Goal: Task Accomplishment & Management: Complete application form

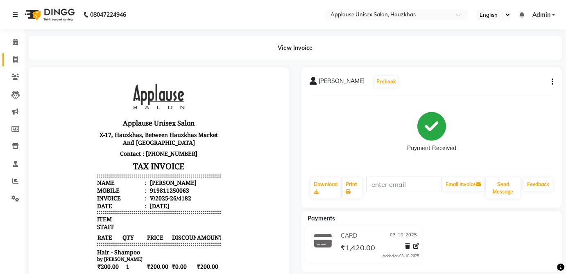
click at [20, 59] on span at bounding box center [15, 59] width 14 height 9
select select "service"
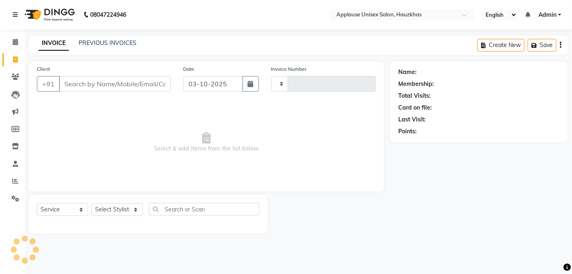
type input "4183"
select select "5082"
click at [128, 208] on select "Select Stylist" at bounding box center [116, 210] width 51 height 13
click at [91, 204] on select "Select Stylist [PERSON_NAME] [PERSON_NAME] [PERSON_NAME] [PERSON_NAME] [PERSON_…" at bounding box center [116, 210] width 51 height 13
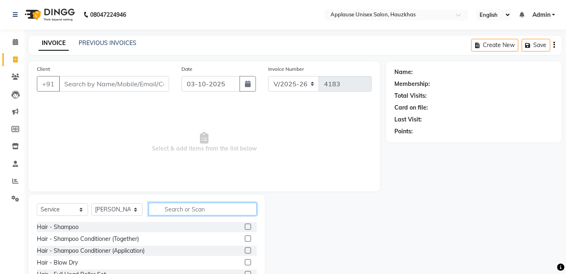
click at [227, 212] on input "text" at bounding box center [203, 209] width 108 height 13
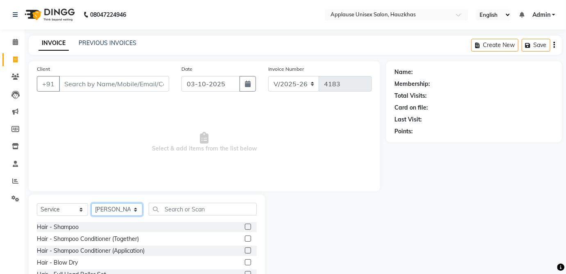
click at [135, 213] on select "Select Stylist [PERSON_NAME] [PERSON_NAME] [PERSON_NAME] [PERSON_NAME] [PERSON_…" at bounding box center [116, 210] width 51 height 13
select select "32127"
click at [91, 204] on select "Select Stylist [PERSON_NAME] [PERSON_NAME] [PERSON_NAME] [PERSON_NAME] [PERSON_…" at bounding box center [116, 210] width 51 height 13
click at [213, 199] on div "Select Service Product Membership Package Voucher Prepaid Gift Card Select Styl…" at bounding box center [147, 255] width 236 height 121
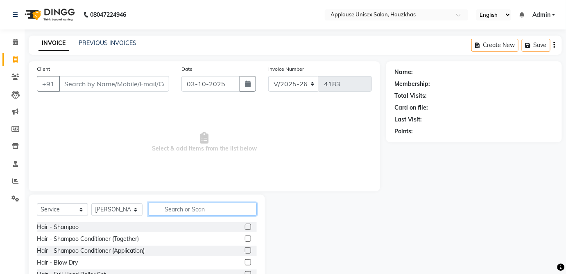
click at [226, 210] on input "text" at bounding box center [203, 209] width 108 height 13
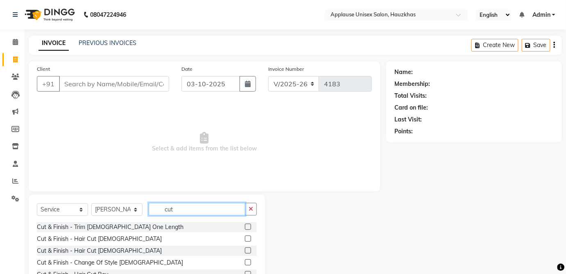
type input "cut"
click at [245, 250] on label at bounding box center [248, 251] width 6 height 6
click at [245, 250] on input "checkbox" at bounding box center [247, 251] width 5 height 5
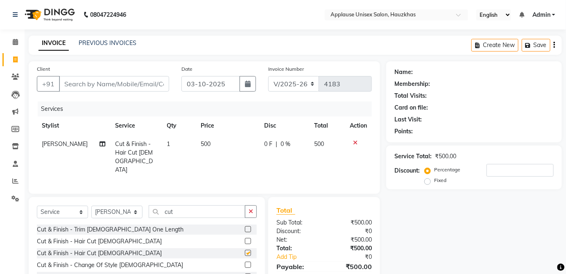
click at [311, 153] on td "500" at bounding box center [327, 157] width 36 height 44
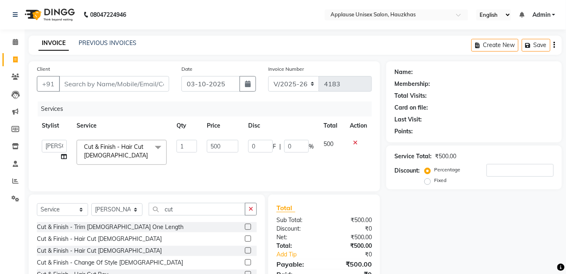
checkbox input "false"
click at [201, 138] on td "1" at bounding box center [187, 152] width 30 height 35
click at [125, 215] on select "Select Stylist [PERSON_NAME] [PERSON_NAME] [PERSON_NAME] [PERSON_NAME] [PERSON_…" at bounding box center [116, 210] width 51 height 13
select select "32130"
click at [91, 204] on select "Select Stylist [PERSON_NAME] [PERSON_NAME] [PERSON_NAME] [PERSON_NAME] [PERSON_…" at bounding box center [116, 210] width 51 height 13
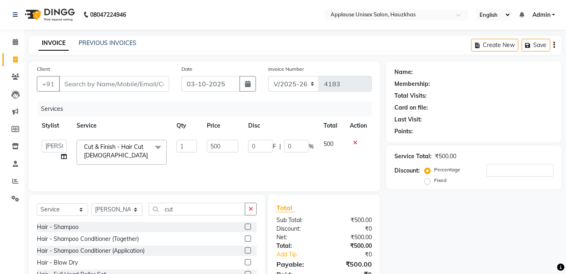
click at [197, 224] on div "Hair - Shampoo" at bounding box center [147, 227] width 220 height 10
click at [207, 204] on input "cut" at bounding box center [197, 209] width 97 height 13
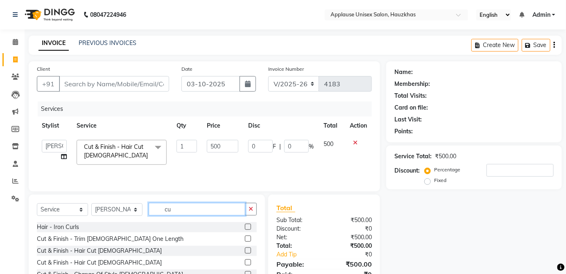
type input "c"
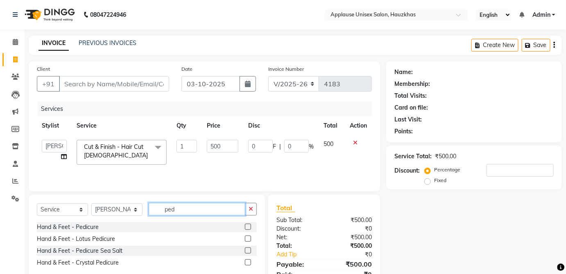
type input "ped"
click at [250, 227] on label at bounding box center [248, 227] width 6 height 6
click at [250, 227] on input "checkbox" at bounding box center [247, 227] width 5 height 5
checkbox input "true"
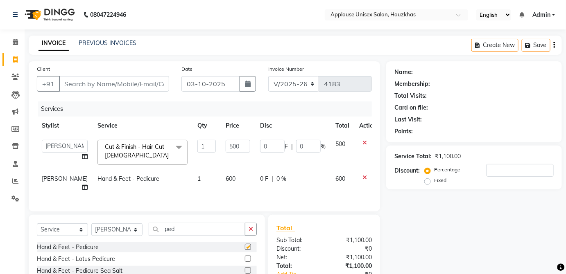
click at [315, 180] on td "0 F | 0 %" at bounding box center [292, 183] width 75 height 27
select select "32130"
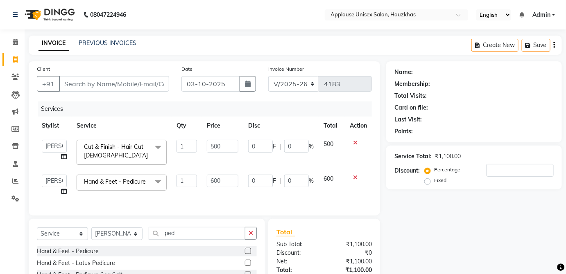
checkbox input "false"
click at [226, 236] on input "ped" at bounding box center [197, 233] width 97 height 13
type input "p"
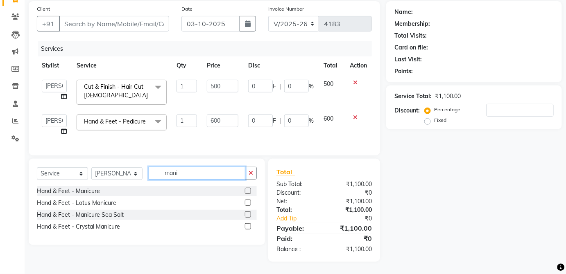
type input "mani"
click at [251, 191] on label at bounding box center [248, 191] width 6 height 6
click at [250, 191] on input "checkbox" at bounding box center [247, 191] width 5 height 5
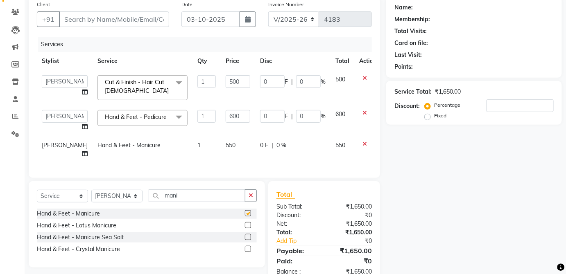
click at [331, 152] on td "550" at bounding box center [343, 149] width 24 height 27
checkbox input "false"
select select "32130"
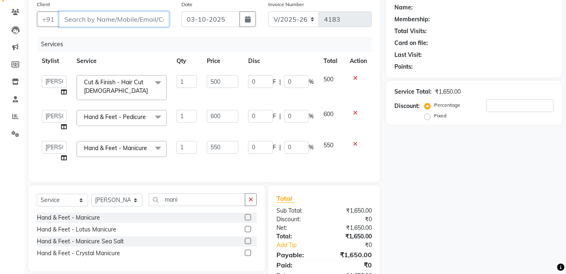
click at [161, 21] on input "Client" at bounding box center [114, 19] width 110 height 16
type input "n"
type input "0"
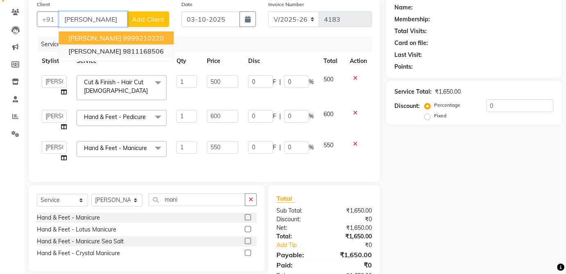
click at [147, 57] on button "Nidhi goyal 9811168506" at bounding box center [116, 51] width 115 height 13
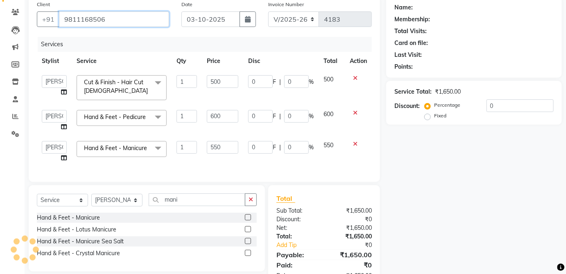
type input "9811168506"
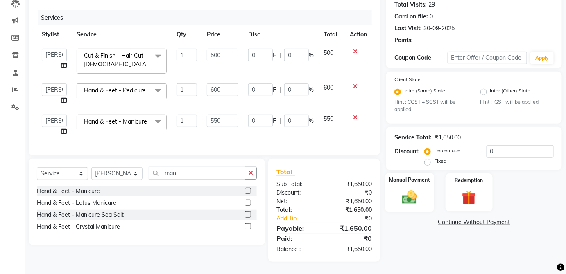
click at [419, 195] on img at bounding box center [410, 197] width 24 height 17
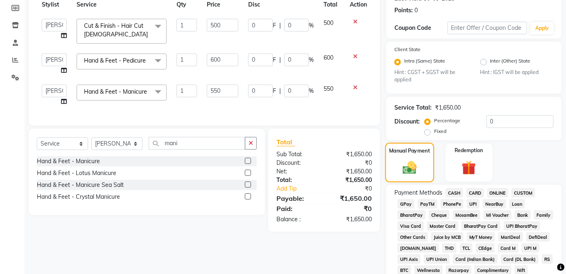
scroll to position [124, 0]
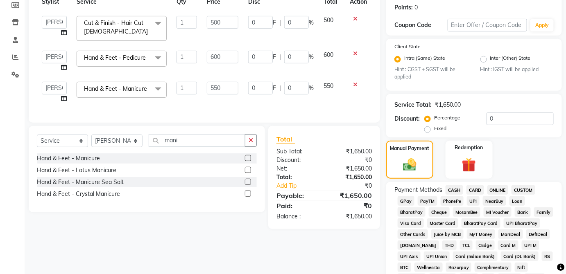
click at [457, 186] on span "CASH" at bounding box center [455, 190] width 18 height 9
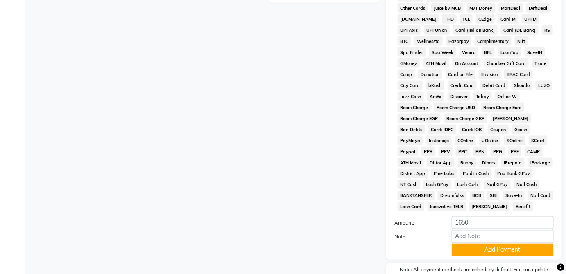
scroll to position [397, 0]
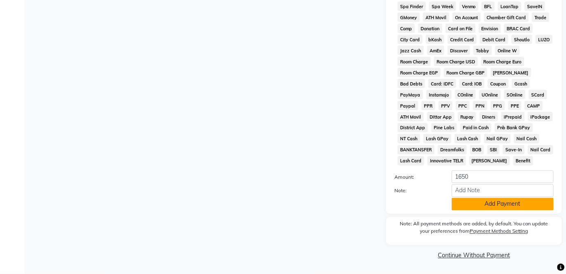
click at [510, 207] on button "Add Payment" at bounding box center [503, 204] width 102 height 13
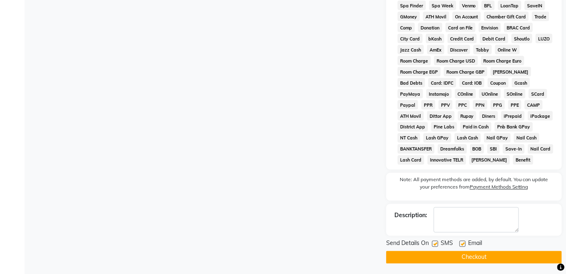
click at [484, 254] on button "Checkout" at bounding box center [474, 257] width 176 height 13
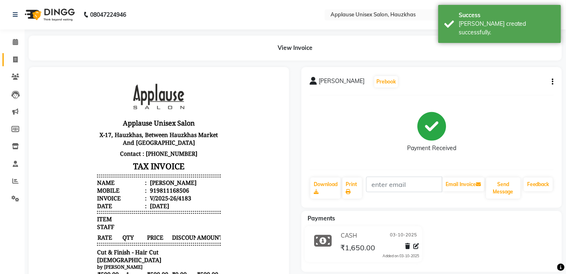
click at [15, 59] on icon at bounding box center [15, 60] width 5 height 6
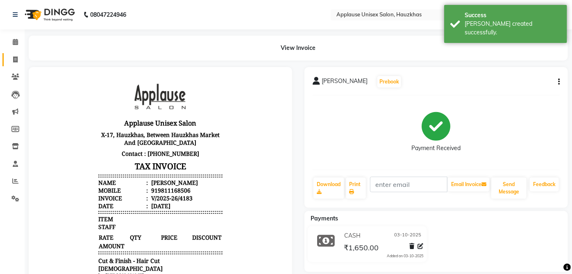
select select "5082"
select select "service"
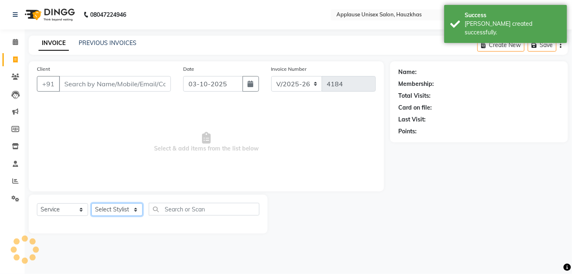
click at [123, 215] on select "Select Stylist [PERSON_NAME] [PERSON_NAME] [PERSON_NAME] [PERSON_NAME] [PERSON_…" at bounding box center [116, 210] width 51 height 13
select select "32126"
click at [91, 204] on select "Select Stylist [PERSON_NAME] [PERSON_NAME] [PERSON_NAME] [PERSON_NAME] [PERSON_…" at bounding box center [116, 210] width 51 height 13
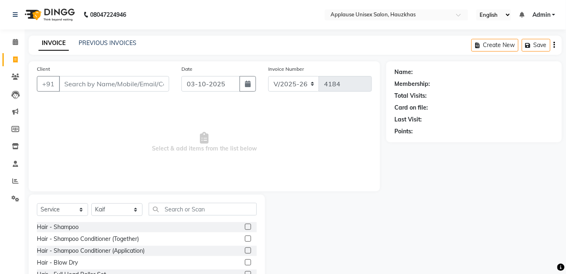
click at [245, 238] on label at bounding box center [248, 239] width 6 height 6
click at [245, 238] on input "checkbox" at bounding box center [247, 239] width 5 height 5
checkbox input "true"
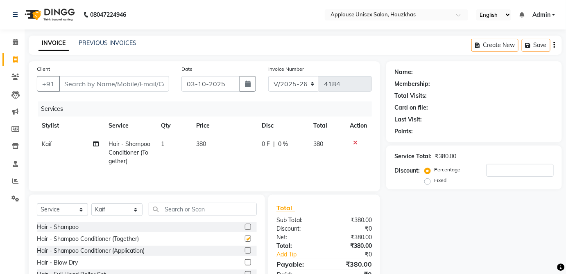
click at [229, 150] on td "380" at bounding box center [224, 153] width 66 height 36
select select "32126"
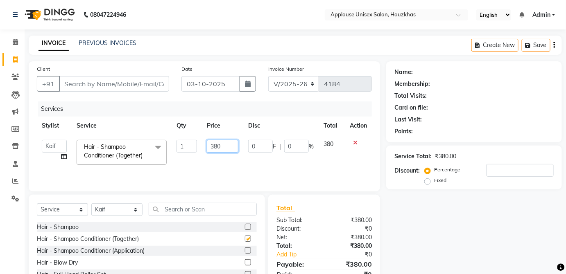
click at [224, 150] on input "380" at bounding box center [223, 146] width 32 height 13
checkbox input "false"
type input "3"
type input "400"
click at [324, 142] on span "380" at bounding box center [329, 143] width 10 height 7
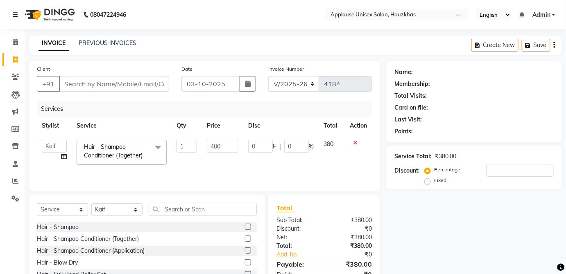
select select "32126"
click at [238, 206] on input "text" at bounding box center [203, 209] width 108 height 13
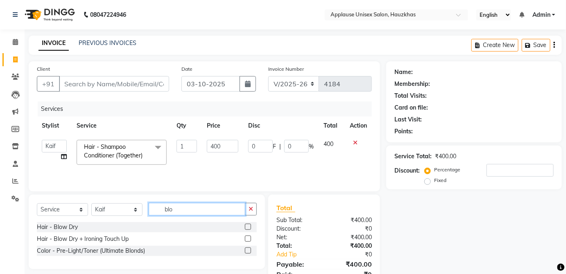
type input "blo"
click at [248, 227] on label at bounding box center [248, 227] width 6 height 6
click at [248, 227] on input "checkbox" at bounding box center [247, 227] width 5 height 5
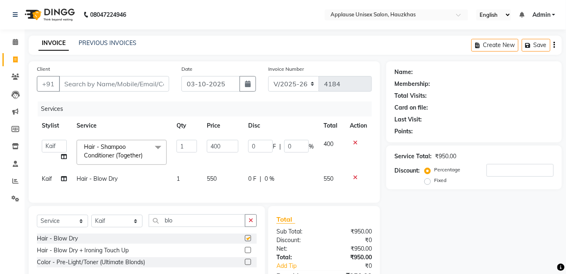
click at [228, 179] on td "550" at bounding box center [222, 179] width 41 height 18
checkbox input "false"
select select "32126"
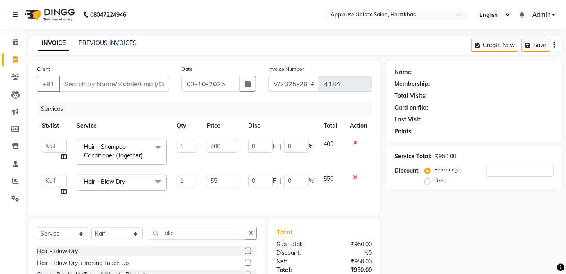
type input "5"
type input "600"
click at [343, 172] on td "550" at bounding box center [332, 185] width 26 height 31
select select "32126"
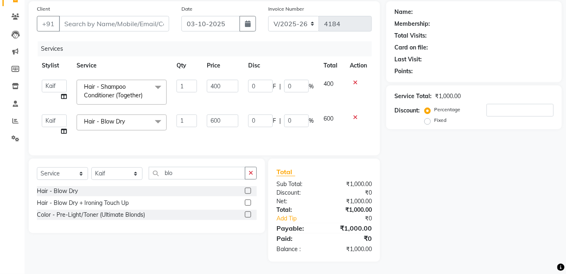
click at [355, 115] on icon at bounding box center [355, 118] width 5 height 6
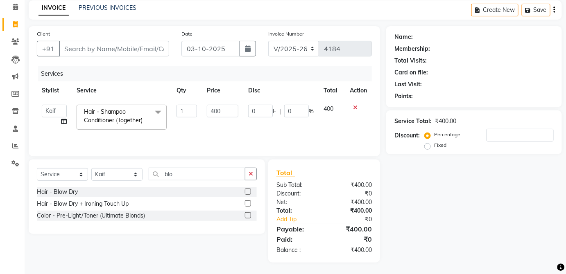
click at [353, 79] on div "Services" at bounding box center [208, 73] width 340 height 15
click at [356, 106] on icon at bounding box center [355, 108] width 5 height 6
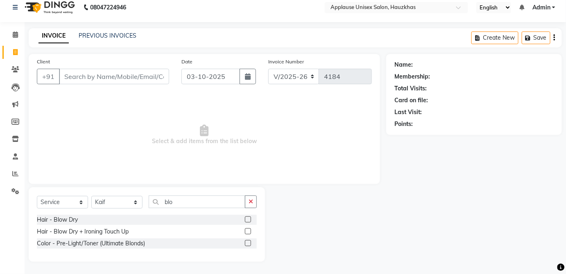
scroll to position [7, 0]
click at [122, 197] on select "Select Stylist [PERSON_NAME] [PERSON_NAME] [PERSON_NAME] [PERSON_NAME] [PERSON_…" at bounding box center [116, 203] width 51 height 13
click at [317, 145] on span "Select & add items from the list below" at bounding box center [204, 136] width 335 height 82
click at [130, 80] on input "Client" at bounding box center [114, 77] width 110 height 16
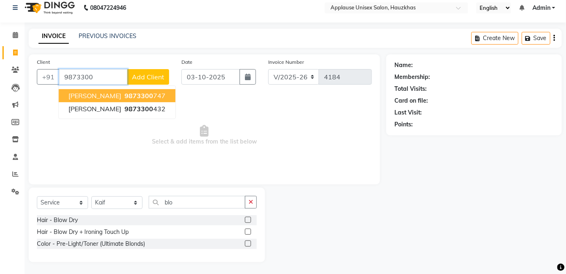
click at [162, 93] on button "Usha OJha 9873300 747" at bounding box center [117, 95] width 117 height 13
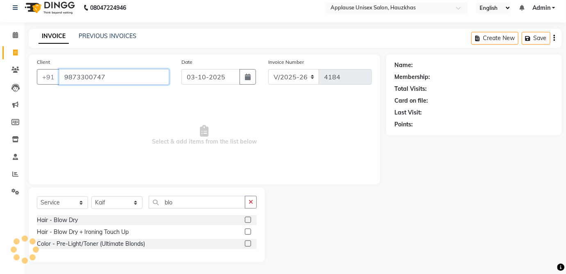
type input "9873300747"
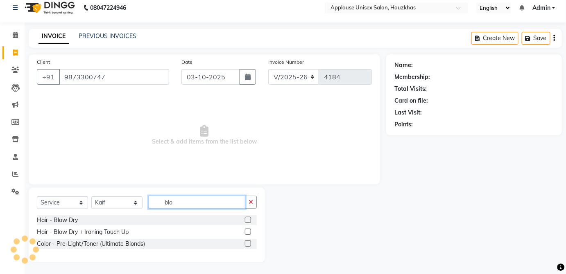
click at [236, 204] on input "blo" at bounding box center [197, 202] width 97 height 13
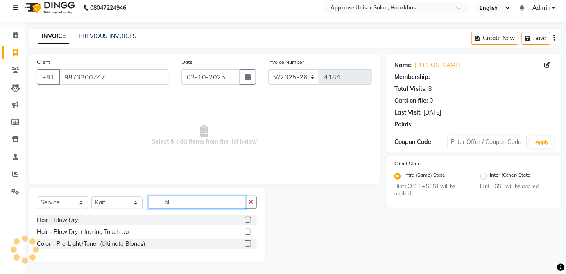
type input "b"
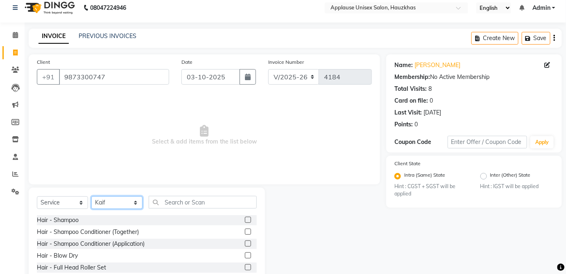
click at [119, 199] on select "Select Stylist [PERSON_NAME] [PERSON_NAME] [PERSON_NAME] [PERSON_NAME] [PERSON_…" at bounding box center [116, 203] width 51 height 13
select select "64027"
click at [91, 197] on select "Select Stylist [PERSON_NAME] [PERSON_NAME] [PERSON_NAME] [PERSON_NAME] [PERSON_…" at bounding box center [116, 203] width 51 height 13
click at [197, 199] on input "text" at bounding box center [203, 202] width 108 height 13
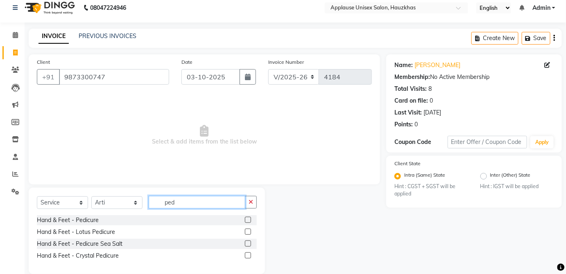
type input "ped"
click at [250, 229] on label at bounding box center [248, 232] width 6 height 6
click at [250, 230] on input "checkbox" at bounding box center [247, 232] width 5 height 5
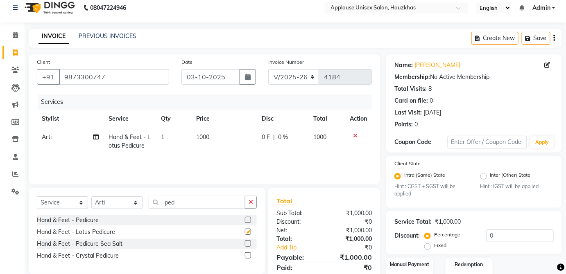
checkbox input "false"
click at [234, 143] on td "1000" at bounding box center [224, 141] width 66 height 27
select select "64027"
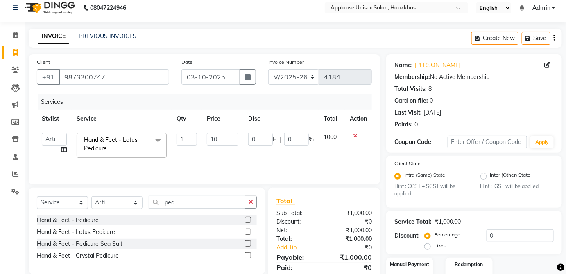
type input "1"
type input "800"
click at [328, 143] on td "1000" at bounding box center [332, 145] width 26 height 35
select select "64027"
click at [127, 207] on select "Select Stylist [PERSON_NAME] [PERSON_NAME] [PERSON_NAME] [PERSON_NAME] [PERSON_…" at bounding box center [116, 203] width 51 height 13
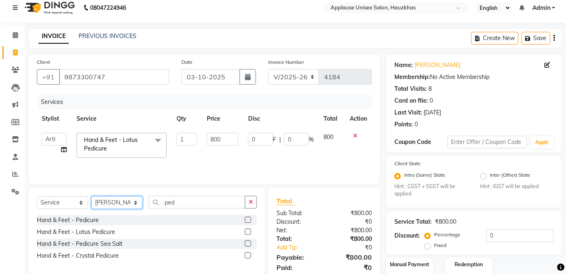
click at [91, 197] on select "Select Stylist [PERSON_NAME] [PERSON_NAME] [PERSON_NAME] [PERSON_NAME] [PERSON_…" at bounding box center [116, 203] width 51 height 13
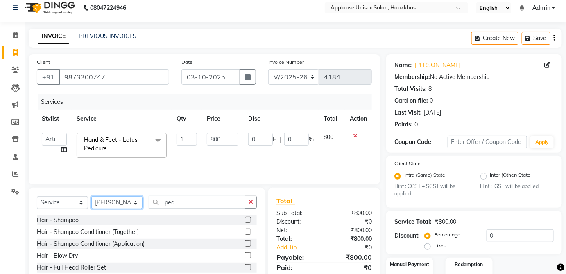
click at [130, 200] on select "Select Stylist [PERSON_NAME] [PERSON_NAME] [PERSON_NAME] [PERSON_NAME] [PERSON_…" at bounding box center [116, 203] width 51 height 13
select select "37821"
click at [91, 197] on select "Select Stylist [PERSON_NAME] [PERSON_NAME] [PERSON_NAME] [PERSON_NAME] [PERSON_…" at bounding box center [116, 203] width 51 height 13
click at [186, 199] on input "ped" at bounding box center [197, 202] width 97 height 13
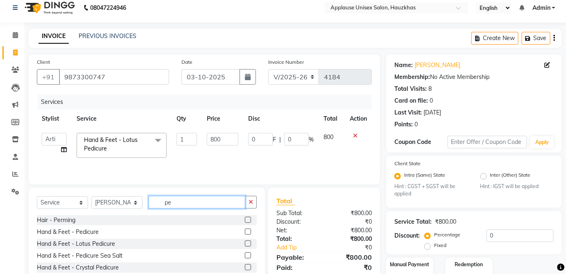
type input "p"
type input "rica"
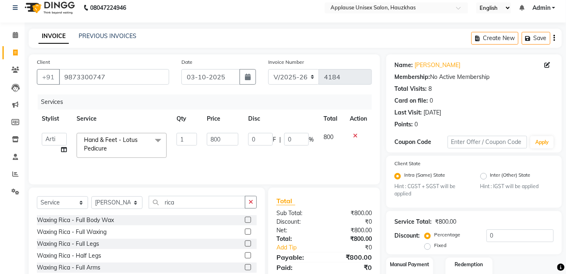
click at [245, 231] on label at bounding box center [248, 232] width 6 height 6
click at [245, 231] on input "checkbox" at bounding box center [247, 232] width 5 height 5
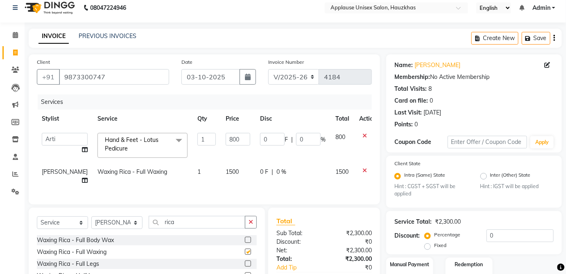
checkbox input "false"
click at [255, 173] on td "0 F | 0 %" at bounding box center [292, 176] width 75 height 27
select select "37821"
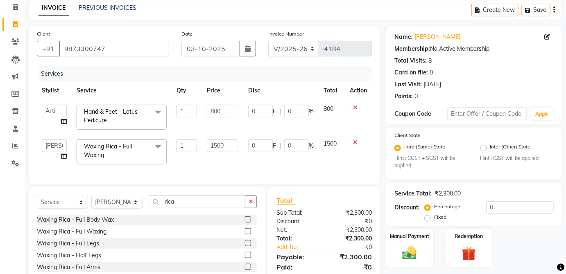
scroll to position [36, 0]
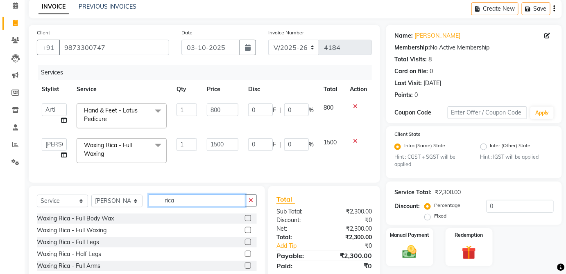
click at [222, 207] on input "rica" at bounding box center [197, 201] width 97 height 13
type input "r"
type input "thre"
click at [245, 222] on label at bounding box center [248, 218] width 6 height 6
click at [245, 222] on input "checkbox" at bounding box center [247, 218] width 5 height 5
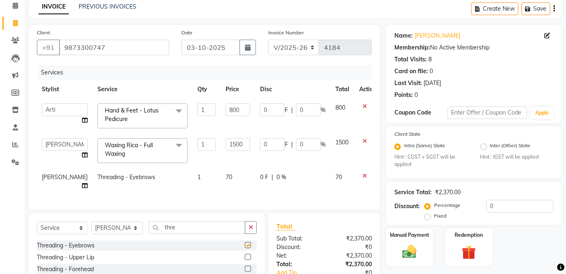
click at [300, 183] on td "0 F | 0 %" at bounding box center [292, 181] width 75 height 27
checkbox input "false"
select select "37821"
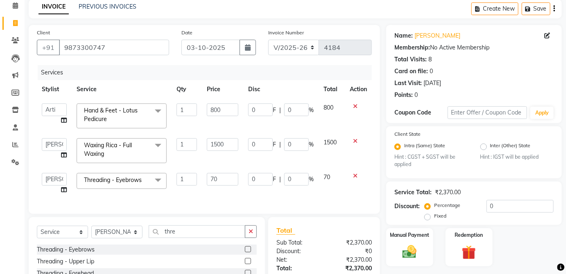
scroll to position [117, 0]
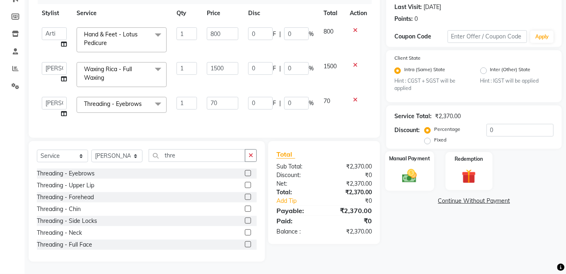
click at [427, 169] on div "Manual Payment" at bounding box center [409, 172] width 49 height 40
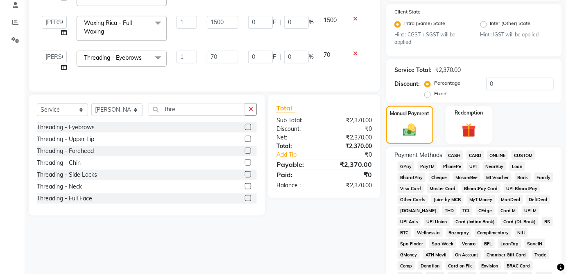
click at [460, 155] on span "CASH" at bounding box center [455, 155] width 18 height 9
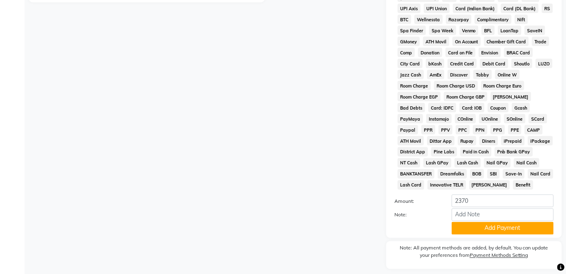
scroll to position [397, 0]
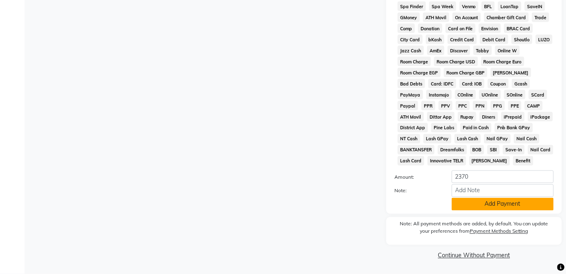
click at [495, 206] on button "Add Payment" at bounding box center [503, 204] width 102 height 13
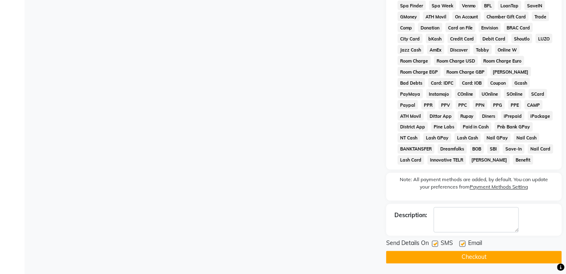
click at [460, 264] on button "Checkout" at bounding box center [474, 257] width 176 height 13
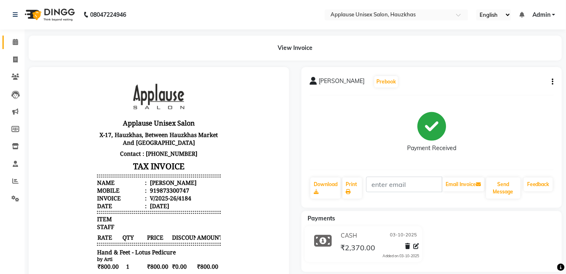
click at [20, 45] on span at bounding box center [15, 42] width 14 height 9
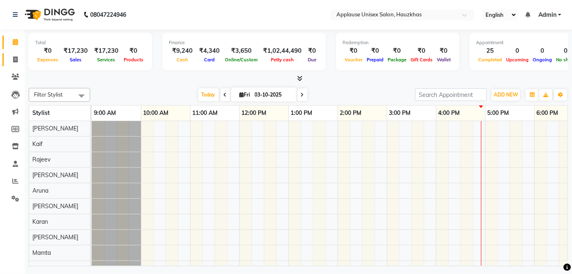
click at [19, 59] on span at bounding box center [15, 59] width 14 height 9
select select "service"
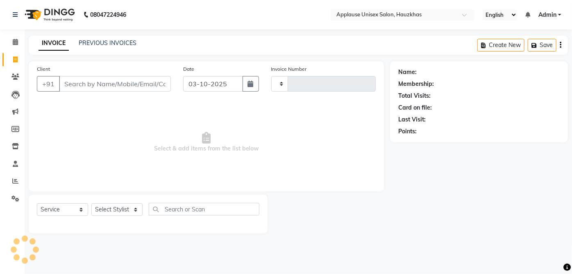
type input "4185"
select select "5082"
click at [21, 43] on span at bounding box center [15, 42] width 14 height 9
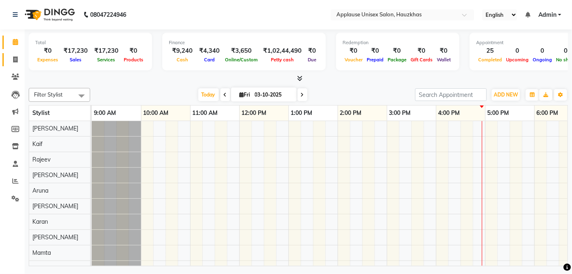
click at [13, 60] on icon at bounding box center [15, 60] width 5 height 6
select select "service"
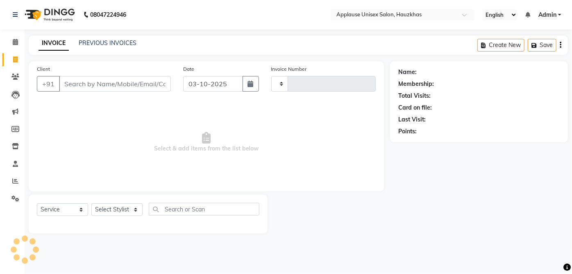
type input "4185"
select select "5082"
click at [110, 215] on select "Select Stylist [PERSON_NAME] [PERSON_NAME] [PERSON_NAME] [PERSON_NAME] [PERSON_…" at bounding box center [116, 210] width 51 height 13
select select "32126"
click at [91, 204] on select "Select Stylist [PERSON_NAME] [PERSON_NAME] [PERSON_NAME] [PERSON_NAME] [PERSON_…" at bounding box center [116, 210] width 51 height 13
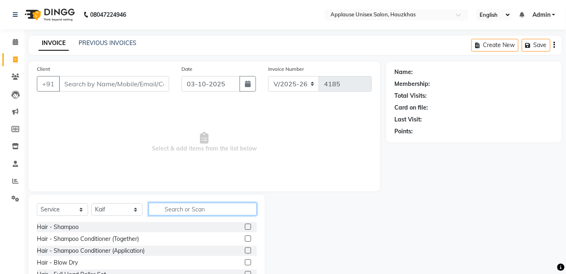
click at [165, 209] on input "text" at bounding box center [203, 209] width 108 height 13
click at [245, 238] on label at bounding box center [248, 239] width 6 height 6
click at [245, 238] on input "checkbox" at bounding box center [247, 239] width 5 height 5
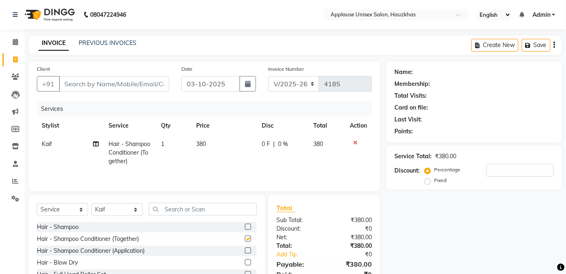
click at [230, 143] on td "380" at bounding box center [224, 153] width 66 height 36
checkbox input "false"
select select "32126"
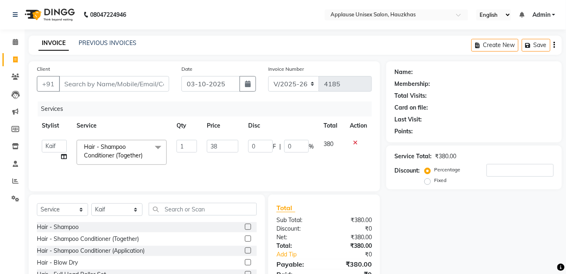
type input "3"
type input "400"
click at [333, 147] on td "380" at bounding box center [332, 152] width 26 height 35
select select "32126"
click at [222, 213] on input "text" at bounding box center [203, 209] width 108 height 13
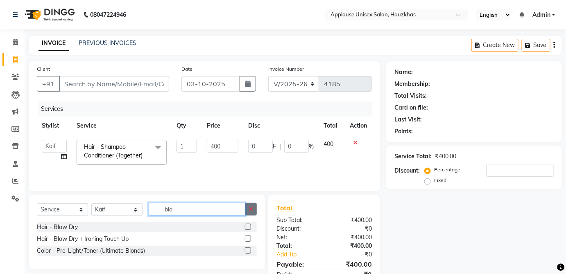
type input "blo"
click at [250, 215] on button "button" at bounding box center [251, 209] width 12 height 13
click at [245, 207] on input "text" at bounding box center [203, 209] width 108 height 13
type input "blo"
click at [250, 226] on label at bounding box center [248, 227] width 6 height 6
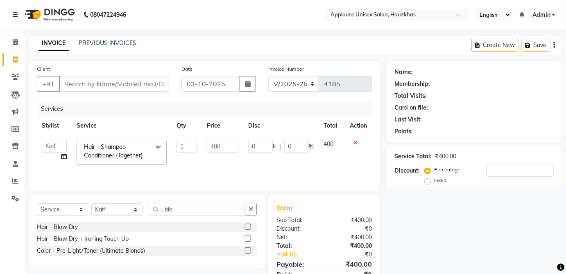
click at [250, 226] on input "checkbox" at bounding box center [247, 227] width 5 height 5
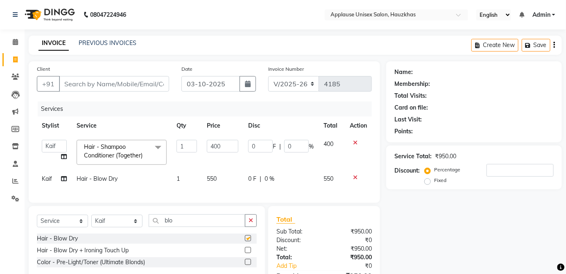
click at [230, 177] on td "550" at bounding box center [222, 179] width 41 height 18
checkbox input "false"
select select "32126"
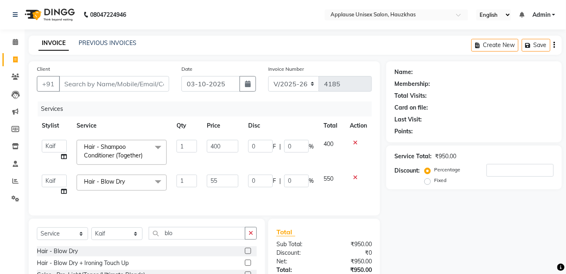
type input "5"
type input "600"
click at [324, 171] on td "550" at bounding box center [332, 185] width 26 height 31
select select "32126"
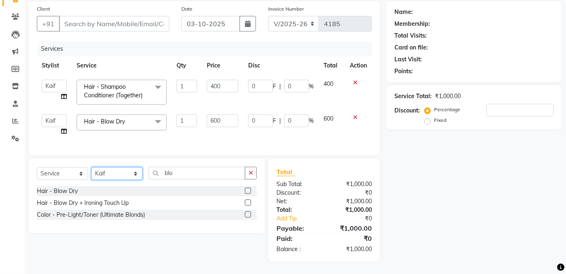
click at [109, 179] on select "Select Stylist [PERSON_NAME] [PERSON_NAME] [PERSON_NAME] [PERSON_NAME] [PERSON_…" at bounding box center [116, 174] width 51 height 13
select select "37821"
click at [91, 168] on select "Select Stylist [PERSON_NAME] [PERSON_NAME] [PERSON_NAME] [PERSON_NAME] [PERSON_…" at bounding box center [116, 174] width 51 height 13
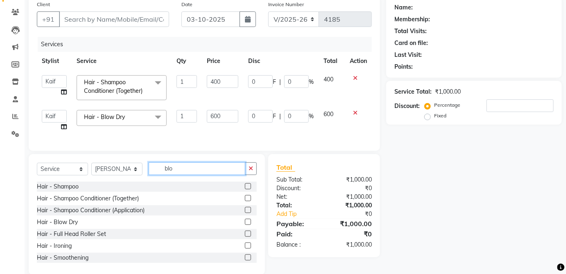
click at [194, 170] on input "blo" at bounding box center [197, 169] width 97 height 13
type input "b"
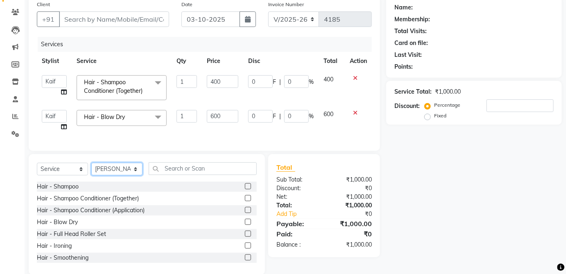
click at [129, 169] on select "Select Stylist [PERSON_NAME] [PERSON_NAME] [PERSON_NAME] [PERSON_NAME] [PERSON_…" at bounding box center [116, 169] width 51 height 13
select select "64973"
click at [91, 168] on select "Select Stylist [PERSON_NAME] [PERSON_NAME] [PERSON_NAME] [PERSON_NAME] [PERSON_…" at bounding box center [116, 169] width 51 height 13
click at [189, 170] on input "text" at bounding box center [203, 169] width 108 height 13
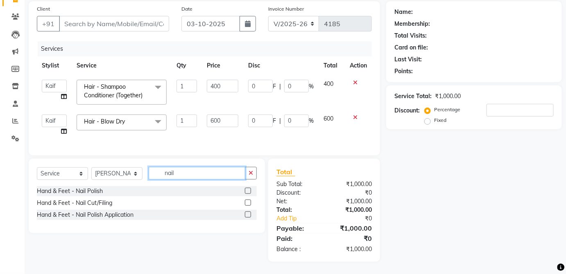
type input "nail"
click at [248, 191] on label at bounding box center [248, 191] width 6 height 6
click at [248, 191] on input "checkbox" at bounding box center [247, 191] width 5 height 5
checkbox input "true"
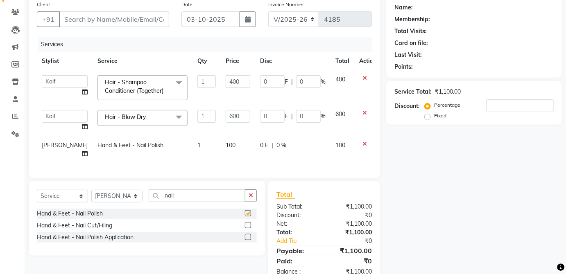
click at [234, 145] on td "100" at bounding box center [238, 149] width 34 height 27
select select "64973"
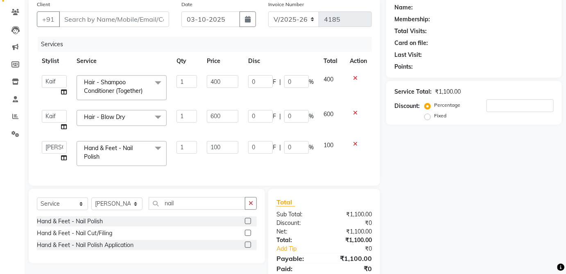
checkbox input "false"
click at [229, 144] on input "100" at bounding box center [223, 147] width 32 height 13
type input "1"
type input "200"
click at [325, 144] on span "100" at bounding box center [329, 145] width 10 height 7
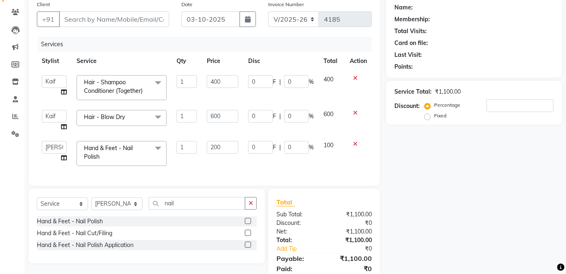
select select "64973"
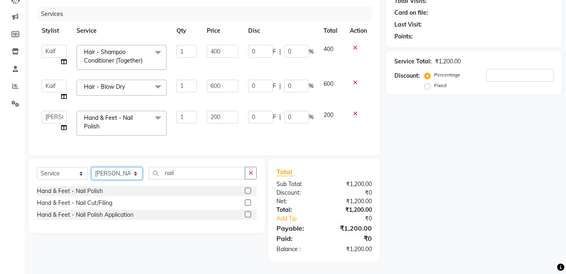
click at [130, 179] on select "Select Stylist [PERSON_NAME] [PERSON_NAME] [PERSON_NAME] [PERSON_NAME] [PERSON_…" at bounding box center [116, 174] width 51 height 13
select select "37821"
click at [91, 168] on select "Select Stylist [PERSON_NAME] [PERSON_NAME] [PERSON_NAME] [PERSON_NAME] [PERSON_…" at bounding box center [116, 174] width 51 height 13
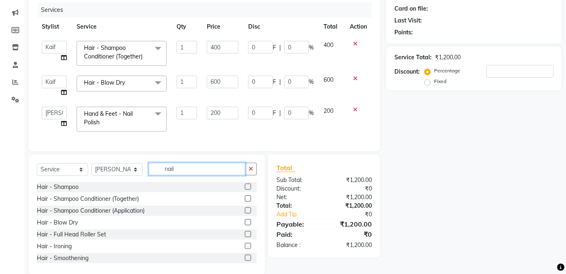
click at [208, 174] on input "nail" at bounding box center [197, 169] width 97 height 13
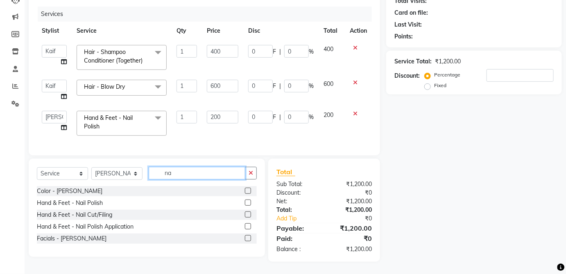
type input "n"
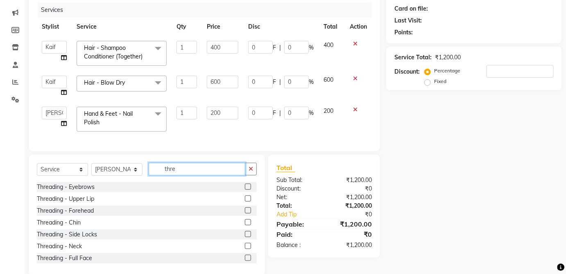
type input "thre"
click at [245, 190] on label at bounding box center [248, 187] width 6 height 6
click at [245, 190] on input "checkbox" at bounding box center [247, 187] width 5 height 5
checkbox input "true"
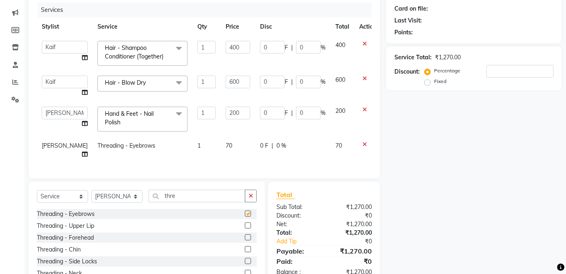
click at [308, 150] on td "0 F | 0 %" at bounding box center [292, 150] width 75 height 27
select select "37821"
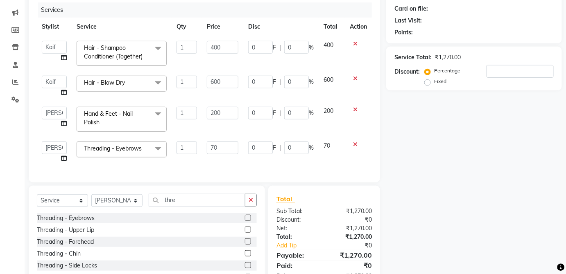
checkbox input "false"
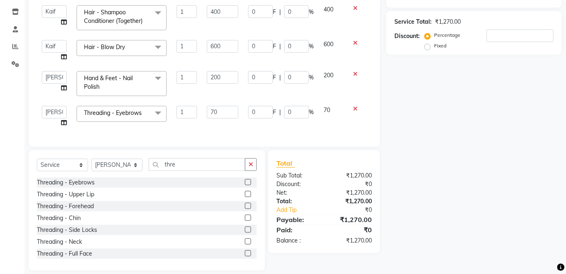
scroll to position [148, 0]
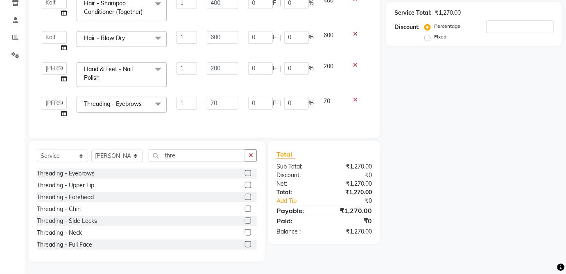
click at [245, 186] on label at bounding box center [248, 185] width 6 height 6
click at [245, 186] on input "checkbox" at bounding box center [247, 185] width 5 height 5
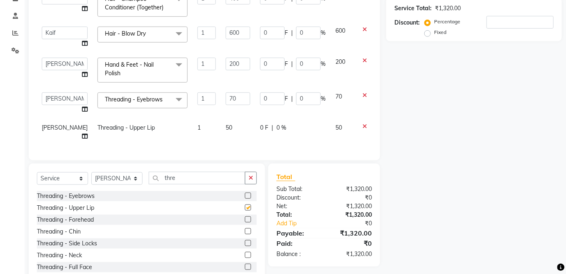
click at [309, 128] on div "0 F | 0 %" at bounding box center [293, 128] width 66 height 9
checkbox input "false"
select select "37821"
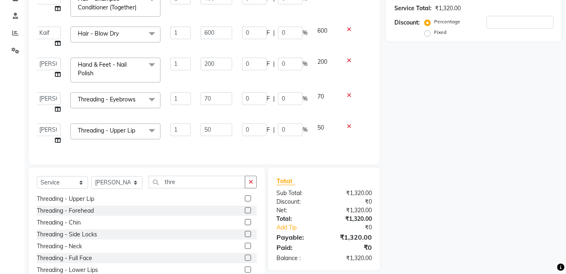
scroll to position [176, 0]
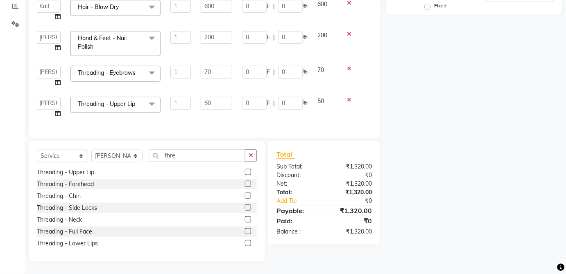
click at [245, 243] on label at bounding box center [248, 243] width 6 height 6
click at [245, 243] on input "checkbox" at bounding box center [247, 243] width 5 height 5
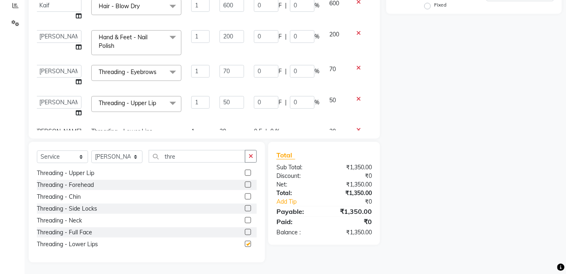
checkbox input "false"
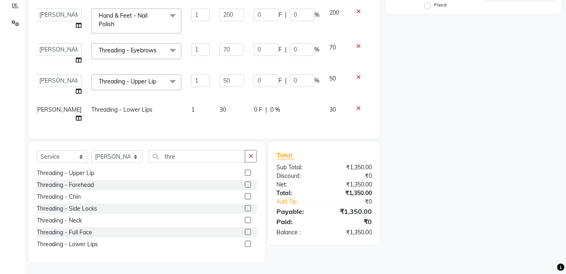
click at [324, 107] on td "30" at bounding box center [336, 114] width 24 height 27
select select "37821"
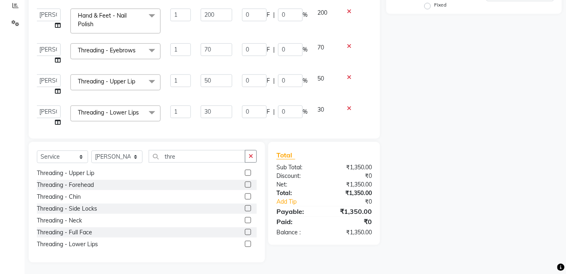
scroll to position [34, 0]
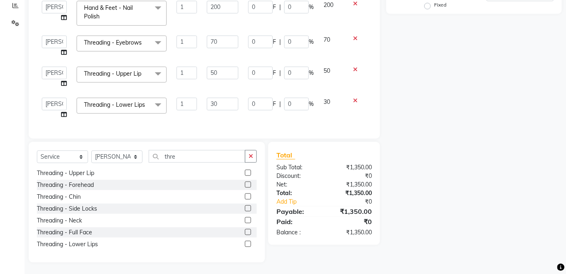
click at [353, 36] on icon at bounding box center [355, 39] width 5 height 6
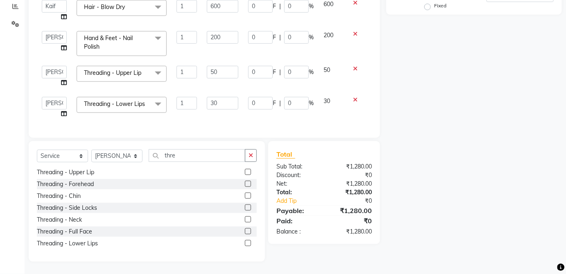
scroll to position [3, 0]
click at [245, 196] on label at bounding box center [248, 196] width 6 height 6
click at [245, 196] on input "checkbox" at bounding box center [247, 196] width 5 height 5
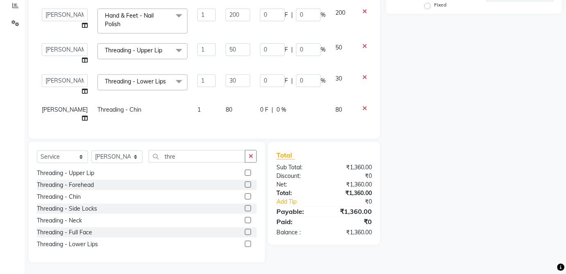
checkbox input "false"
click at [331, 103] on td "80" at bounding box center [343, 114] width 24 height 27
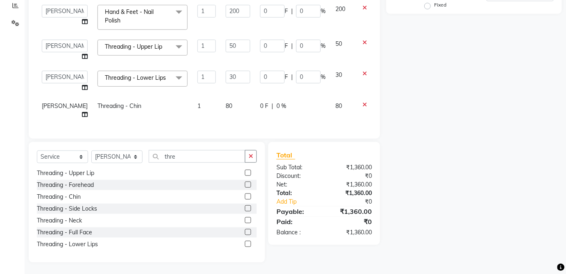
select select "37821"
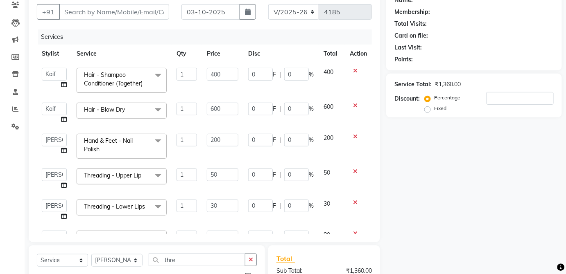
scroll to position [65, 0]
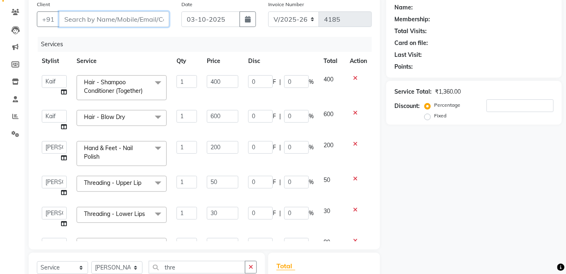
click at [152, 15] on input "Client" at bounding box center [114, 19] width 110 height 16
type input "g"
type input "0"
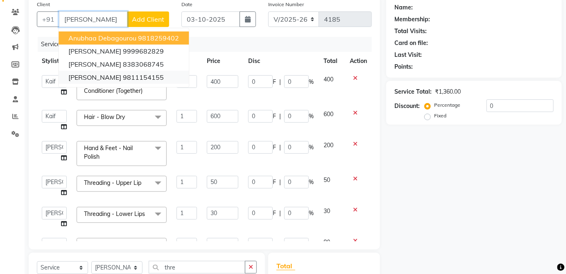
click at [144, 76] on ngb-highlight "9811154155" at bounding box center [143, 77] width 41 height 8
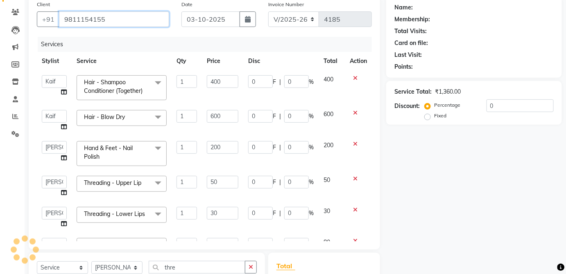
type input "9811154155"
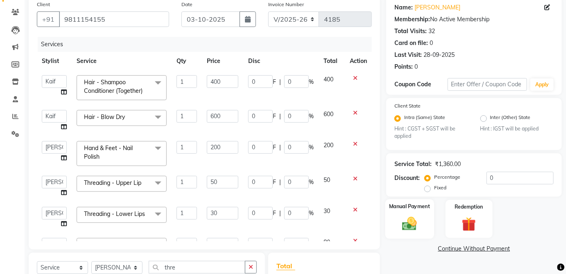
click at [432, 217] on div "Manual Payment" at bounding box center [409, 219] width 49 height 40
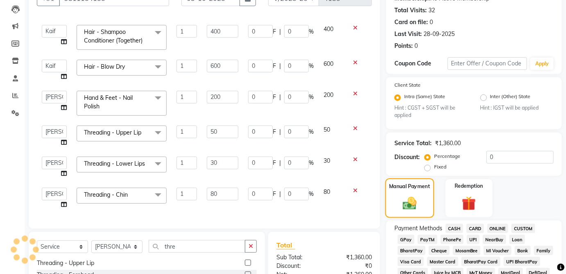
scroll to position [125, 0]
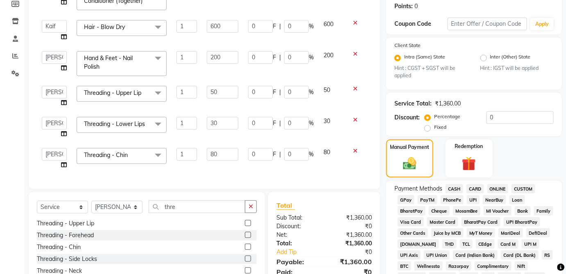
click at [456, 187] on span "CASH" at bounding box center [455, 188] width 18 height 9
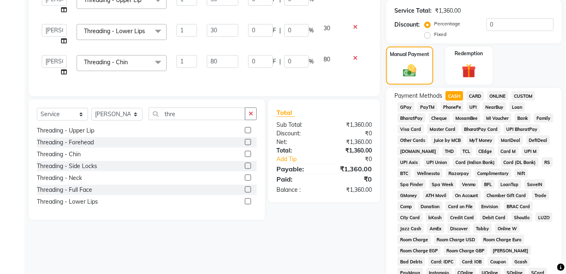
scroll to position [397, 0]
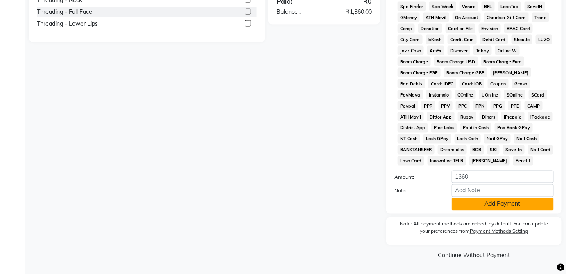
click at [498, 206] on button "Add Payment" at bounding box center [503, 204] width 102 height 13
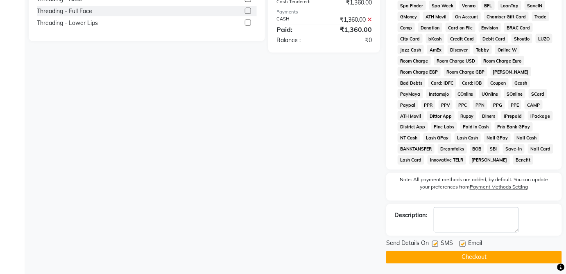
click at [476, 258] on button "Checkout" at bounding box center [474, 257] width 176 height 13
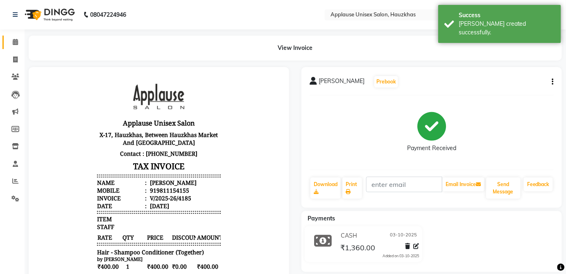
click at [20, 37] on link "Calendar" at bounding box center [12, 43] width 20 height 14
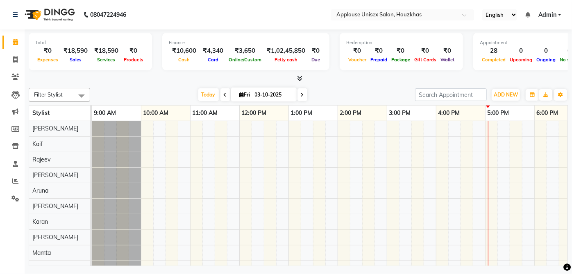
drag, startPoint x: 20, startPoint y: 37, endPoint x: 230, endPoint y: 39, distance: 210.5
click at [230, 39] on div "Finance" at bounding box center [246, 42] width 154 height 7
click at [11, 59] on span at bounding box center [15, 59] width 14 height 9
select select "service"
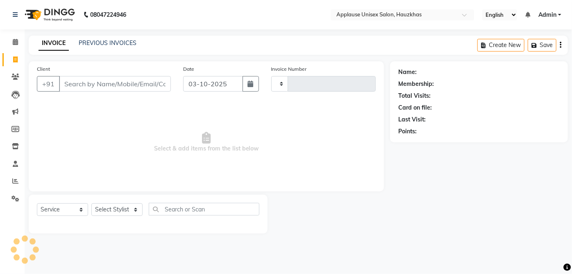
click at [14, 61] on icon at bounding box center [15, 60] width 5 height 6
select select "service"
type input "4186"
select select "5082"
click at [122, 204] on select "Select Stylist [PERSON_NAME] [PERSON_NAME] [PERSON_NAME] [PERSON_NAME] [PERSON_…" at bounding box center [116, 210] width 51 height 13
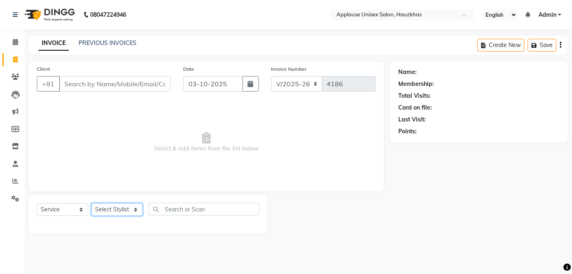
select select "32126"
click at [91, 204] on select "Select Stylist [PERSON_NAME] [PERSON_NAME] [PERSON_NAME] [PERSON_NAME] [PERSON_…" at bounding box center [116, 210] width 51 height 13
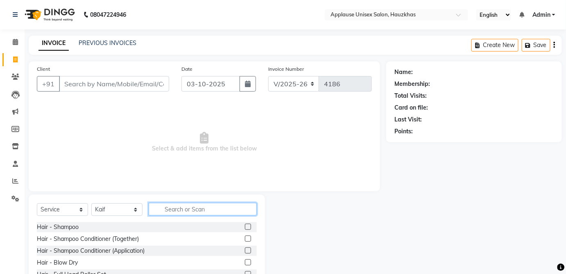
click at [210, 212] on input "text" at bounding box center [203, 209] width 108 height 13
type input "blo"
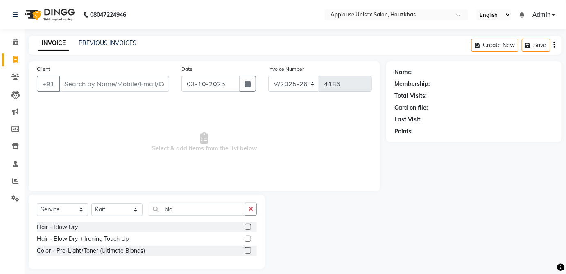
click at [245, 226] on label at bounding box center [248, 227] width 6 height 6
click at [245, 226] on input "checkbox" at bounding box center [247, 227] width 5 height 5
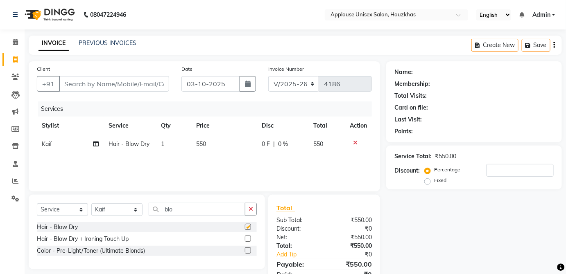
click at [231, 141] on td "550" at bounding box center [224, 144] width 66 height 18
checkbox input "false"
select select "32126"
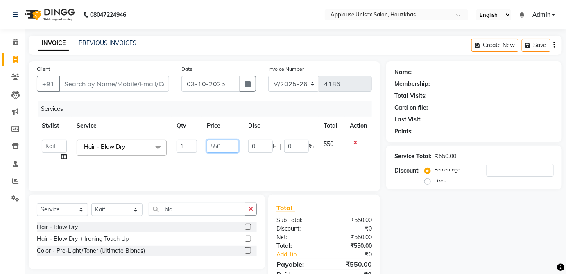
click at [229, 143] on input "550" at bounding box center [223, 146] width 32 height 13
type input "5"
type input "600"
click at [341, 144] on td "550" at bounding box center [332, 150] width 26 height 31
select select "32126"
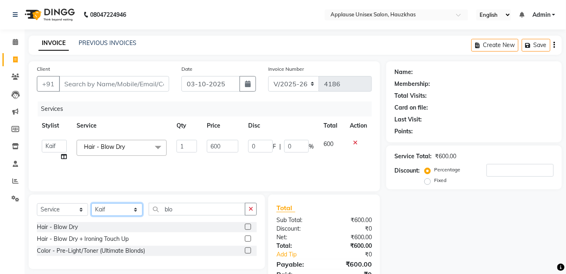
click at [140, 212] on select "Select Stylist [PERSON_NAME] [PERSON_NAME] [PERSON_NAME] [PERSON_NAME] [PERSON_…" at bounding box center [116, 210] width 51 height 13
click at [91, 204] on select "Select Stylist [PERSON_NAME] [PERSON_NAME] [PERSON_NAME] [PERSON_NAME] [PERSON_…" at bounding box center [116, 210] width 51 height 13
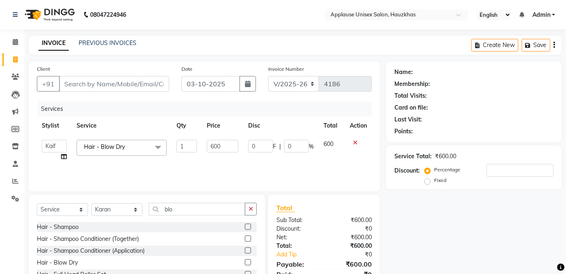
click at [116, 223] on div "Hair - Shampoo" at bounding box center [147, 227] width 220 height 10
click at [119, 204] on select "Select Stylist [PERSON_NAME] [PERSON_NAME] [PERSON_NAME] [PERSON_NAME] [PERSON_…" at bounding box center [116, 210] width 51 height 13
select select "32130"
click at [91, 204] on select "Select Stylist [PERSON_NAME] [PERSON_NAME] [PERSON_NAME] [PERSON_NAME] [PERSON_…" at bounding box center [116, 210] width 51 height 13
click at [209, 205] on input "blo" at bounding box center [197, 209] width 97 height 13
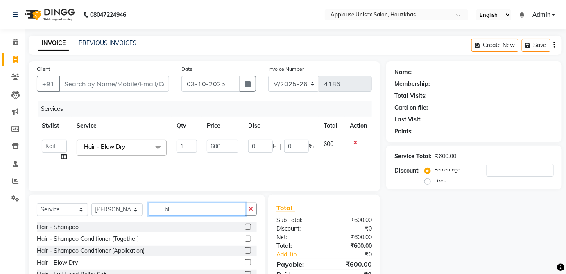
type input "b"
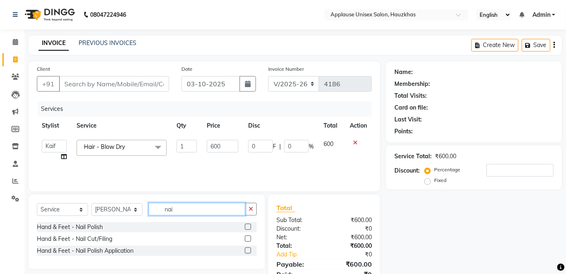
type input "nai"
click at [250, 221] on div "Select Service Product Membership Package Voucher Prepaid Gift Card Select Styl…" at bounding box center [147, 212] width 220 height 19
click at [314, 184] on div "Client +91 Date 03-10-2025 Invoice Number V/2025 V/2025-26 4186 Services Stylis…" at bounding box center [204, 126] width 351 height 130
click at [248, 227] on label at bounding box center [248, 227] width 6 height 6
click at [248, 227] on input "checkbox" at bounding box center [247, 227] width 5 height 5
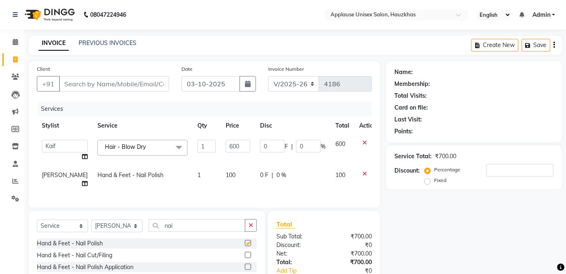
click at [313, 183] on td "0 F | 0 %" at bounding box center [292, 179] width 75 height 27
checkbox input "false"
select select "32130"
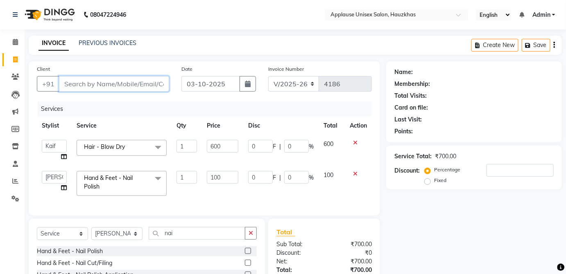
click at [143, 77] on input "Client" at bounding box center [114, 84] width 110 height 16
type input "s"
type input "0"
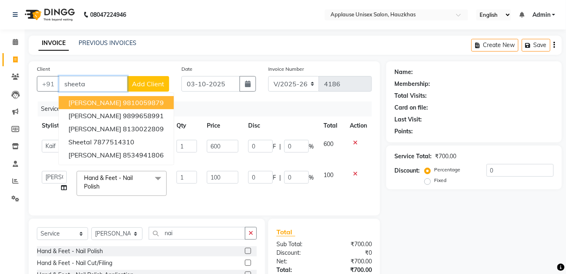
click at [160, 106] on button "Sheetal Dutta 9810059879" at bounding box center [116, 102] width 115 height 13
type input "9810059879"
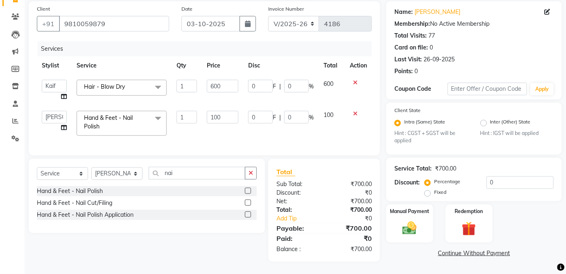
click at [408, 225] on img at bounding box center [409, 228] width 23 height 16
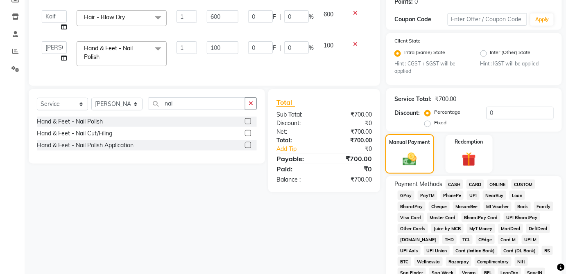
scroll to position [137, 0]
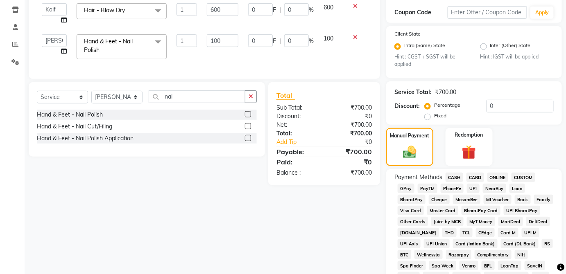
click at [451, 174] on span "CASH" at bounding box center [455, 177] width 18 height 9
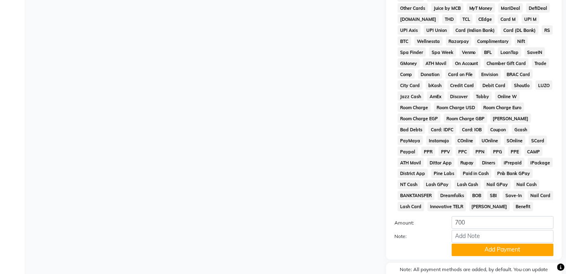
scroll to position [397, 0]
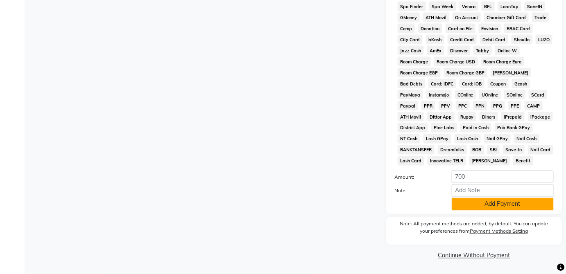
click at [494, 206] on button "Add Payment" at bounding box center [503, 204] width 102 height 13
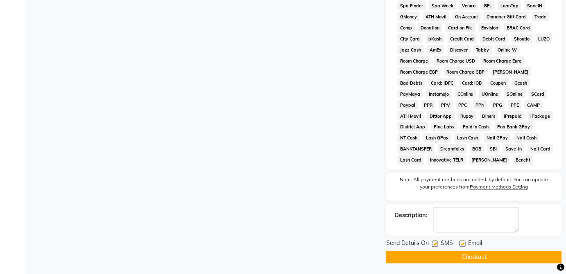
click at [463, 262] on button "Checkout" at bounding box center [474, 257] width 176 height 13
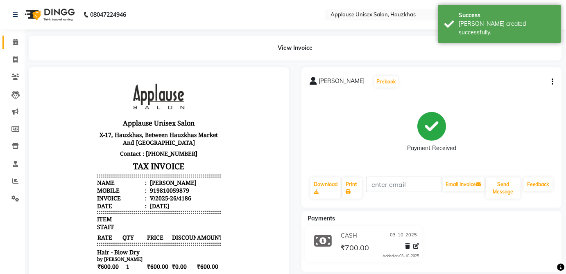
click at [21, 39] on span at bounding box center [15, 42] width 14 height 9
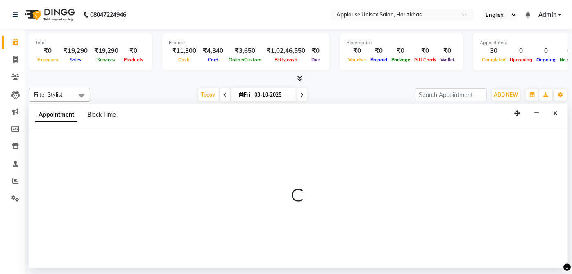
select select "32127"
select select "765"
select select "tentative"
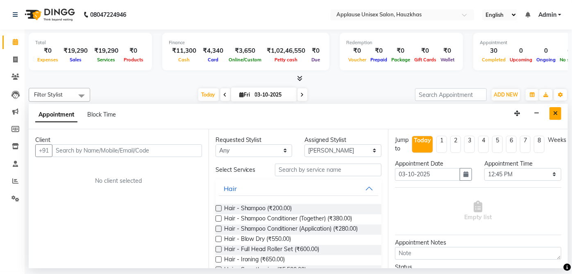
click at [560, 112] on button "Close" at bounding box center [555, 113] width 12 height 13
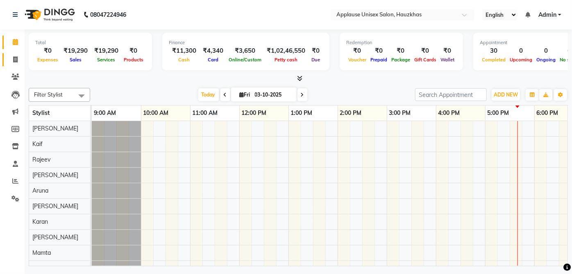
click at [18, 55] on span at bounding box center [15, 59] width 14 height 9
select select "5082"
select select "service"
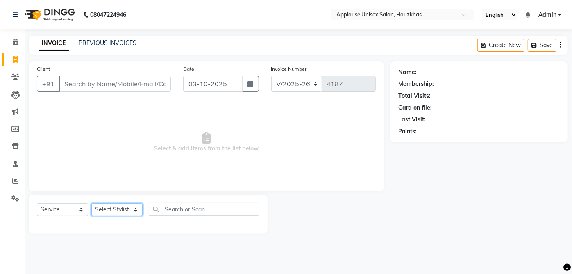
click at [99, 214] on select "Select Stylist [PERSON_NAME] [PERSON_NAME] [PERSON_NAME] [PERSON_NAME] [PERSON_…" at bounding box center [116, 210] width 51 height 13
click at [259, 150] on span "Select & add items from the list below" at bounding box center [206, 143] width 339 height 82
click at [133, 44] on link "PREVIOUS INVOICES" at bounding box center [108, 42] width 58 height 7
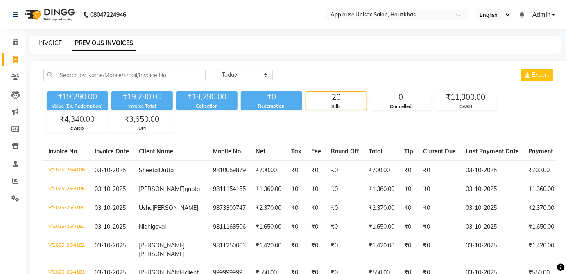
click at [51, 43] on link "INVOICE" at bounding box center [50, 42] width 23 height 7
select select "service"
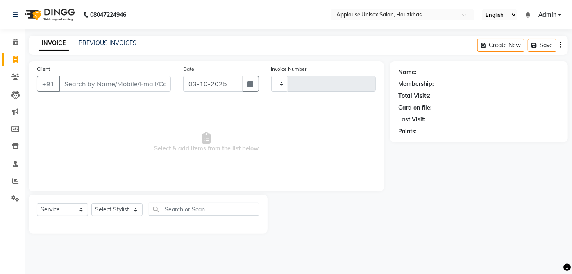
type input "4187"
select select "5082"
click at [120, 216] on select "Select Stylist" at bounding box center [116, 210] width 51 height 13
select select "32126"
click at [91, 204] on select "Select Stylist [PERSON_NAME] [PERSON_NAME] [PERSON_NAME] [PERSON_NAME] [PERSON_…" at bounding box center [116, 210] width 51 height 13
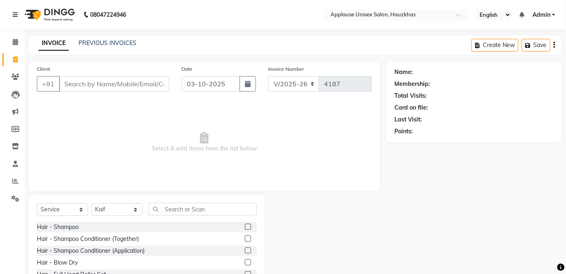
click at [245, 239] on label at bounding box center [248, 239] width 6 height 6
click at [245, 239] on input "checkbox" at bounding box center [247, 239] width 5 height 5
checkbox input "true"
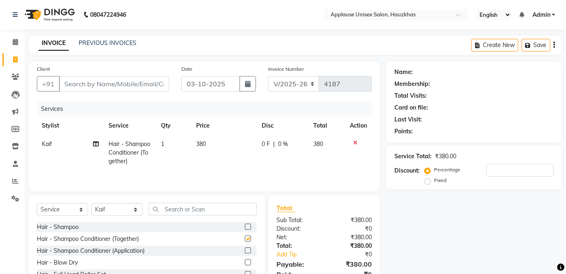
click at [300, 152] on td "0 F | 0 %" at bounding box center [283, 153] width 52 height 36
select select "32126"
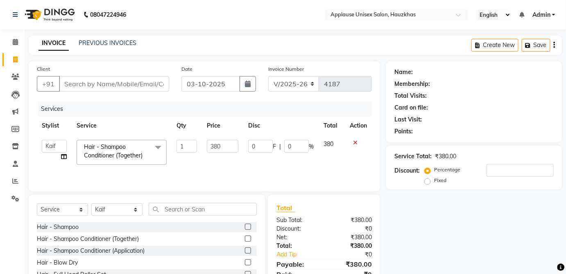
checkbox input "false"
click at [227, 150] on input "380" at bounding box center [223, 146] width 32 height 13
type input "3"
type input "400"
click at [328, 152] on td "380" at bounding box center [332, 152] width 26 height 35
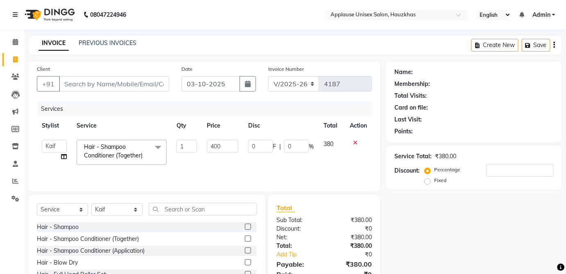
select select "32126"
click at [221, 212] on input "text" at bounding box center [203, 209] width 108 height 13
click at [140, 206] on select "Select Stylist [PERSON_NAME] [PERSON_NAME] [PERSON_NAME] [PERSON_NAME] [PERSON_…" at bounding box center [116, 210] width 51 height 13
select select "32125"
click at [91, 204] on select "Select Stylist [PERSON_NAME] [PERSON_NAME] [PERSON_NAME] [PERSON_NAME] [PERSON_…" at bounding box center [116, 210] width 51 height 13
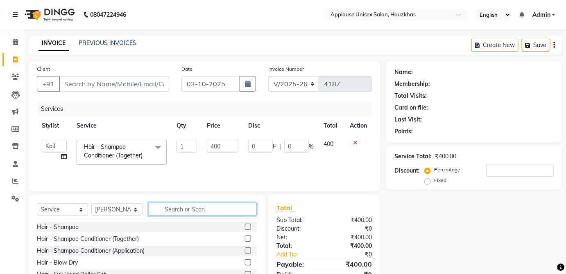
click at [198, 208] on input "text" at bounding box center [203, 209] width 108 height 13
type input "blo"
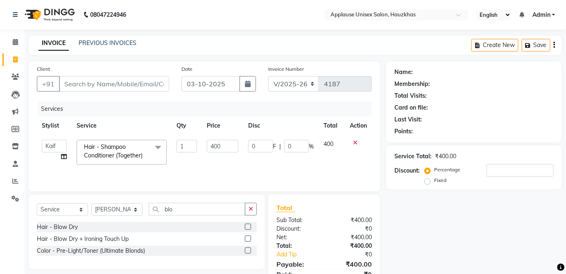
click at [239, 226] on div "Hair - Blow Dry" at bounding box center [147, 227] width 220 height 10
click at [248, 225] on label at bounding box center [248, 227] width 6 height 6
click at [248, 225] on input "checkbox" at bounding box center [247, 227] width 5 height 5
checkbox input "true"
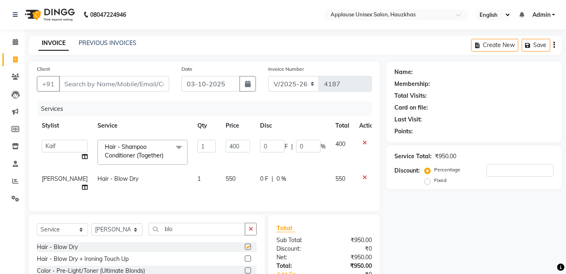
click at [236, 181] on td "550" at bounding box center [238, 183] width 34 height 27
select select "32125"
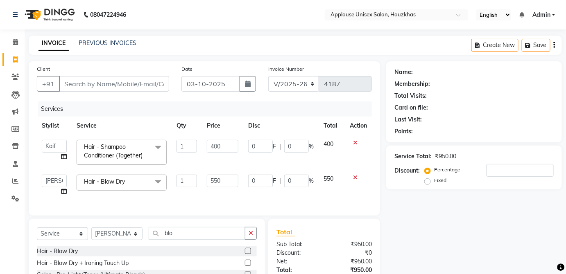
checkbox input "false"
click at [233, 179] on input "550" at bounding box center [223, 181] width 32 height 13
type input "5"
type input "600"
click at [327, 183] on td "550" at bounding box center [332, 185] width 26 height 31
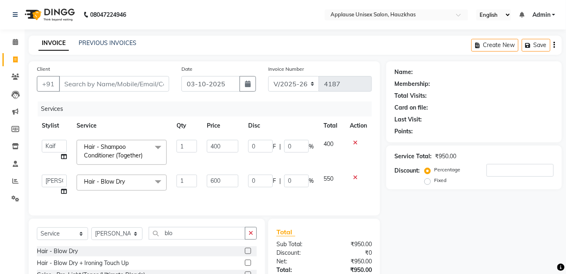
select select "32125"
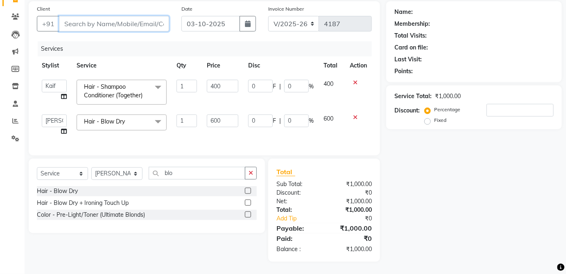
click at [152, 25] on input "Client" at bounding box center [114, 24] width 110 height 16
type input "v"
type input "0"
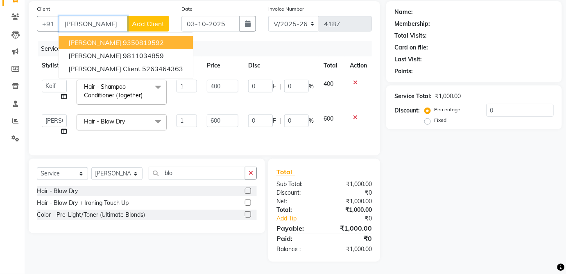
click at [158, 39] on button "[PERSON_NAME] 9350819592" at bounding box center [126, 42] width 134 height 13
type input "9350819592"
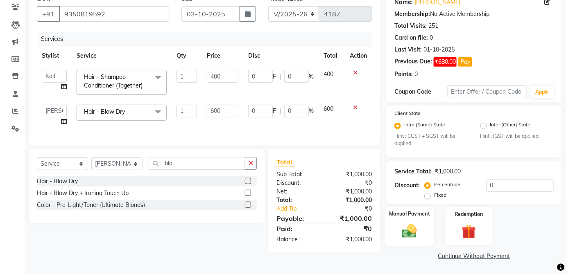
click at [412, 228] on img at bounding box center [410, 231] width 24 height 17
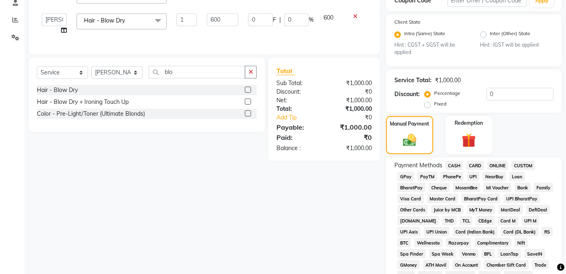
click at [480, 168] on span "CARD" at bounding box center [476, 165] width 18 height 9
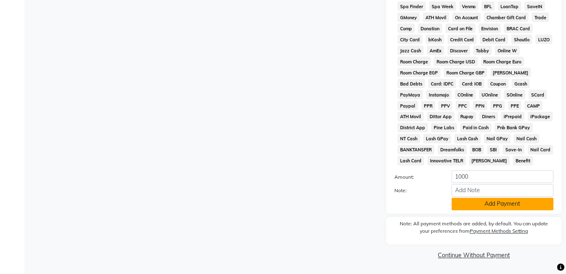
click at [498, 210] on button "Add Payment" at bounding box center [503, 204] width 102 height 13
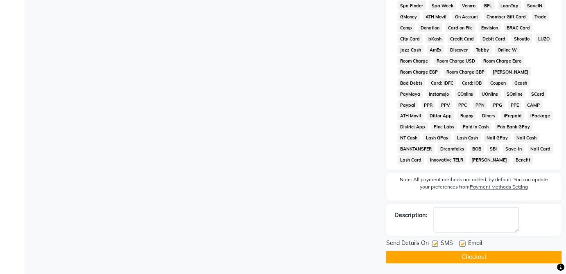
click at [473, 261] on button "Checkout" at bounding box center [474, 257] width 176 height 13
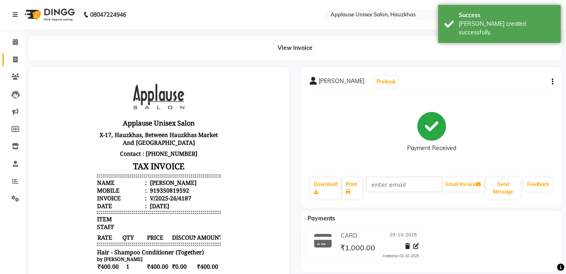
click at [16, 64] on link "Invoice" at bounding box center [12, 60] width 20 height 14
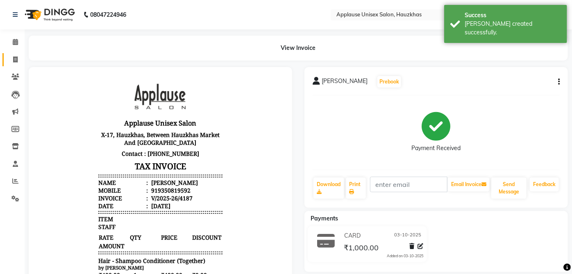
select select "5082"
select select "service"
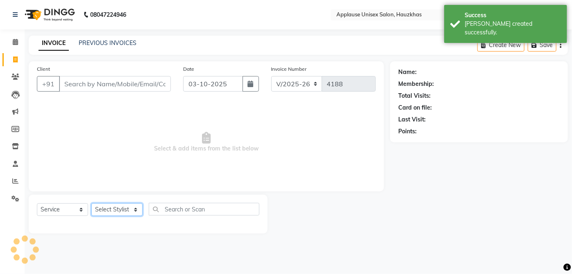
click at [102, 214] on select "Select Stylist" at bounding box center [116, 210] width 51 height 13
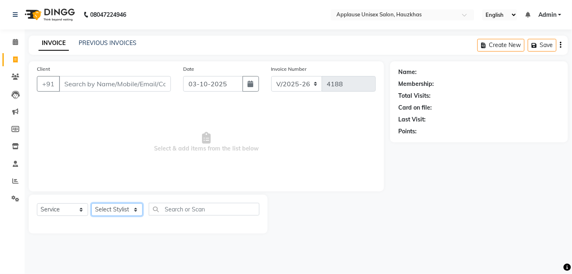
select select "32126"
click at [91, 204] on select "Select Stylist [PERSON_NAME] [PERSON_NAME] [PERSON_NAME] [PERSON_NAME] [PERSON_…" at bounding box center [116, 210] width 51 height 13
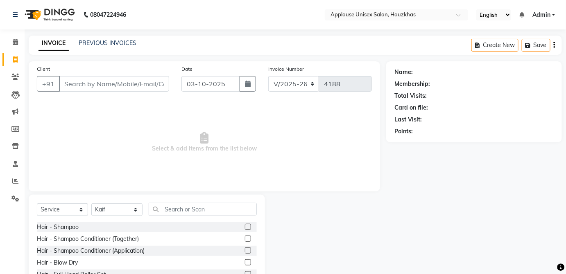
click at [245, 238] on label at bounding box center [248, 239] width 6 height 6
click at [245, 238] on input "checkbox" at bounding box center [247, 239] width 5 height 5
checkbox input "true"
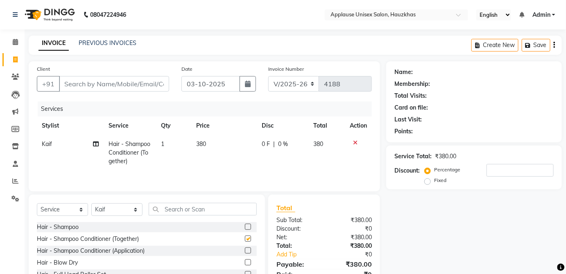
click at [227, 147] on td "380" at bounding box center [224, 153] width 66 height 36
select select "32126"
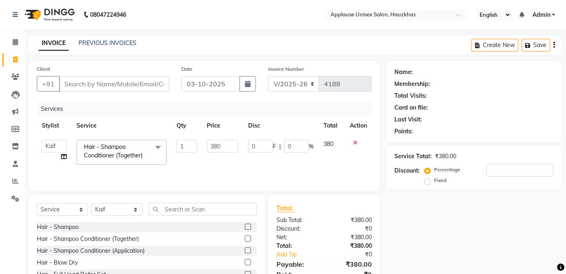
checkbox input "false"
click at [225, 145] on input "380" at bounding box center [223, 146] width 32 height 13
type input "3"
type input "400"
click at [338, 147] on td "380" at bounding box center [332, 152] width 26 height 35
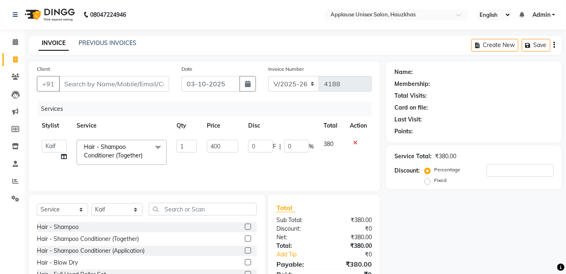
select select "32126"
click at [233, 208] on input "text" at bounding box center [203, 209] width 108 height 13
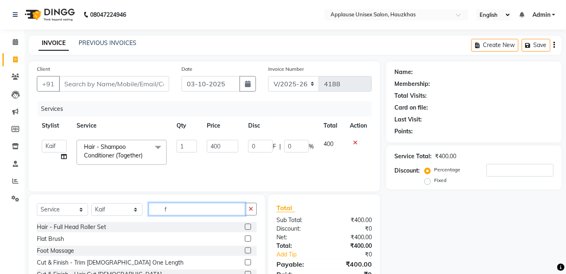
type input "f"
click at [245, 238] on label at bounding box center [248, 239] width 6 height 6
click at [245, 238] on input "checkbox" at bounding box center [247, 239] width 5 height 5
checkbox input "true"
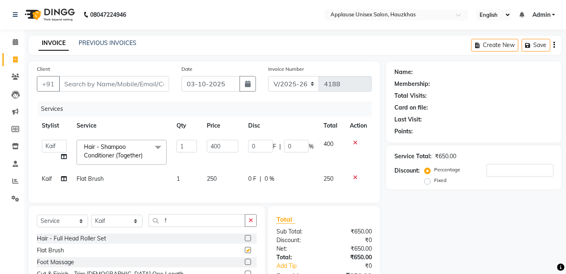
click at [300, 182] on div "0 F | 0 %" at bounding box center [281, 179] width 66 height 9
select select "32126"
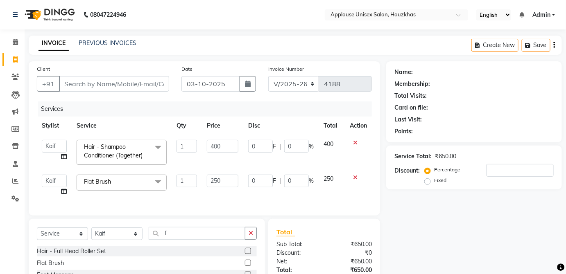
checkbox input "false"
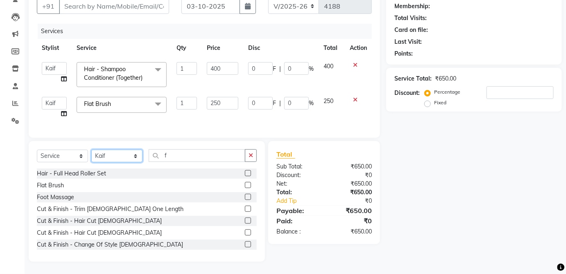
click at [135, 157] on select "Select Stylist [PERSON_NAME] [PERSON_NAME] [PERSON_NAME] [PERSON_NAME] [PERSON_…" at bounding box center [116, 156] width 51 height 13
select select "32134"
click at [91, 150] on select "Select Stylist [PERSON_NAME] [PERSON_NAME] [PERSON_NAME] [PERSON_NAME] [PERSON_…" at bounding box center [116, 156] width 51 height 13
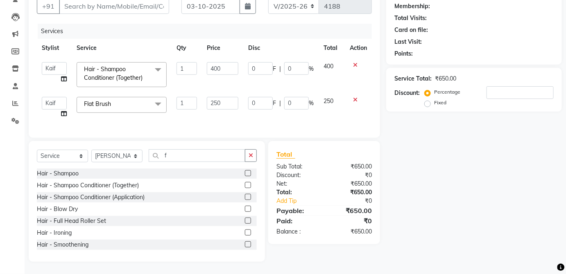
click at [183, 142] on div "Select Service Product Membership Package Voucher Prepaid Gift Card Select Styl…" at bounding box center [147, 201] width 236 height 121
click at [195, 157] on input "f" at bounding box center [197, 156] width 97 height 13
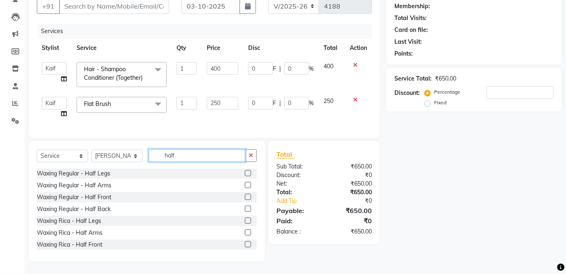
type input "half"
click at [245, 220] on label at bounding box center [248, 221] width 6 height 6
click at [245, 220] on input "checkbox" at bounding box center [247, 221] width 5 height 5
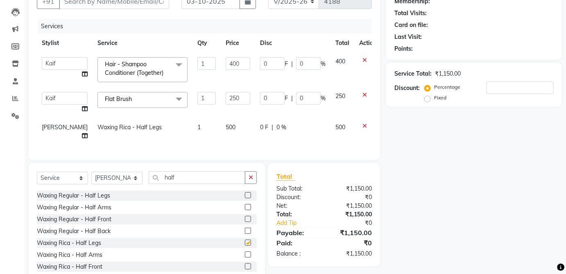
checkbox input "false"
click at [227, 130] on td "500" at bounding box center [238, 131] width 34 height 27
select select "32134"
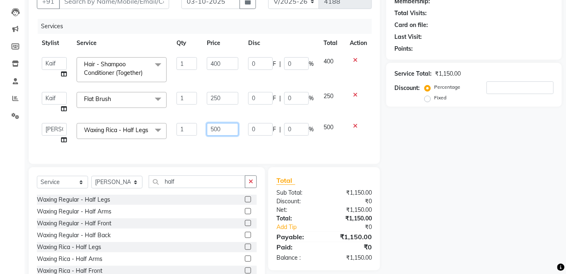
click at [218, 124] on input "500" at bounding box center [223, 129] width 32 height 13
type input "600"
click at [336, 130] on td "500" at bounding box center [332, 133] width 26 height 31
select select "32134"
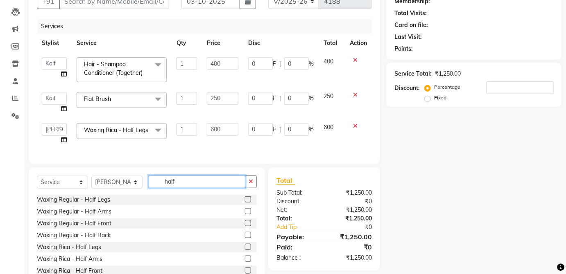
click at [194, 188] on input "half" at bounding box center [197, 182] width 97 height 13
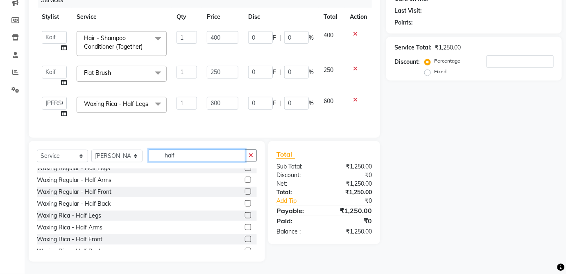
scroll to position [0, 0]
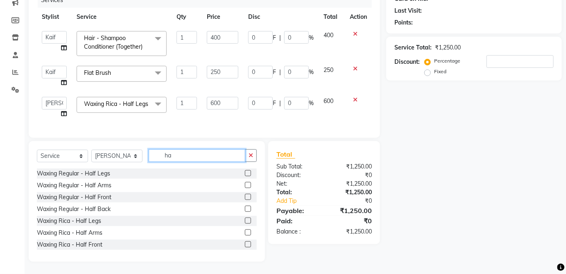
type input "h"
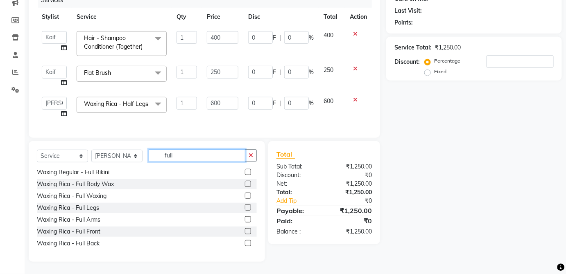
scroll to position [111, 0]
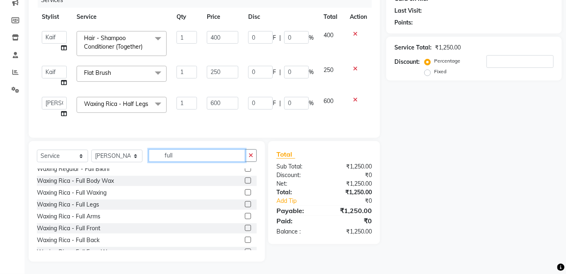
type input "full"
click at [245, 216] on label at bounding box center [248, 216] width 6 height 6
click at [245, 216] on input "checkbox" at bounding box center [247, 216] width 5 height 5
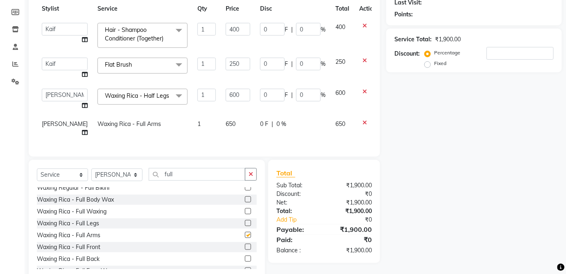
checkbox input "false"
click at [231, 125] on td "650" at bounding box center [238, 128] width 34 height 27
select select "32134"
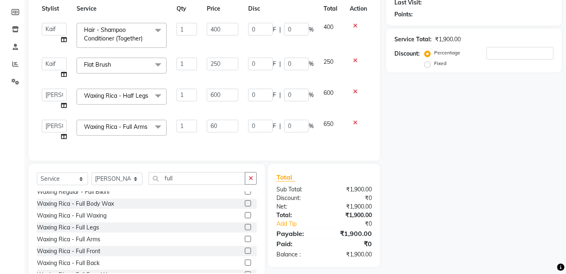
type input "600"
click at [332, 126] on span "650" at bounding box center [329, 123] width 10 height 7
select select "32134"
click at [131, 186] on select "Select Stylist [PERSON_NAME] [PERSON_NAME] [PERSON_NAME] [PERSON_NAME] [PERSON_…" at bounding box center [116, 179] width 51 height 13
select select "64027"
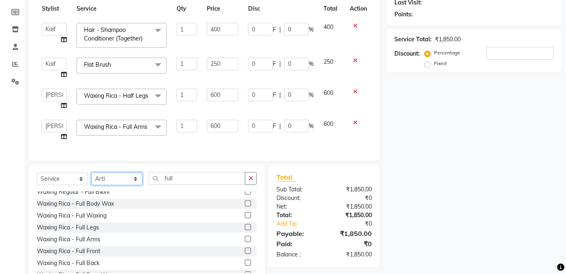
click at [91, 185] on select "Select Stylist [PERSON_NAME] [PERSON_NAME] [PERSON_NAME] [PERSON_NAME] [PERSON_…" at bounding box center [116, 179] width 51 height 13
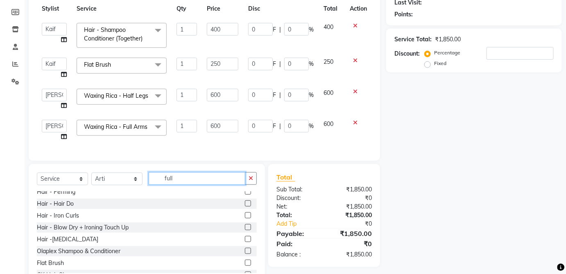
click at [205, 185] on input "full" at bounding box center [197, 178] width 97 height 13
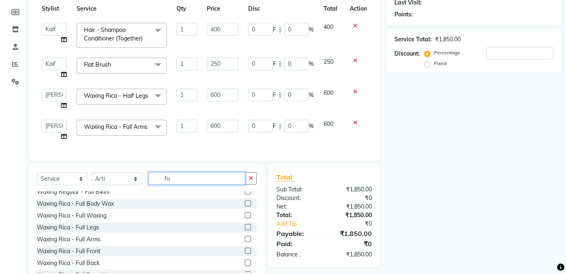
type input "f"
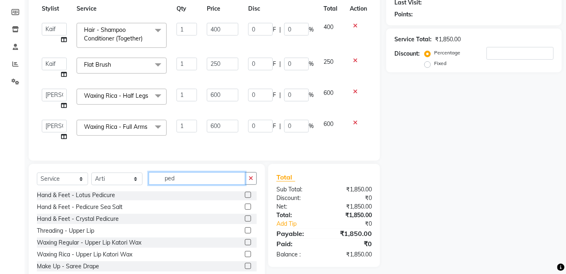
scroll to position [0, 0]
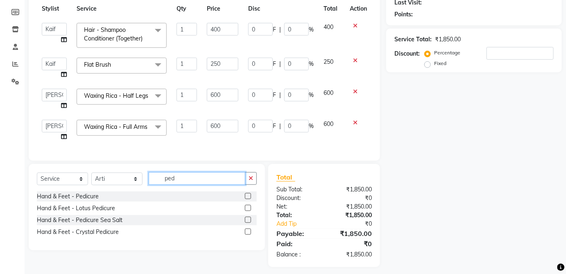
type input "ped"
click at [248, 199] on label at bounding box center [248, 196] width 6 height 6
click at [248, 199] on input "checkbox" at bounding box center [247, 196] width 5 height 5
checkbox input "true"
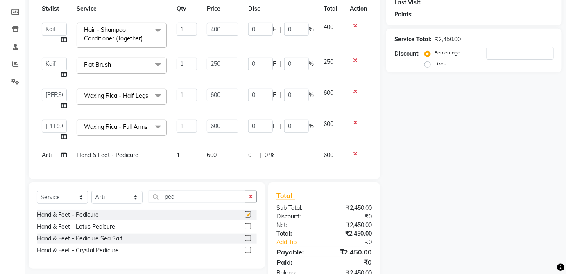
click at [300, 158] on div "0 F | 0 %" at bounding box center [281, 155] width 66 height 9
select select "64027"
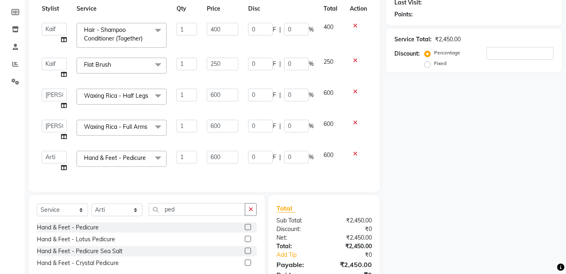
checkbox input "false"
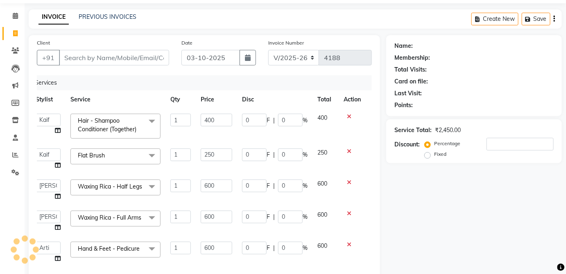
scroll to position [26, 0]
click at [154, 56] on input "Client" at bounding box center [114, 58] width 110 height 16
type input "p"
type input "0"
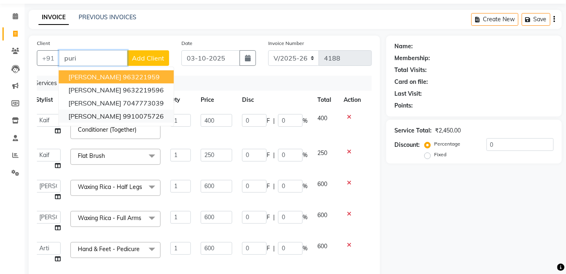
click at [146, 115] on ngb-highlight "9910075726" at bounding box center [143, 116] width 41 height 8
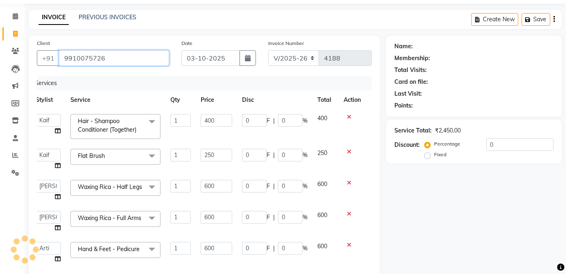
type input "9910075726"
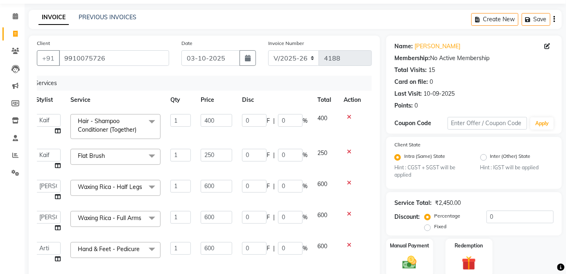
scroll to position [105, 0]
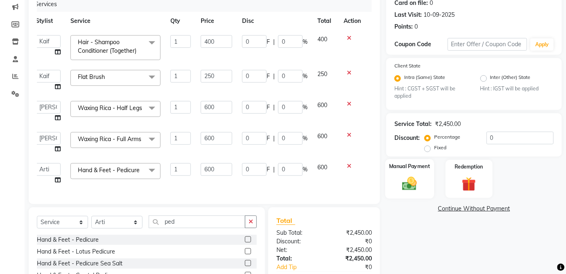
click at [422, 176] on div "Manual Payment" at bounding box center [409, 179] width 49 height 40
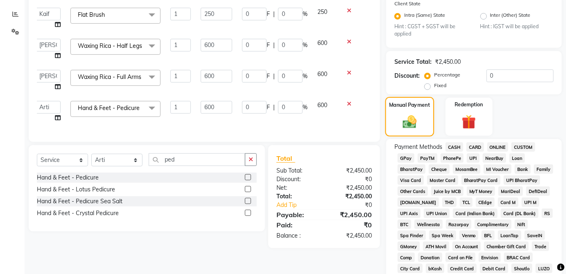
scroll to position [192, 0]
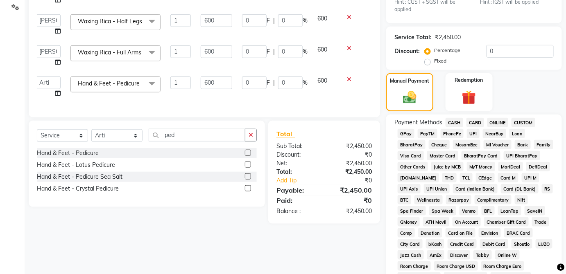
click at [456, 121] on span "CASH" at bounding box center [455, 122] width 18 height 9
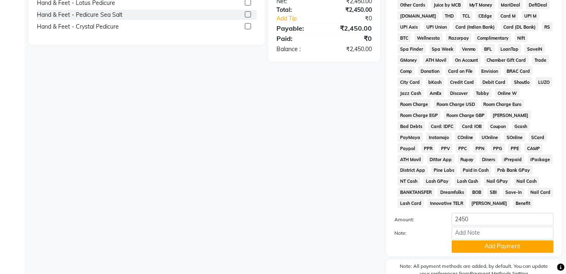
scroll to position [397, 0]
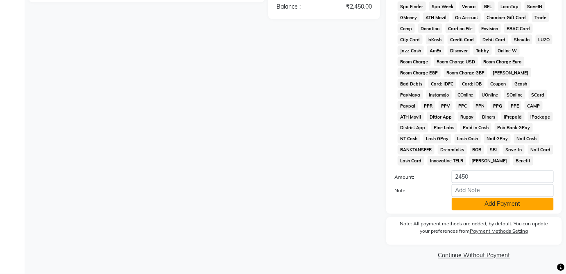
click at [496, 210] on button "Add Payment" at bounding box center [503, 204] width 102 height 13
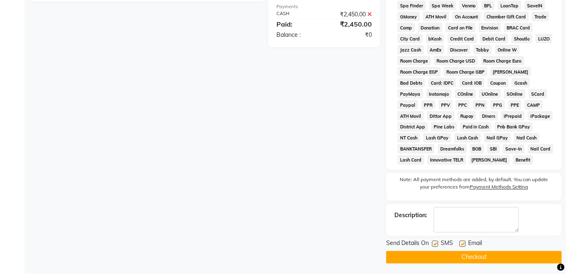
click at [469, 260] on button "Checkout" at bounding box center [474, 257] width 176 height 13
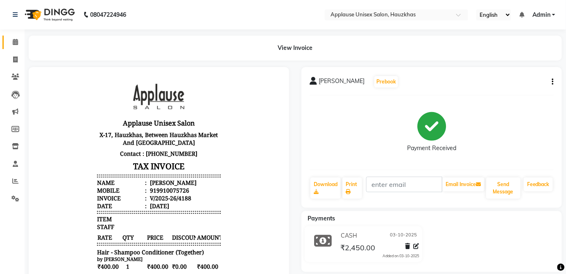
click at [10, 39] on span at bounding box center [15, 42] width 14 height 9
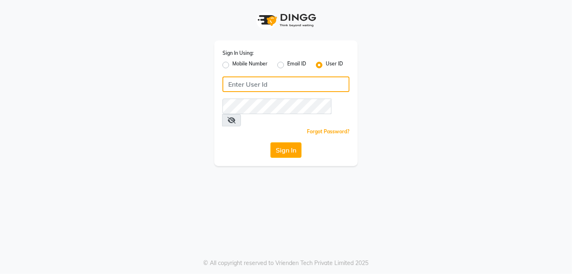
type input "applausesalon"
click at [292, 145] on button "Sign In" at bounding box center [285, 151] width 31 height 16
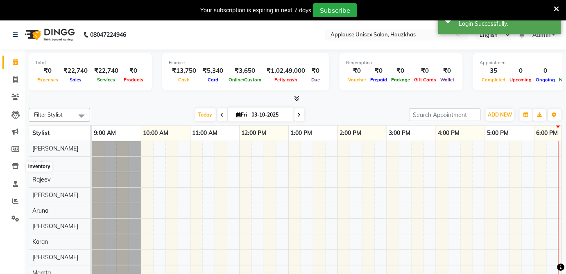
click at [555, 5] on icon at bounding box center [556, 8] width 5 height 7
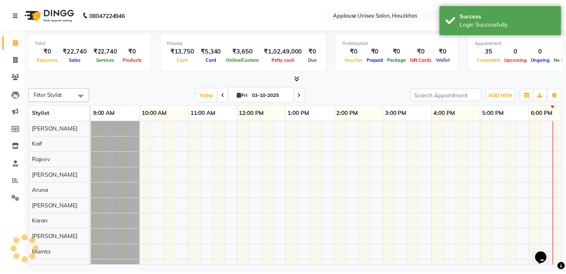
scroll to position [0, 163]
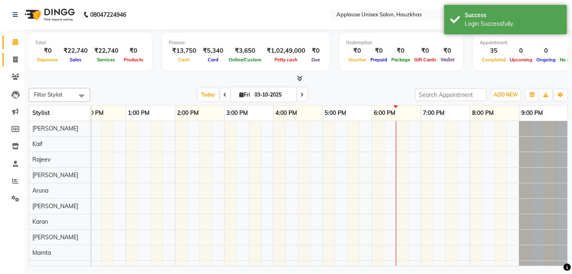
click at [6, 56] on link "Invoice" at bounding box center [12, 60] width 20 height 14
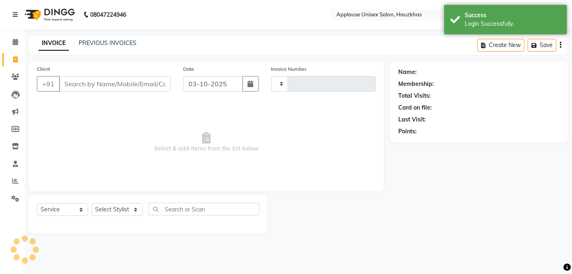
click at [10, 62] on span at bounding box center [15, 59] width 14 height 9
select select "service"
select select "5082"
type input "4189"
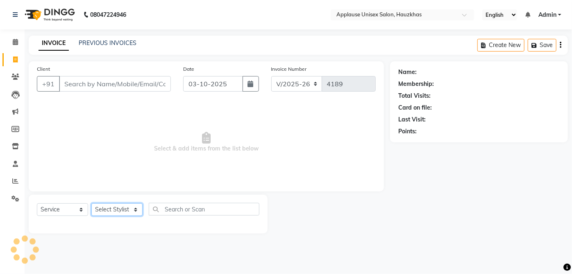
click at [134, 205] on select "Select Stylist" at bounding box center [116, 210] width 51 height 13
select select "32127"
click at [91, 204] on select "Select Stylist [PERSON_NAME] [PERSON_NAME] [PERSON_NAME] [PERSON_NAME] [PERSON_…" at bounding box center [116, 210] width 51 height 13
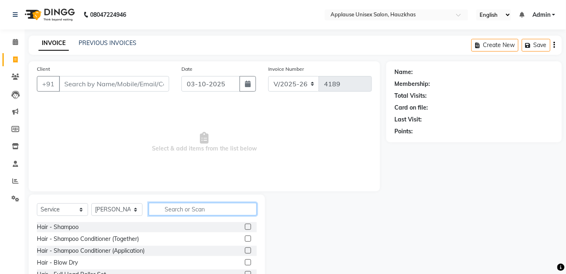
click at [204, 215] on input "text" at bounding box center [203, 209] width 108 height 13
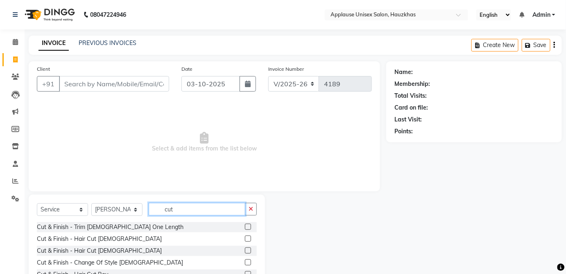
scroll to position [53, 0]
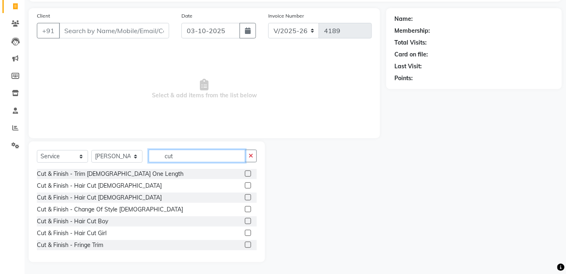
type input "cut"
click at [245, 197] on label at bounding box center [248, 198] width 6 height 6
click at [245, 197] on input "checkbox" at bounding box center [247, 197] width 5 height 5
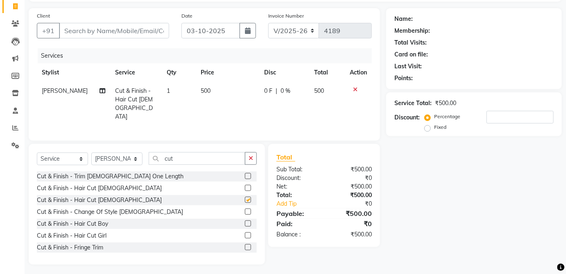
click at [306, 104] on td "0 F | 0 %" at bounding box center [284, 104] width 50 height 44
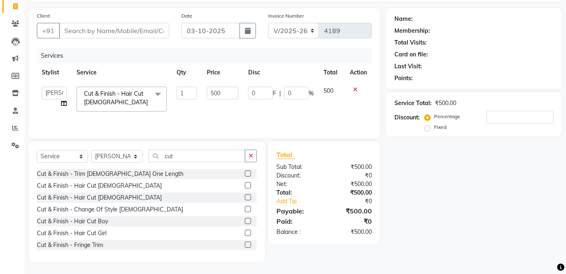
checkbox input "false"
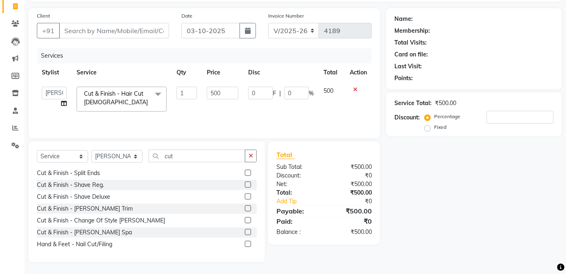
click at [245, 208] on label at bounding box center [248, 209] width 6 height 6
click at [245, 208] on input "checkbox" at bounding box center [247, 208] width 5 height 5
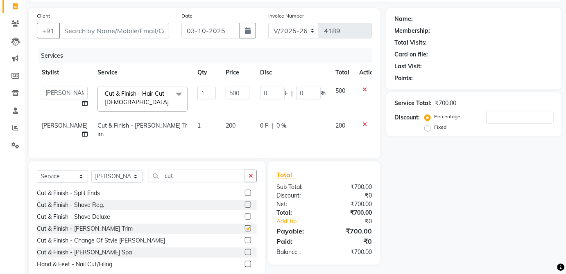
checkbox input "false"
click at [231, 131] on td "200" at bounding box center [238, 130] width 34 height 27
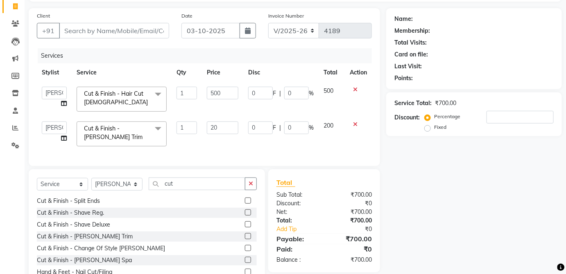
type input "2"
type input "300"
click at [327, 130] on td "200" at bounding box center [332, 134] width 26 height 35
click at [212, 188] on input "cut" at bounding box center [197, 184] width 97 height 13
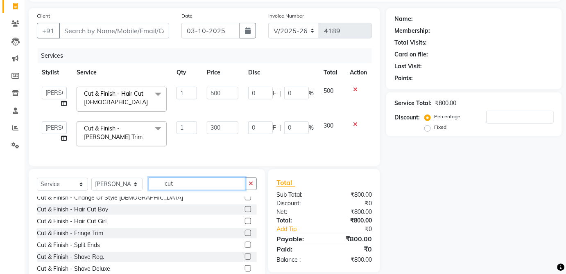
scroll to position [0, 0]
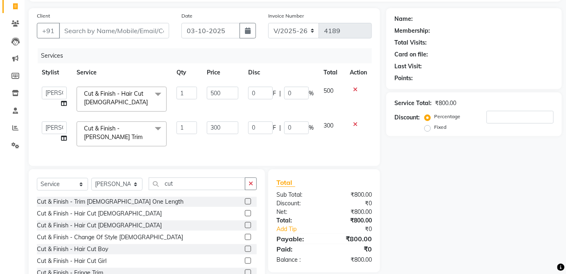
click at [245, 229] on label at bounding box center [248, 225] width 6 height 6
click at [245, 229] on input "checkbox" at bounding box center [247, 225] width 5 height 5
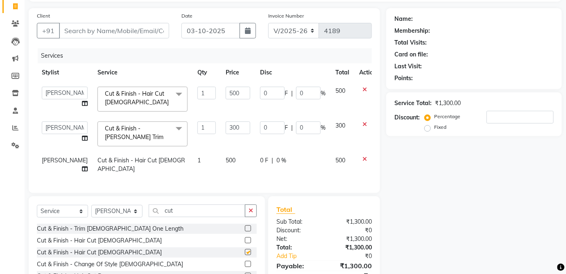
click at [309, 159] on div "0 F | 0 %" at bounding box center [293, 160] width 66 height 9
checkbox input "false"
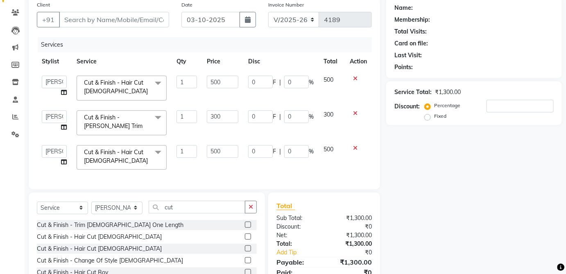
scroll to position [66, 0]
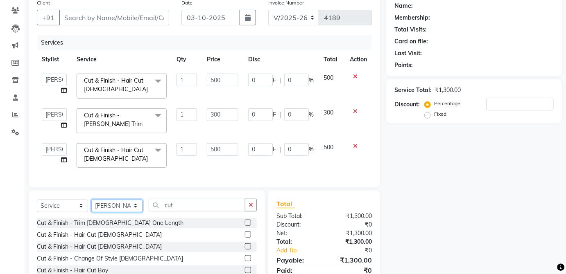
click at [127, 205] on select "Select Stylist [PERSON_NAME] [PERSON_NAME] [PERSON_NAME] [PERSON_NAME] [PERSON_…" at bounding box center [116, 206] width 51 height 13
select select "64027"
click at [91, 204] on select "Select Stylist [PERSON_NAME] [PERSON_NAME] [PERSON_NAME] [PERSON_NAME] [PERSON_…" at bounding box center [116, 206] width 51 height 13
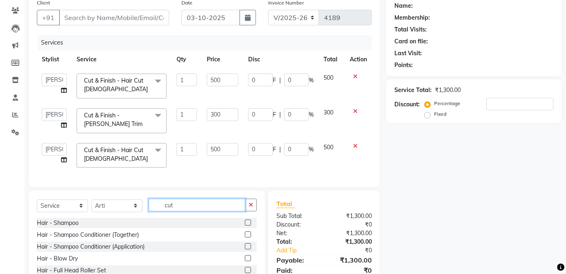
click at [203, 210] on input "cut" at bounding box center [197, 205] width 97 height 13
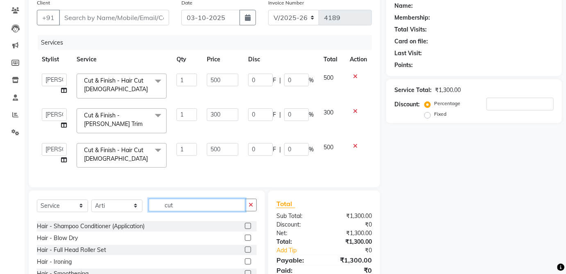
scroll to position [0, 0]
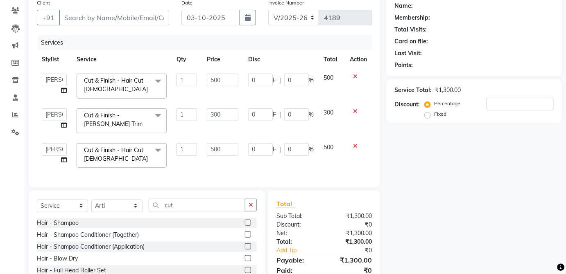
click at [245, 238] on label at bounding box center [248, 235] width 6 height 6
click at [245, 238] on input "checkbox" at bounding box center [247, 235] width 5 height 5
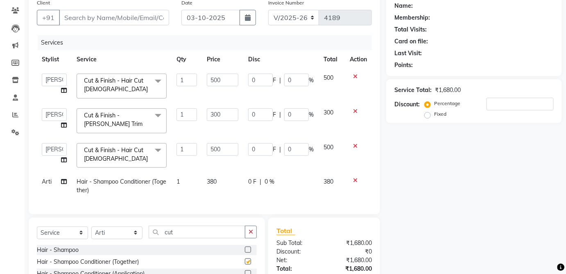
checkbox input "false"
click at [231, 186] on td "380" at bounding box center [222, 186] width 41 height 27
select select "64027"
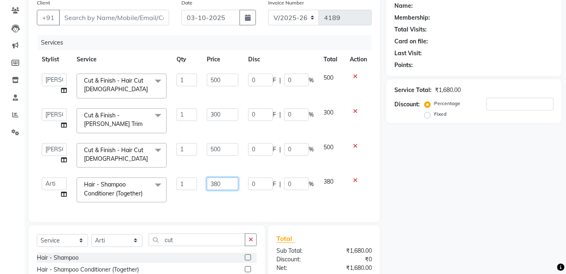
click at [229, 186] on input "380" at bounding box center [223, 184] width 32 height 13
type input "3"
type input "400"
click at [370, 191] on td at bounding box center [358, 190] width 27 height 35
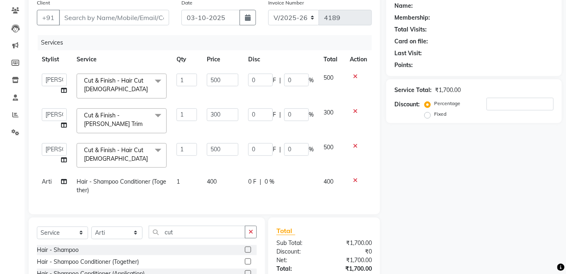
click at [336, 189] on td "400" at bounding box center [332, 186] width 26 height 27
select select "64027"
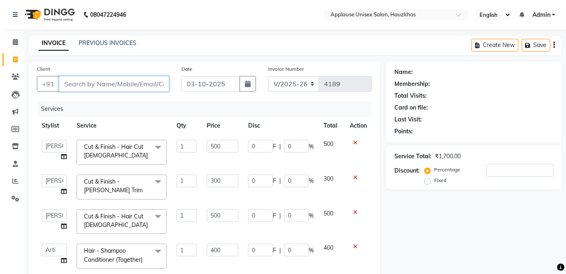
click at [138, 77] on input "Client" at bounding box center [114, 84] width 110 height 16
type input "p"
type input "0"
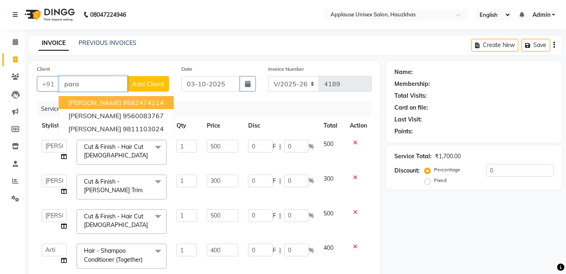
click at [169, 102] on button "[PERSON_NAME] 9582474214" at bounding box center [116, 102] width 115 height 13
type input "9582474214"
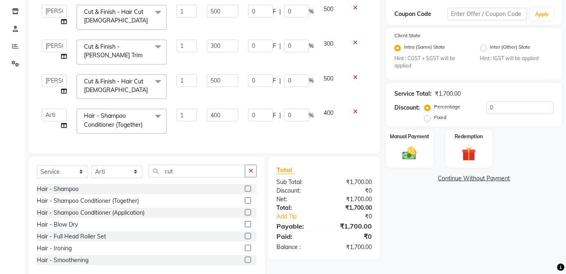
scroll to position [155, 0]
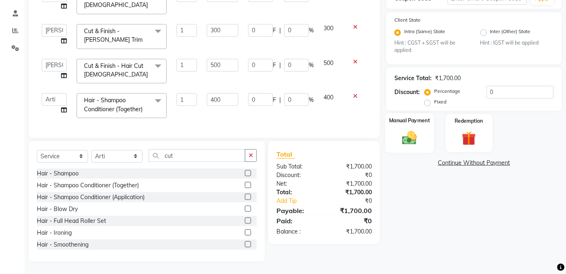
click at [419, 130] on img at bounding box center [410, 138] width 24 height 17
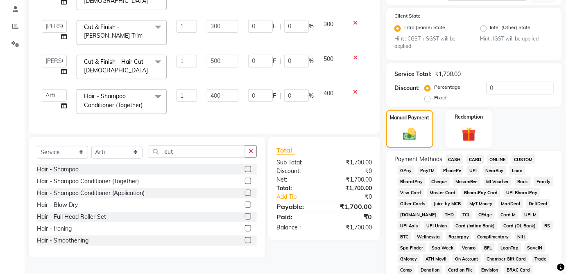
click at [478, 167] on span "UPI" at bounding box center [473, 170] width 13 height 9
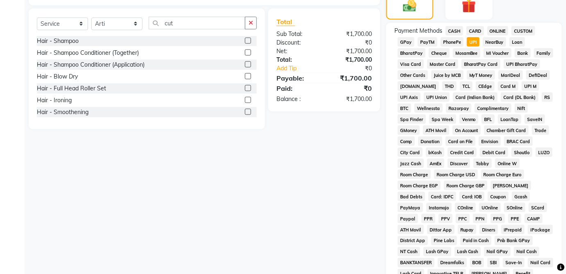
scroll to position [397, 0]
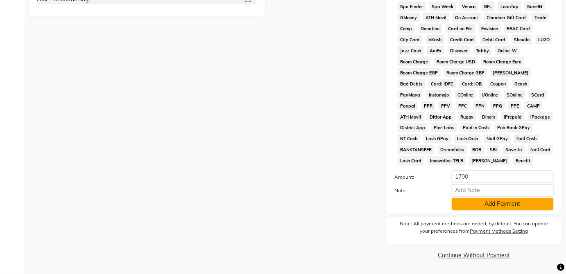
click at [528, 210] on button "Add Payment" at bounding box center [503, 204] width 102 height 13
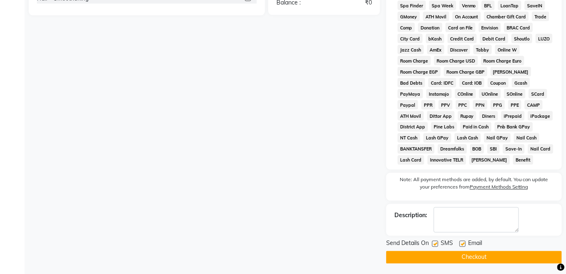
click at [502, 260] on button "Checkout" at bounding box center [474, 257] width 176 height 13
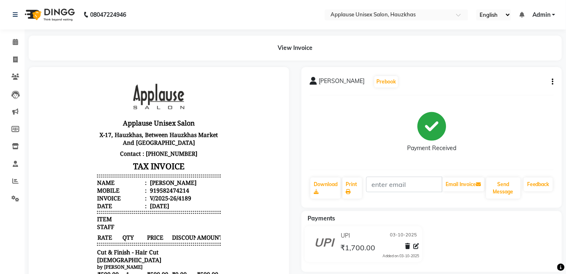
click at [20, 171] on li "Staff" at bounding box center [12, 165] width 25 height 18
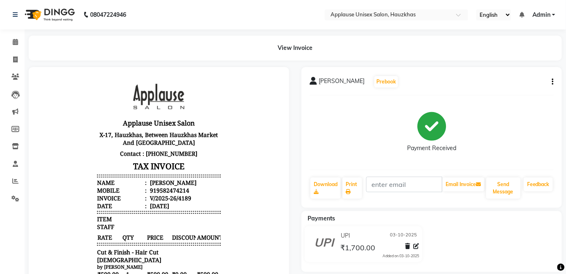
click at [20, 171] on li "Staff" at bounding box center [12, 165] width 25 height 18
click at [13, 64] on link "Invoice" at bounding box center [12, 60] width 20 height 14
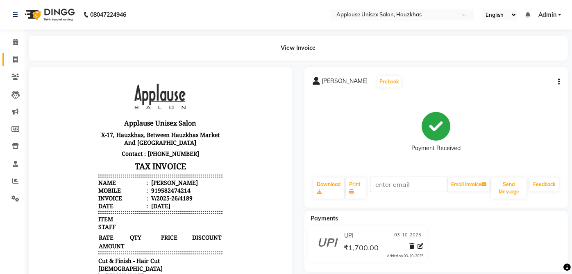
select select "5082"
select select "service"
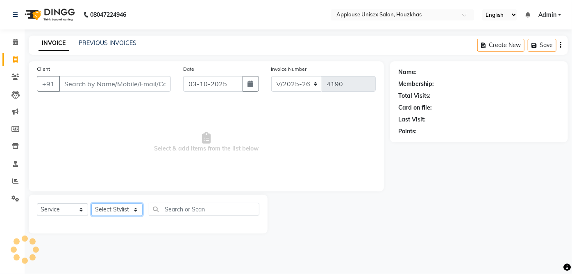
click at [125, 205] on select "Select Stylist [PERSON_NAME] [PERSON_NAME] [PERSON_NAME] [PERSON_NAME] [PERSON_…" at bounding box center [116, 210] width 51 height 13
select select "32125"
click at [91, 204] on select "Select Stylist [PERSON_NAME] [PERSON_NAME] [PERSON_NAME] [PERSON_NAME] [PERSON_…" at bounding box center [116, 210] width 51 height 13
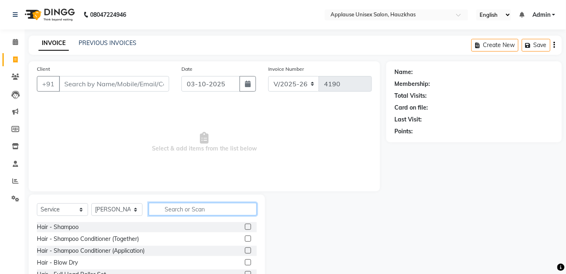
click at [213, 203] on input "text" at bounding box center [203, 209] width 108 height 13
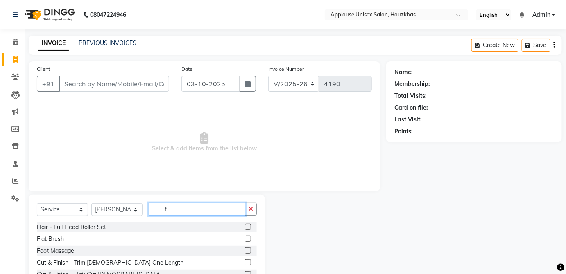
type input "f"
click at [245, 239] on label at bounding box center [248, 239] width 6 height 6
click at [245, 239] on input "checkbox" at bounding box center [247, 239] width 5 height 5
checkbox input "true"
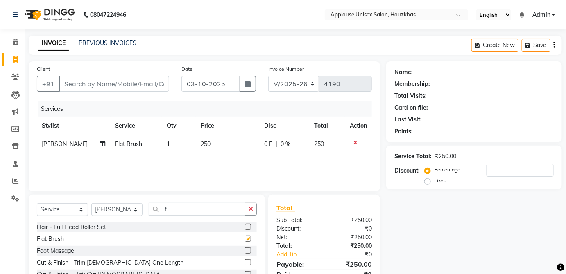
click at [299, 148] on div "0 F | 0 %" at bounding box center [284, 144] width 41 height 9
select select "32125"
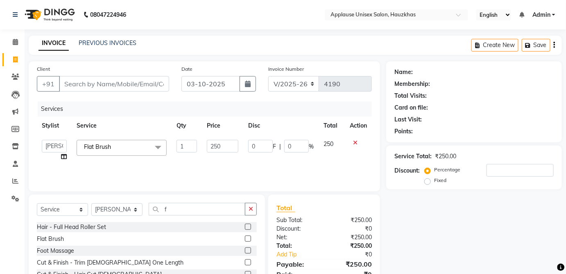
checkbox input "false"
click at [128, 214] on select "Select Stylist [PERSON_NAME] [PERSON_NAME] [PERSON_NAME] [PERSON_NAME] [PERSON_…" at bounding box center [116, 210] width 51 height 13
select select "66558"
click at [91, 204] on select "Select Stylist [PERSON_NAME] [PERSON_NAME] [PERSON_NAME] [PERSON_NAME] [PERSON_…" at bounding box center [116, 210] width 51 height 13
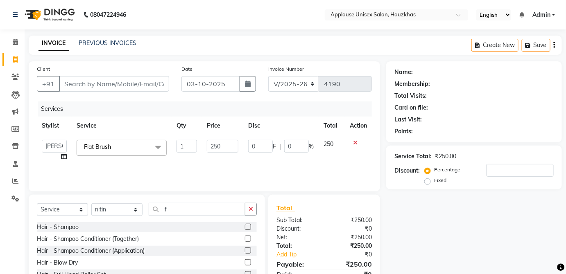
click at [245, 238] on label at bounding box center [248, 239] width 6 height 6
click at [245, 238] on input "checkbox" at bounding box center [247, 239] width 5 height 5
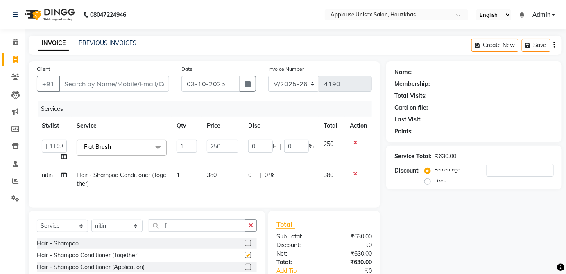
click at [228, 181] on td "380" at bounding box center [222, 179] width 41 height 27
checkbox input "false"
select select "66558"
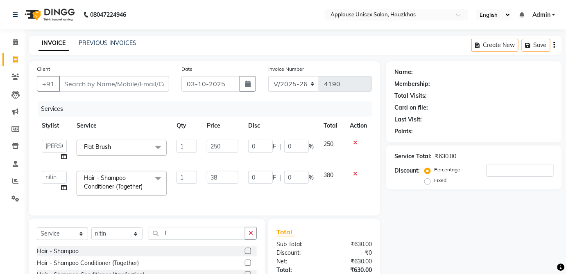
type input "3"
type input "400"
click at [333, 177] on span "380" at bounding box center [329, 175] width 10 height 7
select select "66558"
click at [161, 87] on input "Client" at bounding box center [114, 84] width 110 height 16
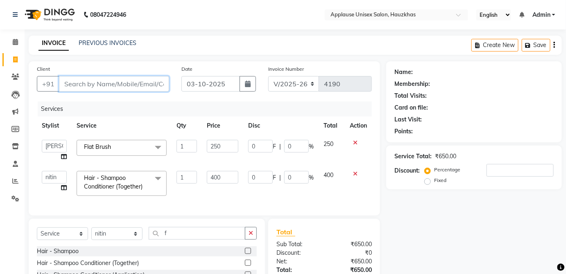
type input "v"
type input "0"
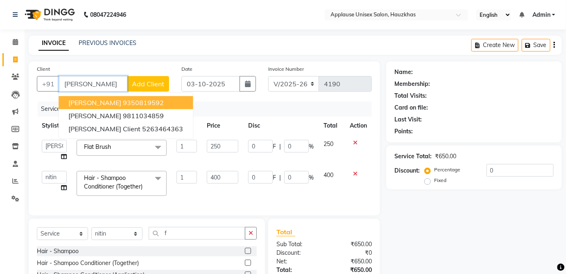
click at [161, 102] on button "[PERSON_NAME] 9350819592" at bounding box center [126, 102] width 134 height 13
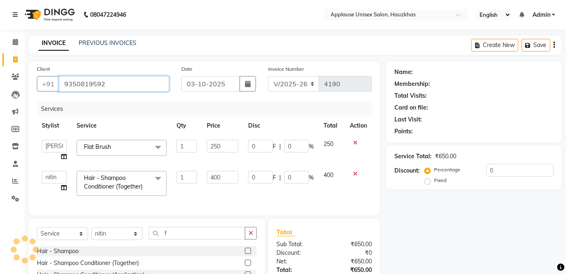
type input "9350819592"
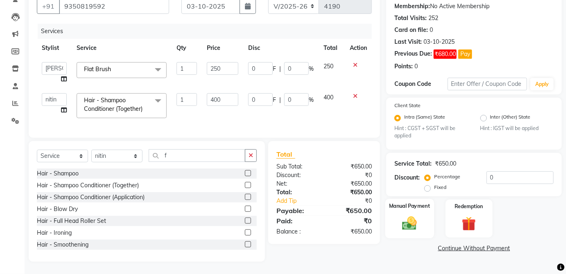
click at [430, 204] on div "Manual Payment" at bounding box center [409, 219] width 49 height 40
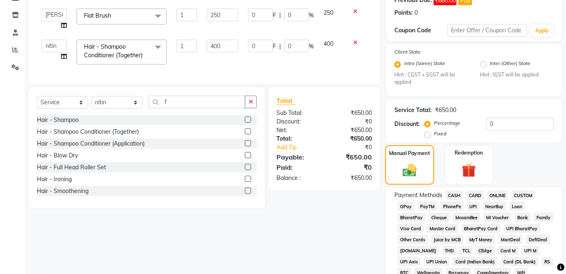
scroll to position [140, 0]
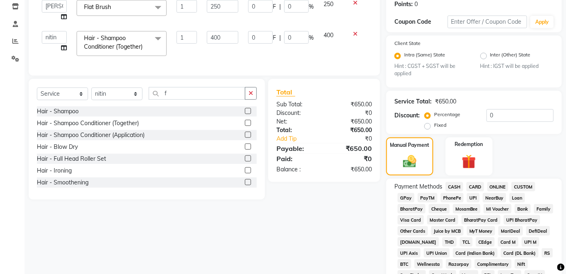
click at [453, 187] on span "CASH" at bounding box center [455, 186] width 18 height 9
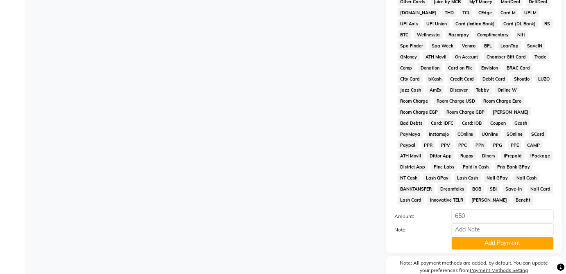
scroll to position [410, 0]
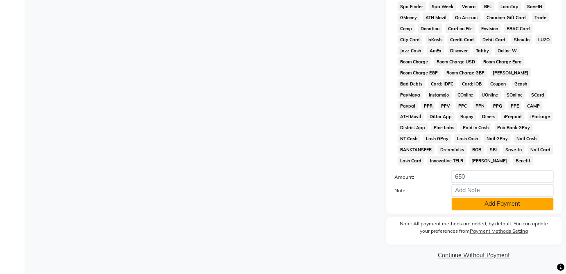
click at [501, 208] on button "Add Payment" at bounding box center [503, 204] width 102 height 13
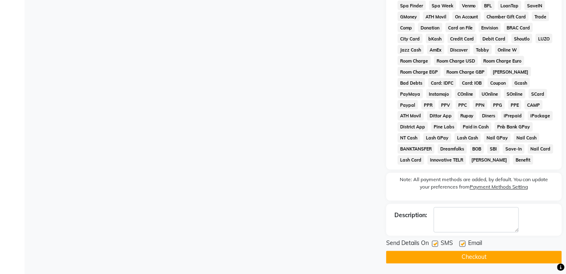
click at [480, 262] on button "Checkout" at bounding box center [474, 257] width 176 height 13
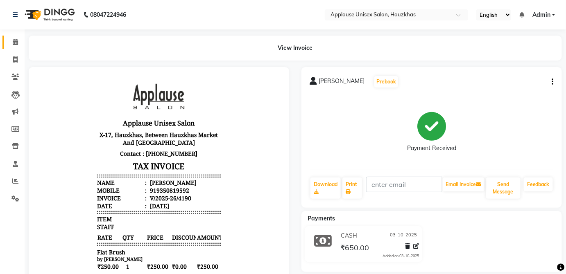
click at [17, 37] on link "Calendar" at bounding box center [12, 43] width 20 height 14
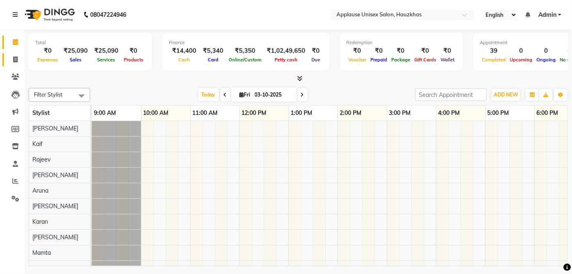
click at [11, 55] on span at bounding box center [15, 59] width 14 height 9
select select "5082"
select select "service"
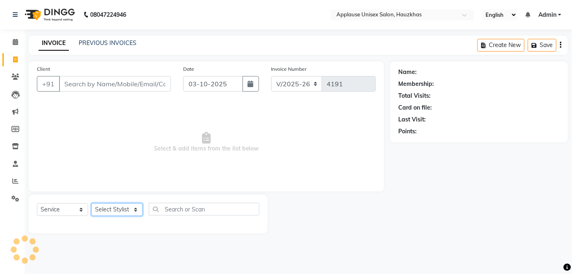
click at [135, 216] on select "Select Stylist" at bounding box center [116, 210] width 51 height 13
click at [91, 204] on select "Select Stylist [PERSON_NAME] [PERSON_NAME] [PERSON_NAME] [PERSON_NAME] [PERSON_…" at bounding box center [116, 210] width 51 height 13
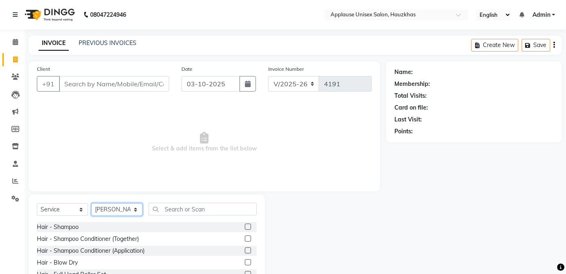
click at [130, 210] on select "Select Stylist [PERSON_NAME] [PERSON_NAME] [PERSON_NAME] [PERSON_NAME] [PERSON_…" at bounding box center [116, 210] width 51 height 13
select select "84502"
click at [91, 204] on select "Select Stylist [PERSON_NAME] [PERSON_NAME] [PERSON_NAME] [PERSON_NAME] [PERSON_…" at bounding box center [116, 210] width 51 height 13
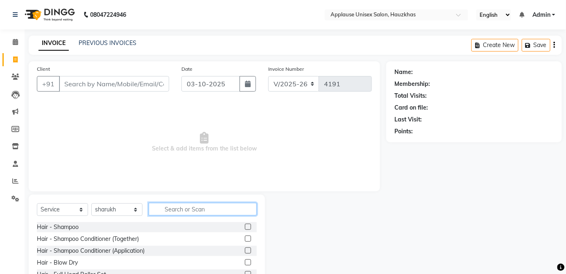
click at [188, 208] on input "text" at bounding box center [203, 209] width 108 height 13
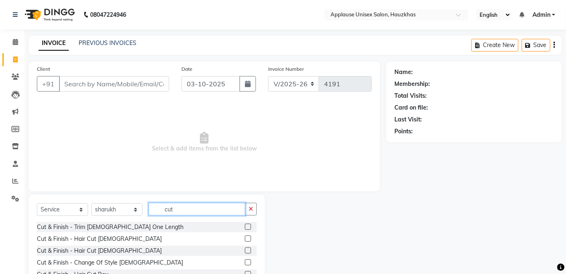
type input "cut"
click at [245, 250] on label at bounding box center [248, 251] width 6 height 6
click at [245, 250] on input "checkbox" at bounding box center [247, 251] width 5 height 5
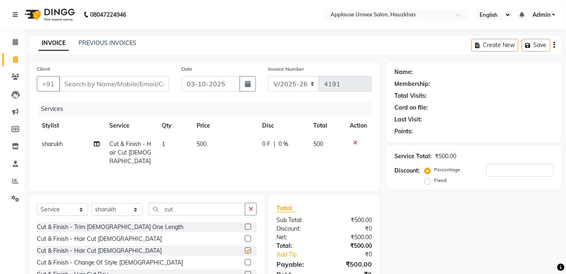
click at [299, 146] on div "0 F | 0 %" at bounding box center [283, 144] width 42 height 9
checkbox input "false"
select select "84502"
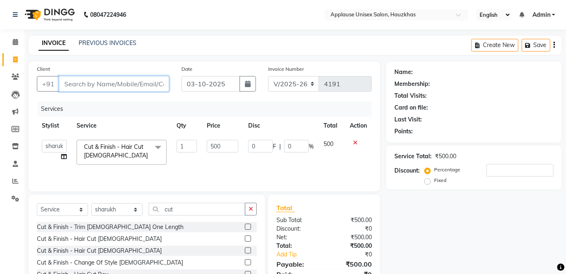
click at [134, 83] on input "Client" at bounding box center [114, 84] width 110 height 16
type input "s"
type input "0"
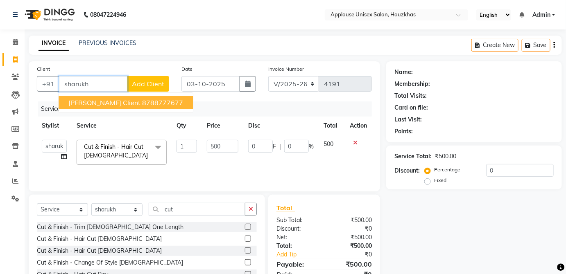
click at [157, 104] on button "[PERSON_NAME] client 8788777677" at bounding box center [126, 102] width 134 height 13
type input "8788777677"
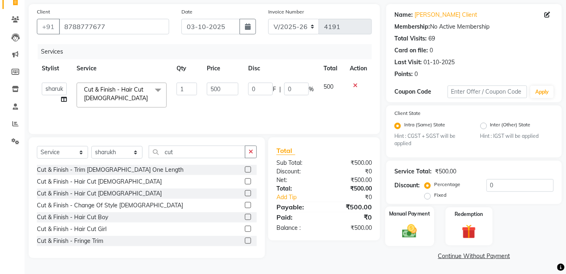
click at [427, 231] on div "Manual Payment" at bounding box center [409, 227] width 49 height 40
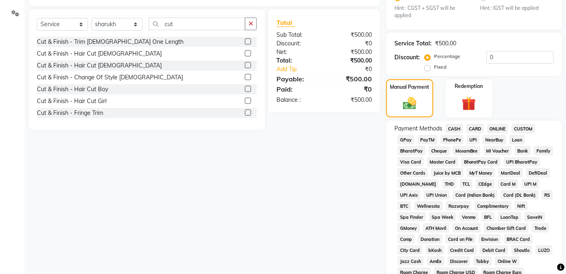
click at [457, 128] on span "CASH" at bounding box center [455, 128] width 18 height 9
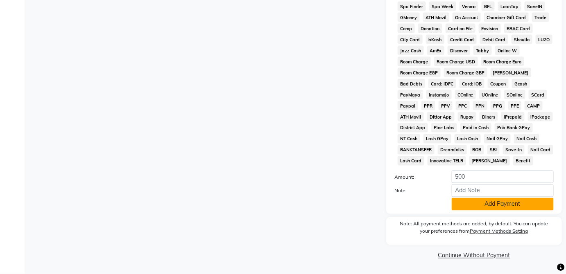
click at [500, 211] on button "Add Payment" at bounding box center [503, 204] width 102 height 13
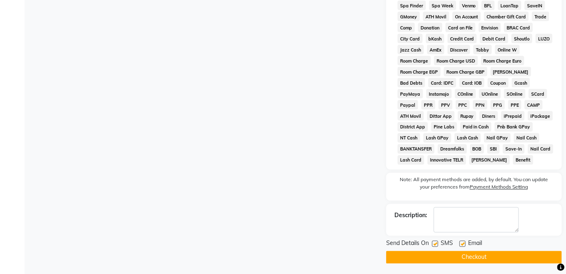
click at [496, 254] on button "Checkout" at bounding box center [474, 257] width 176 height 13
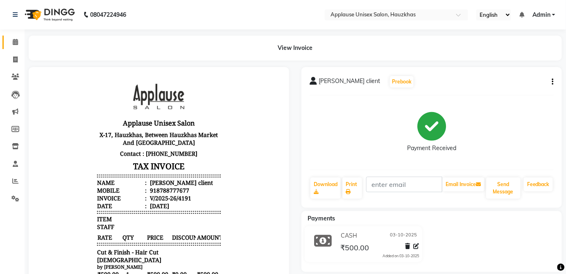
click at [9, 39] on span at bounding box center [15, 42] width 14 height 9
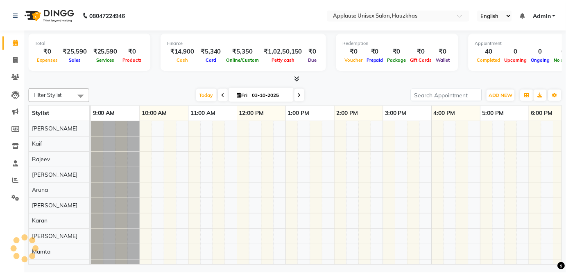
scroll to position [0, 163]
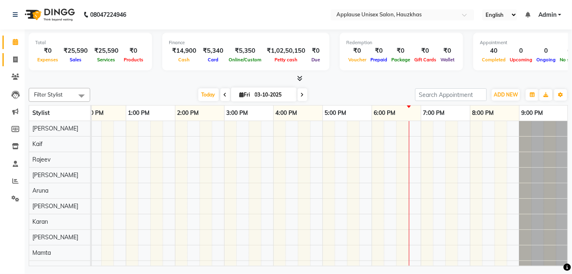
click at [11, 62] on span at bounding box center [15, 59] width 14 height 9
select select "service"
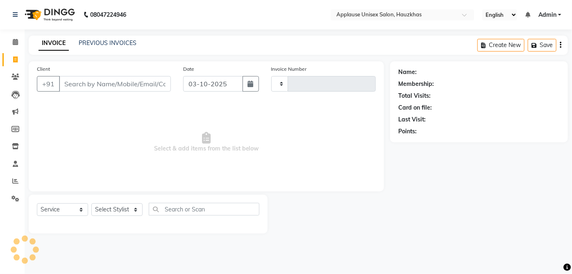
type input "4192"
select select "5082"
click at [88, 41] on link "PREVIOUS INVOICES" at bounding box center [108, 42] width 58 height 7
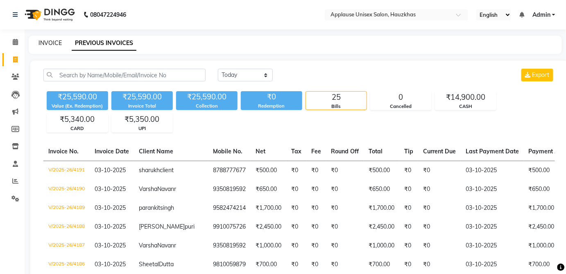
click at [48, 43] on link "INVOICE" at bounding box center [50, 42] width 23 height 7
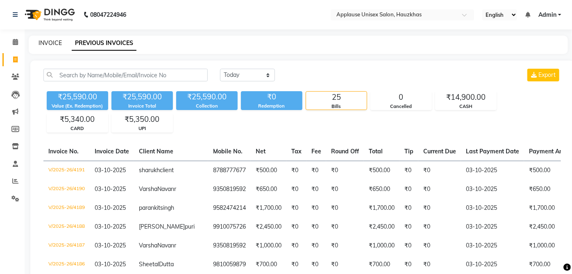
select select "5082"
select select "service"
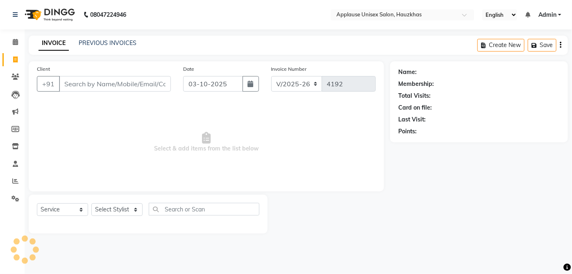
click at [128, 224] on div at bounding box center [148, 223] width 222 height 3
click at [140, 208] on select "Select Stylist" at bounding box center [116, 210] width 51 height 13
click at [150, 210] on input "text" at bounding box center [204, 209] width 111 height 13
click at [131, 213] on select "Select Stylist [PERSON_NAME] [PERSON_NAME] [PERSON_NAME] [PERSON_NAME] [PERSON_…" at bounding box center [116, 210] width 51 height 13
select select "32126"
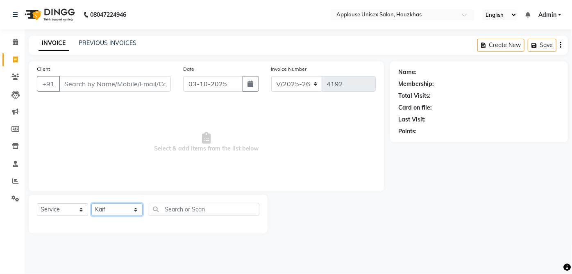
click at [91, 204] on select "Select Stylist [PERSON_NAME] [PERSON_NAME] [PERSON_NAME] [PERSON_NAME] [PERSON_…" at bounding box center [116, 210] width 51 height 13
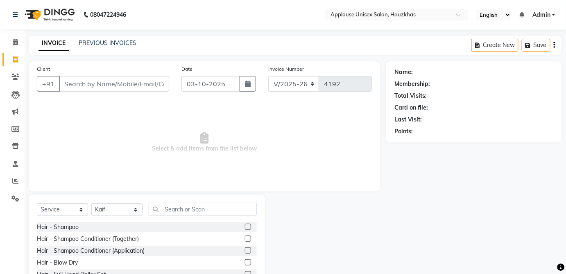
click at [245, 238] on label at bounding box center [248, 239] width 6 height 6
click at [245, 238] on input "checkbox" at bounding box center [247, 239] width 5 height 5
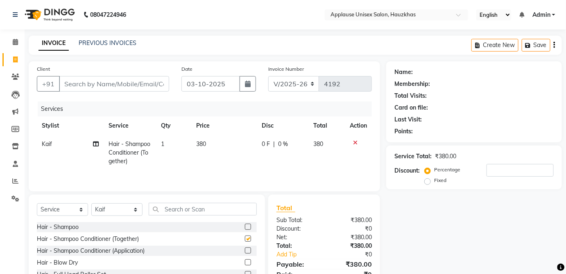
checkbox input "false"
click at [240, 138] on td "380" at bounding box center [224, 153] width 66 height 36
select select "32126"
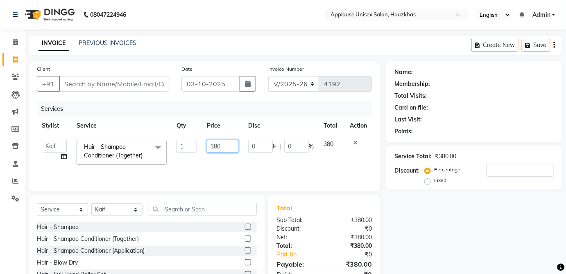
click at [233, 143] on input "380" at bounding box center [223, 146] width 32 height 13
type input "3"
type input "400"
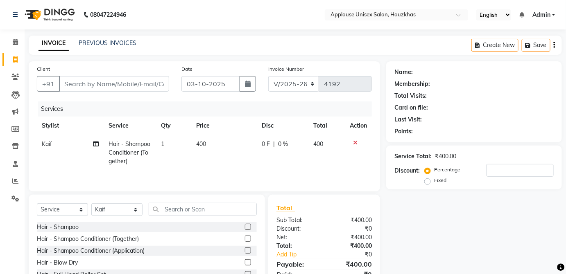
click at [295, 140] on div "0 F | 0 %" at bounding box center [283, 144] width 42 height 9
select select "32126"
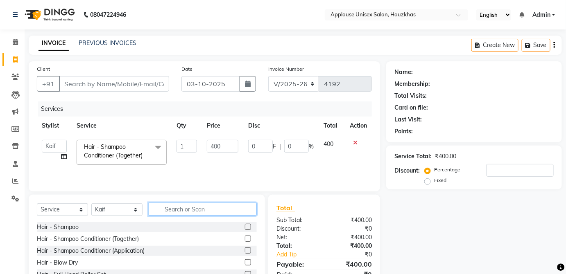
click at [224, 206] on input "text" at bounding box center [203, 209] width 108 height 13
type input "blo"
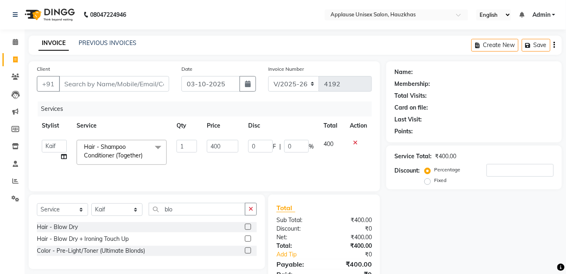
click at [248, 227] on label at bounding box center [248, 227] width 6 height 6
click at [248, 227] on input "checkbox" at bounding box center [247, 227] width 5 height 5
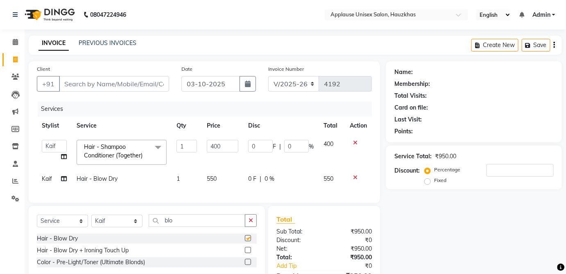
checkbox input "false"
click at [356, 178] on icon at bounding box center [355, 178] width 5 height 6
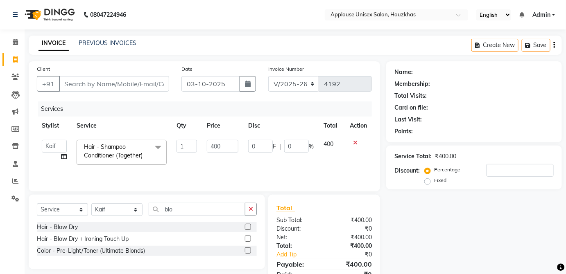
click at [354, 143] on icon at bounding box center [355, 143] width 5 height 6
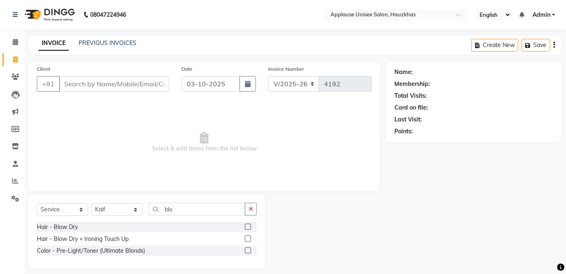
click at [248, 250] on label at bounding box center [248, 251] width 6 height 6
click at [248, 250] on input "checkbox" at bounding box center [247, 251] width 5 height 5
checkbox input "true"
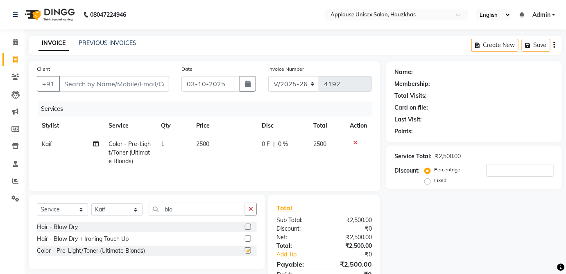
click at [317, 138] on td "2500" at bounding box center [327, 153] width 36 height 36
select select "32126"
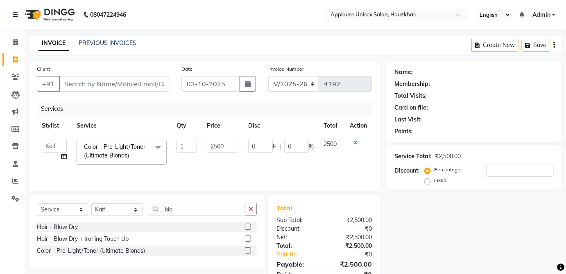
click at [354, 143] on icon at bounding box center [355, 143] width 5 height 6
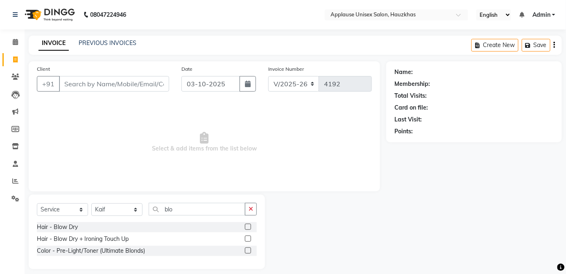
click at [248, 250] on label at bounding box center [248, 251] width 6 height 6
click at [248, 250] on input "checkbox" at bounding box center [247, 251] width 5 height 5
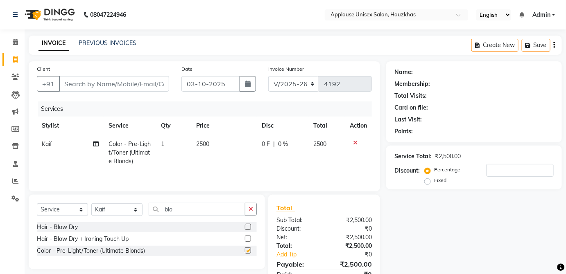
checkbox input "false"
click at [230, 199] on div "Select Service Product Membership Package Voucher Prepaid Gift Card Select Styl…" at bounding box center [147, 232] width 236 height 75
click at [232, 211] on input "blo" at bounding box center [197, 209] width 97 height 13
type input "b"
click at [365, 142] on div at bounding box center [358, 143] width 17 height 6
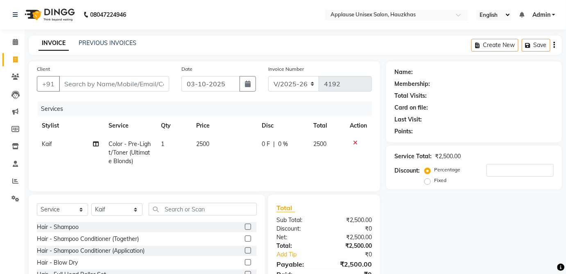
click at [355, 143] on icon at bounding box center [355, 143] width 5 height 6
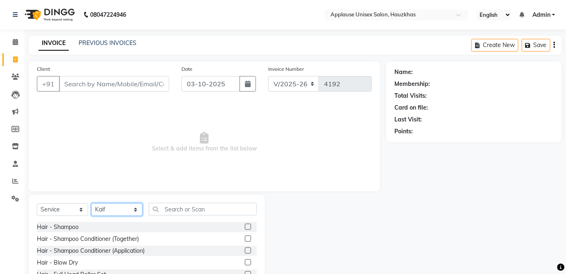
click at [129, 213] on select "Select Stylist [PERSON_NAME] [PERSON_NAME] [PERSON_NAME] [PERSON_NAME] [PERSON_…" at bounding box center [116, 210] width 51 height 13
select select "63906"
click at [91, 204] on select "Select Stylist [PERSON_NAME] [PERSON_NAME] [PERSON_NAME] [PERSON_NAME] [PERSON_…" at bounding box center [116, 210] width 51 height 13
click at [105, 22] on b "08047224946" at bounding box center [108, 14] width 36 height 23
click at [127, 45] on link "PREVIOUS INVOICES" at bounding box center [108, 42] width 58 height 7
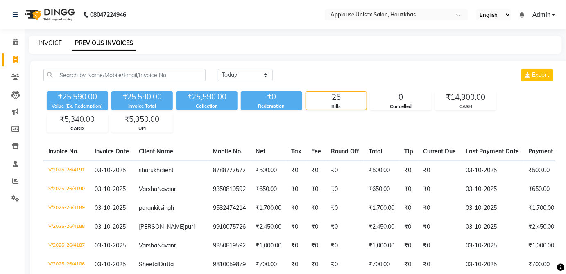
click at [49, 43] on link "INVOICE" at bounding box center [50, 42] width 23 height 7
select select "service"
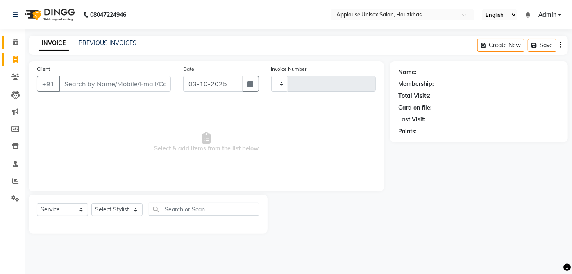
click at [20, 41] on span at bounding box center [15, 42] width 14 height 9
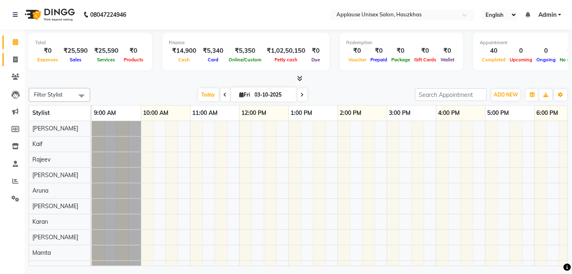
click at [20, 60] on span at bounding box center [15, 59] width 14 height 9
select select "service"
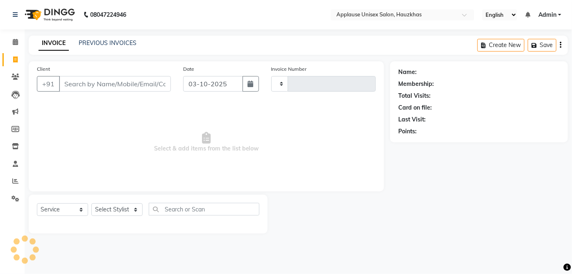
type input "4192"
select select "5082"
click at [127, 207] on select "Select Stylist" at bounding box center [116, 210] width 51 height 13
click at [190, 212] on input "text" at bounding box center [204, 209] width 111 height 13
click at [127, 215] on select "Select Stylist [PERSON_NAME] [PERSON_NAME] [PERSON_NAME] [PERSON_NAME] [PERSON_…" at bounding box center [116, 210] width 51 height 13
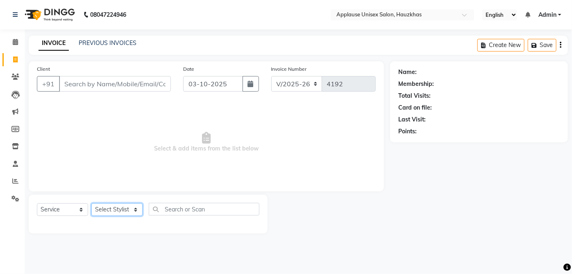
select select "32130"
click at [91, 204] on select "Select Stylist [PERSON_NAME] [PERSON_NAME] [PERSON_NAME] [PERSON_NAME] [PERSON_…" at bounding box center [116, 210] width 51 height 13
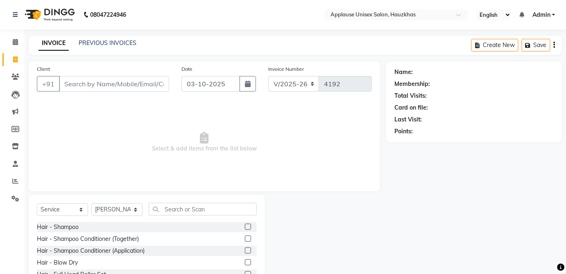
click at [245, 238] on label at bounding box center [248, 239] width 6 height 6
click at [245, 238] on input "checkbox" at bounding box center [247, 239] width 5 height 5
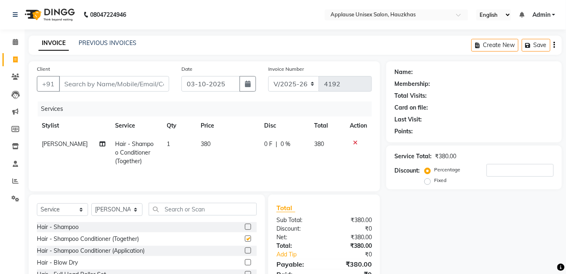
checkbox input "false"
click at [229, 146] on td "380" at bounding box center [227, 153] width 63 height 36
select select "32130"
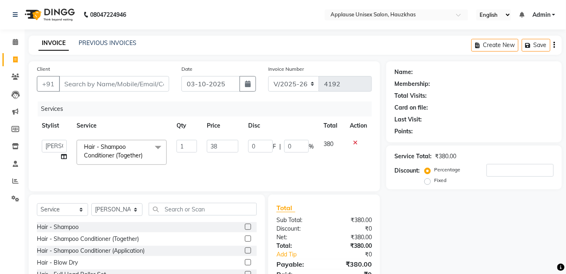
type input "3"
type input "400"
click at [325, 140] on td "380" at bounding box center [332, 152] width 26 height 35
select select "32130"
click at [231, 206] on input "text" at bounding box center [203, 209] width 108 height 13
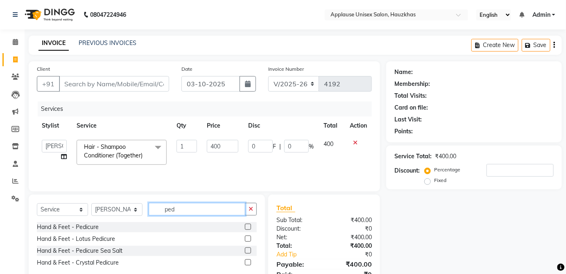
type input "ped"
click at [248, 227] on label at bounding box center [248, 227] width 6 height 6
click at [248, 227] on input "checkbox" at bounding box center [247, 227] width 5 height 5
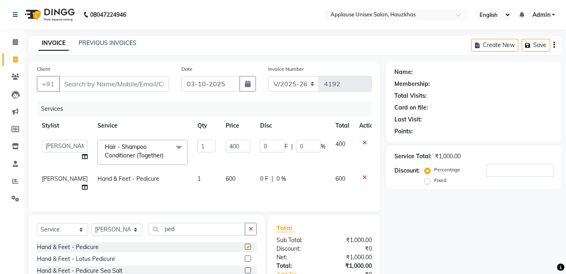
click at [317, 181] on td "0 F | 0 %" at bounding box center [292, 183] width 75 height 27
checkbox input "false"
select select "32130"
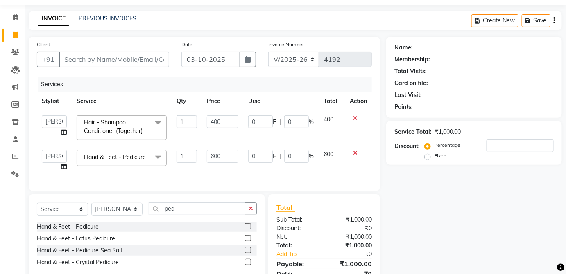
scroll to position [27, 0]
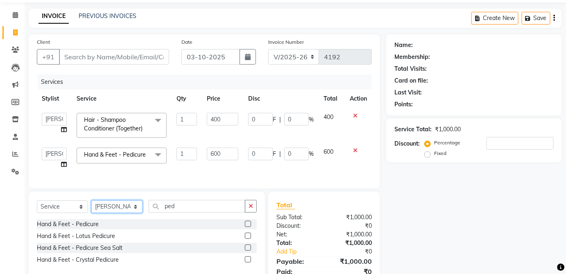
click at [134, 213] on select "Select Stylist [PERSON_NAME] [PERSON_NAME] [PERSON_NAME] [PERSON_NAME] [PERSON_…" at bounding box center [116, 207] width 51 height 13
select select "38123"
click at [91, 206] on select "Select Stylist [PERSON_NAME] [PERSON_NAME] [PERSON_NAME] [PERSON_NAME] [PERSON_…" at bounding box center [116, 207] width 51 height 13
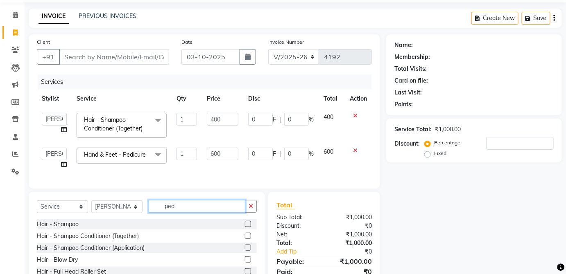
click at [224, 211] on input "ped" at bounding box center [197, 206] width 97 height 13
type input "p"
type input "blo"
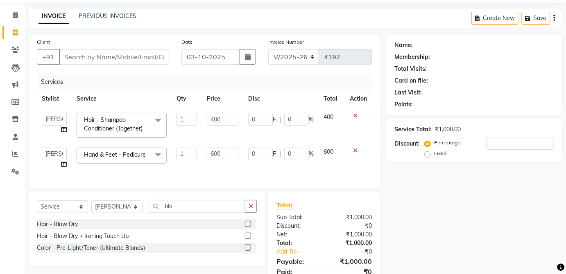
click at [248, 227] on label at bounding box center [248, 224] width 6 height 6
click at [248, 227] on input "checkbox" at bounding box center [247, 224] width 5 height 5
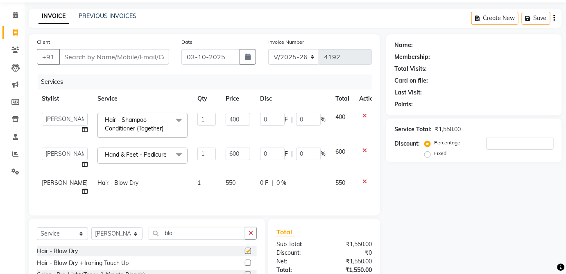
click at [242, 187] on td "550" at bounding box center [238, 187] width 34 height 27
checkbox input "false"
select select "38123"
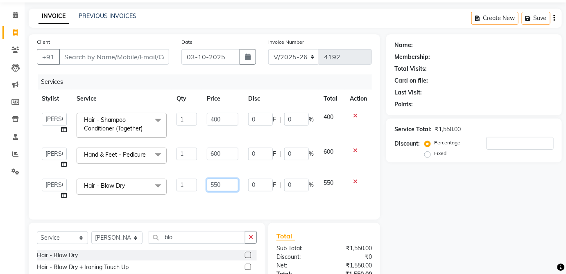
click at [233, 186] on input "550" at bounding box center [223, 185] width 32 height 13
type input "5"
type input "600"
click at [334, 174] on td "550" at bounding box center [332, 189] width 26 height 31
select select "38123"
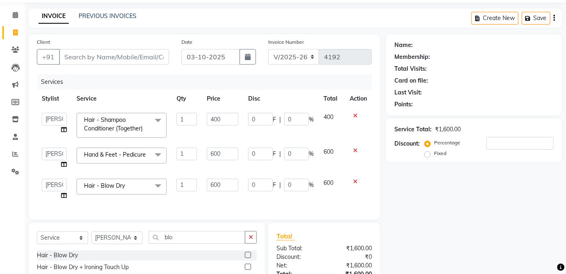
scroll to position [96, 0]
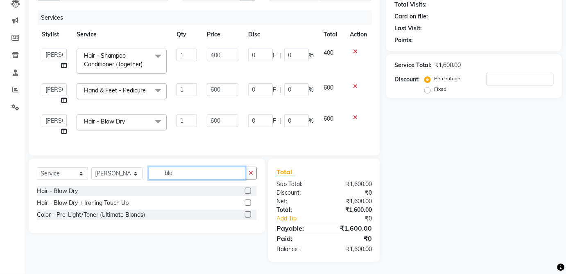
click at [223, 174] on input "blo" at bounding box center [197, 173] width 97 height 13
type input "b"
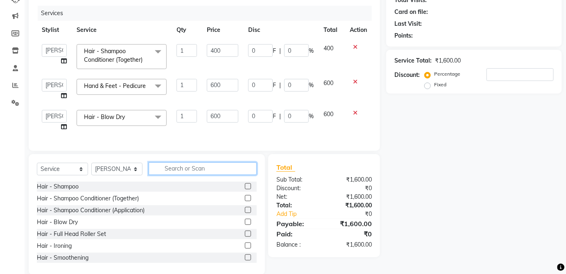
scroll to position [0, 0]
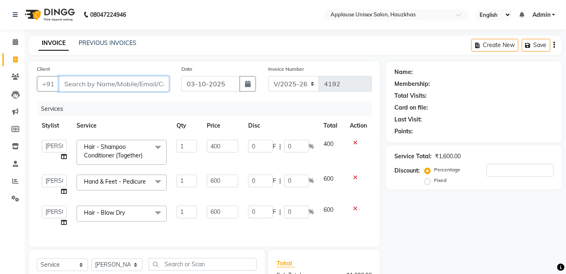
click at [155, 84] on input "Client" at bounding box center [114, 84] width 110 height 16
type input "r"
type input "0"
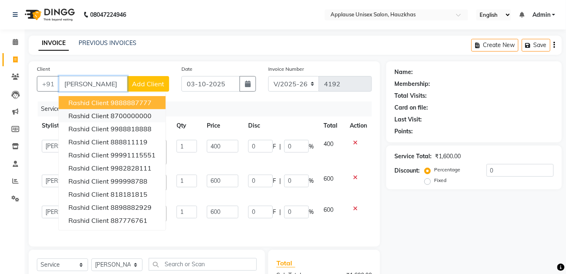
click at [150, 112] on ngb-highlight "8700000000" at bounding box center [131, 116] width 41 height 8
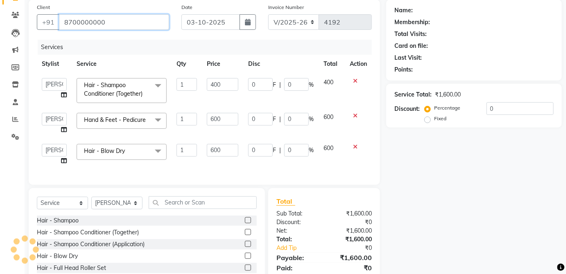
scroll to position [113, 0]
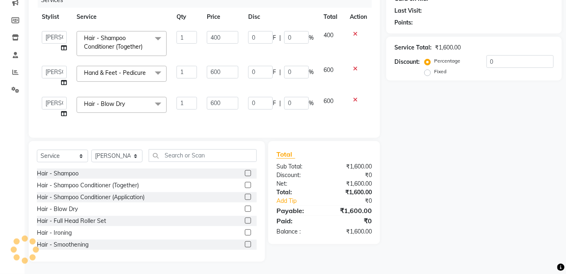
type input "8700000000"
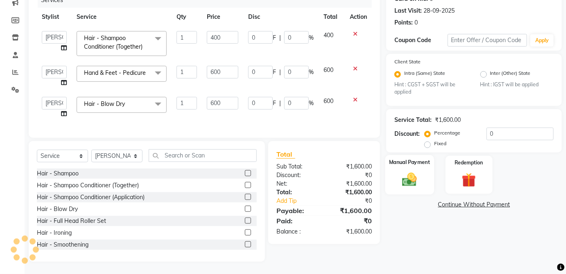
click at [419, 177] on img at bounding box center [410, 180] width 24 height 17
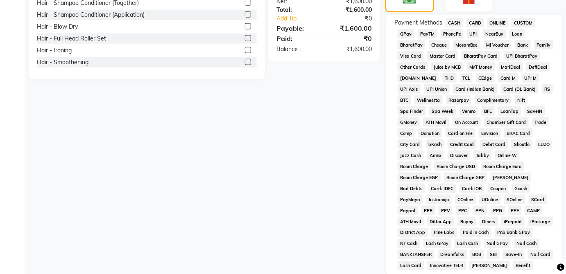
scroll to position [163, 0]
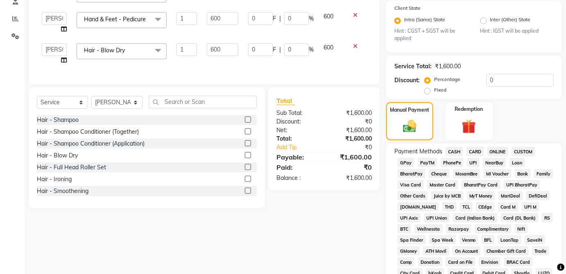
click at [473, 161] on span "UPI" at bounding box center [473, 162] width 13 height 9
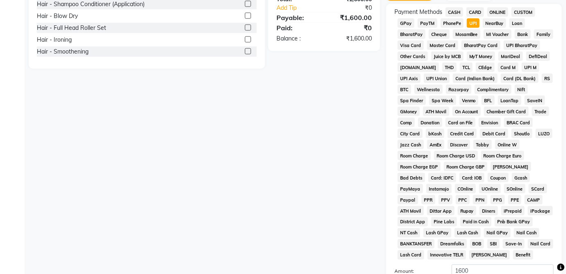
scroll to position [397, 0]
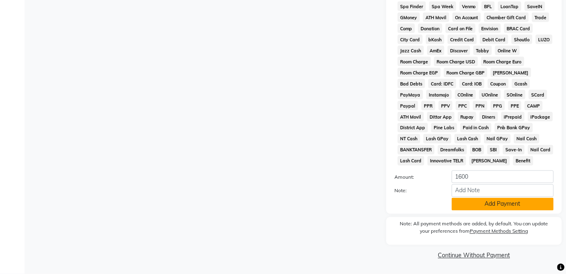
click at [514, 205] on button "Add Payment" at bounding box center [503, 204] width 102 height 13
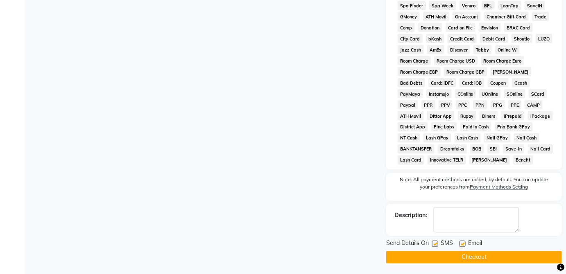
click at [499, 263] on button "Checkout" at bounding box center [474, 257] width 176 height 13
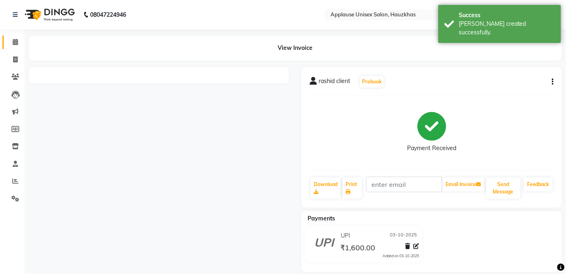
click at [17, 39] on icon at bounding box center [15, 42] width 5 height 6
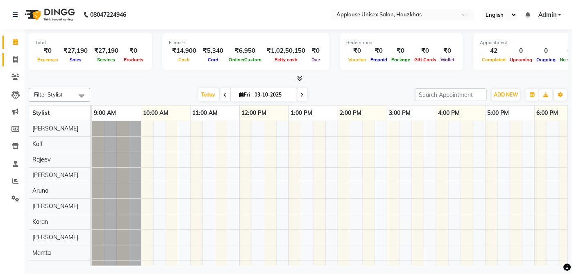
click at [20, 56] on span at bounding box center [15, 59] width 14 height 9
select select "service"
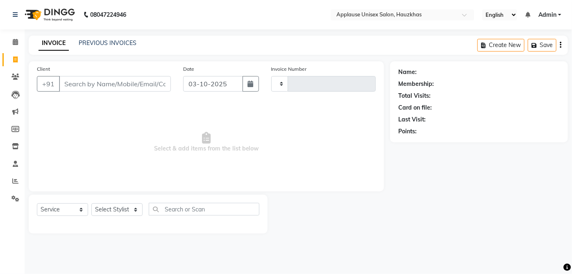
type input "4193"
select select "5082"
click at [119, 207] on select "Select Stylist" at bounding box center [116, 210] width 51 height 13
select select "32126"
click at [91, 204] on select "Select Stylist [PERSON_NAME] [PERSON_NAME] [PERSON_NAME] [PERSON_NAME] [PERSON_…" at bounding box center [116, 210] width 51 height 13
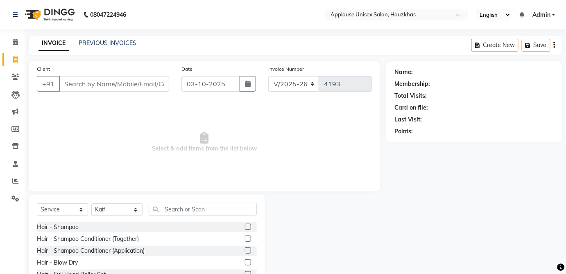
click at [245, 238] on label at bounding box center [248, 239] width 6 height 6
click at [245, 238] on input "checkbox" at bounding box center [247, 239] width 5 height 5
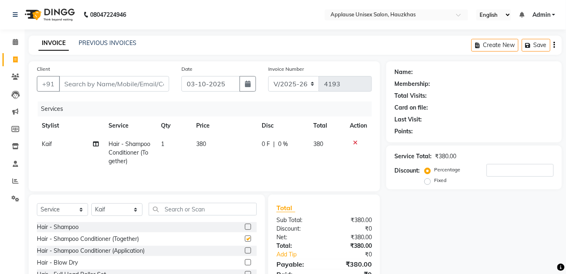
checkbox input "false"
click at [232, 146] on td "380" at bounding box center [224, 153] width 66 height 36
select select "32126"
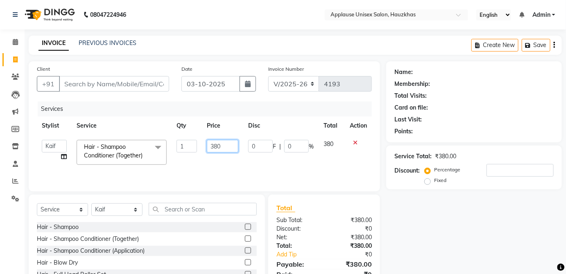
click at [233, 143] on input "380" at bounding box center [223, 146] width 32 height 13
type input "3"
type input "4"
click at [353, 145] on icon at bounding box center [355, 143] width 5 height 6
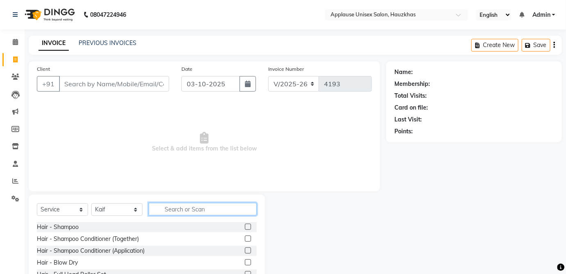
click at [207, 208] on input "text" at bounding box center [203, 209] width 108 height 13
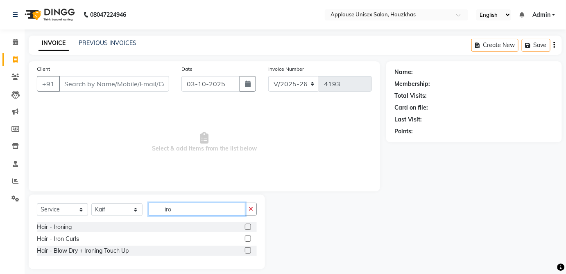
type input "iro"
click at [248, 227] on label at bounding box center [248, 227] width 6 height 6
click at [248, 227] on input "checkbox" at bounding box center [247, 227] width 5 height 5
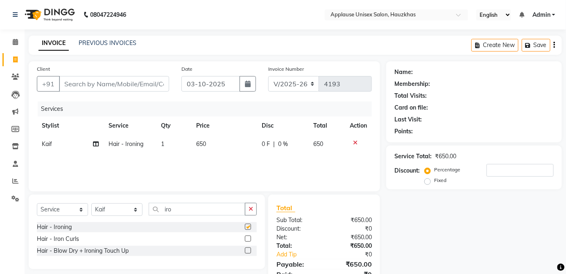
checkbox input "false"
click at [299, 161] on div "Services Stylist Service Qty Price Disc Total Action Kaif Hair - Ironing 1 650 …" at bounding box center [204, 143] width 335 height 82
click at [245, 198] on div "Select Service Product Membership Package Voucher Prepaid Gift Card Select Styl…" at bounding box center [147, 232] width 236 height 75
click at [221, 210] on input "iro" at bounding box center [197, 209] width 97 height 13
click at [301, 148] on div "0 F | 0 %" at bounding box center [283, 144] width 42 height 9
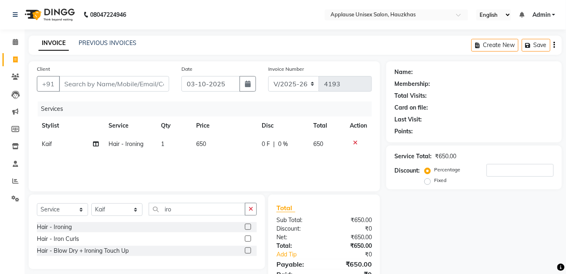
select select "32126"
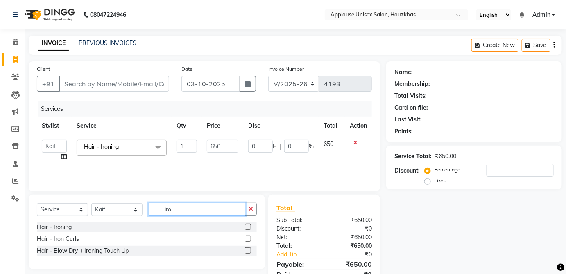
click at [223, 207] on input "iro" at bounding box center [197, 209] width 97 height 13
type input "i"
type input "gk"
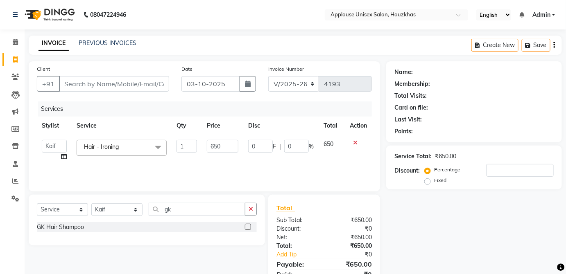
click at [248, 227] on label at bounding box center [248, 227] width 6 height 6
click at [248, 227] on input "checkbox" at bounding box center [247, 227] width 5 height 5
checkbox input "true"
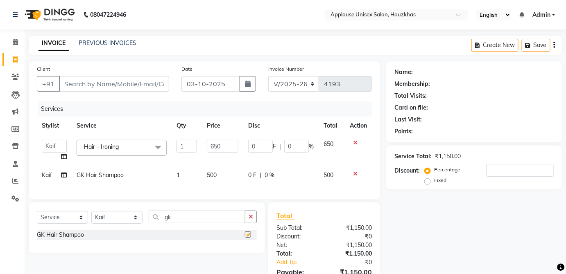
click at [299, 182] on td "0 F | 0 %" at bounding box center [280, 175] width 75 height 18
select select "32126"
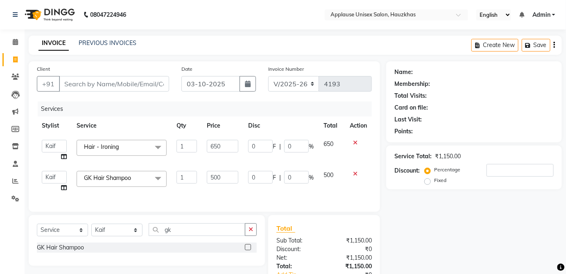
checkbox input "false"
click at [117, 237] on select "Select Stylist [PERSON_NAME] [PERSON_NAME] [PERSON_NAME] [PERSON_NAME] [PERSON_…" at bounding box center [116, 230] width 51 height 13
select select "64027"
click at [91, 230] on select "Select Stylist [PERSON_NAME] [PERSON_NAME] [PERSON_NAME] [PERSON_NAME] [PERSON_…" at bounding box center [116, 230] width 51 height 13
click at [189, 224] on div "Select Service Product Membership Package Voucher Prepaid Gift Card Select Styl…" at bounding box center [147, 275] width 236 height 121
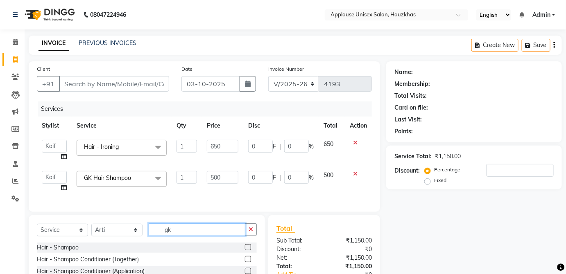
click at [203, 233] on input "gk" at bounding box center [197, 230] width 97 height 13
type input "g"
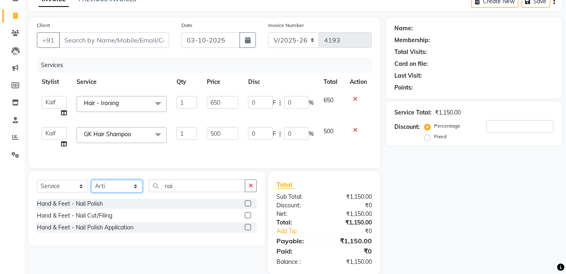
click at [126, 189] on select "Select Stylist [PERSON_NAME] [PERSON_NAME] [PERSON_NAME] [PERSON_NAME] [PERSON_…" at bounding box center [116, 186] width 51 height 13
click at [91, 186] on select "Select Stylist [PERSON_NAME] [PERSON_NAME] [PERSON_NAME] [PERSON_NAME] [PERSON_…" at bounding box center [116, 186] width 51 height 13
click at [210, 190] on input "nai" at bounding box center [197, 186] width 97 height 13
type input "n"
type input "nail"
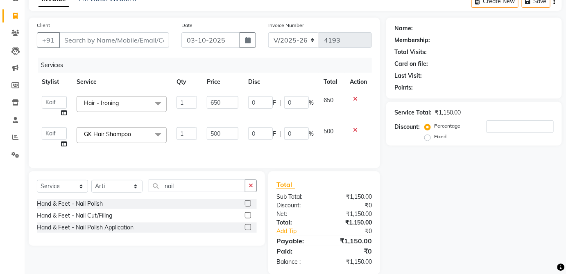
click at [249, 207] on label at bounding box center [248, 204] width 6 height 6
click at [249, 207] on input "checkbox" at bounding box center [247, 204] width 5 height 5
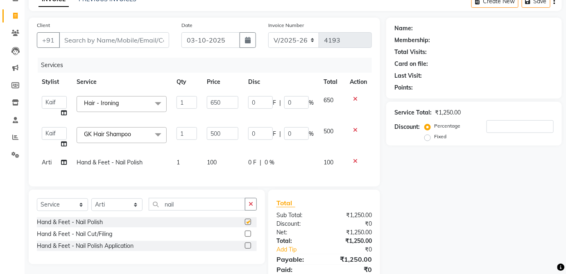
checkbox input "false"
click at [228, 165] on td "100" at bounding box center [222, 163] width 41 height 18
select select "64027"
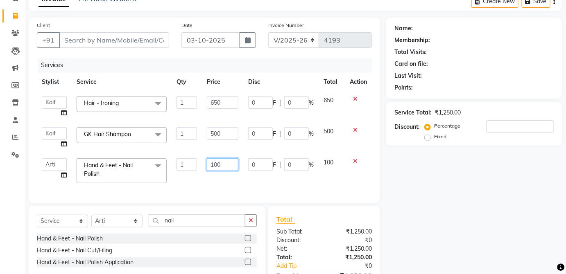
click at [225, 161] on input "100" at bounding box center [223, 165] width 32 height 13
type input "1"
type input "200"
click at [328, 166] on td "100" at bounding box center [332, 171] width 26 height 35
select select "64027"
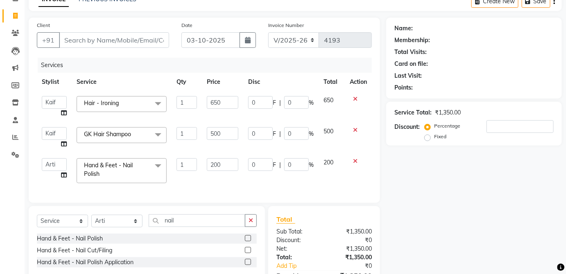
scroll to position [96, 0]
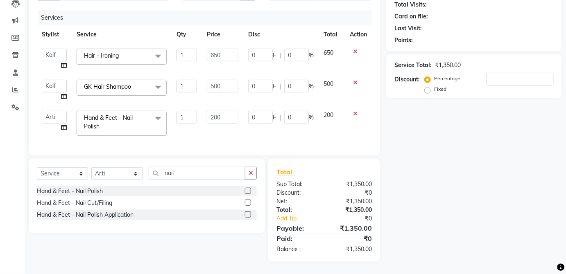
click at [248, 203] on label at bounding box center [248, 203] width 6 height 6
click at [248, 203] on input "checkbox" at bounding box center [247, 203] width 5 height 5
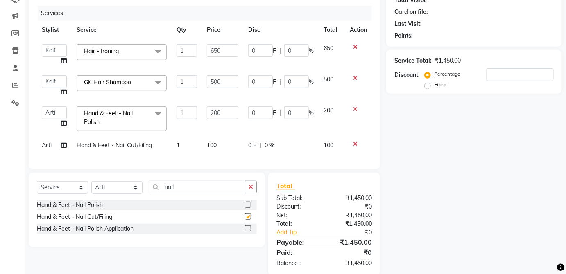
click at [273, 141] on span "0 %" at bounding box center [270, 145] width 10 height 9
checkbox input "false"
select select "64027"
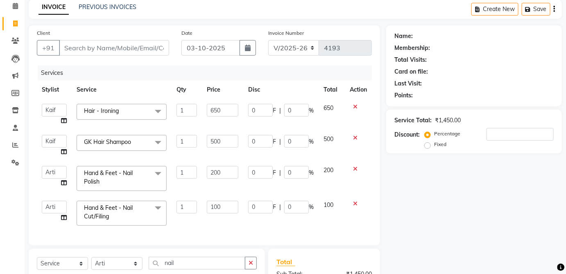
scroll to position [0, 0]
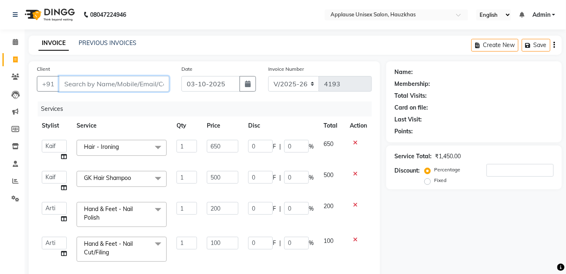
click at [163, 84] on input "Client" at bounding box center [114, 84] width 110 height 16
type input "r"
type input "0"
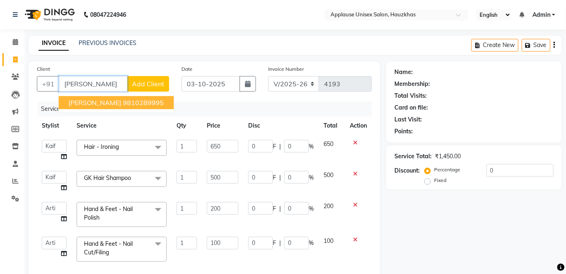
click at [149, 103] on ngb-highlight "9810289995" at bounding box center [143, 103] width 41 height 8
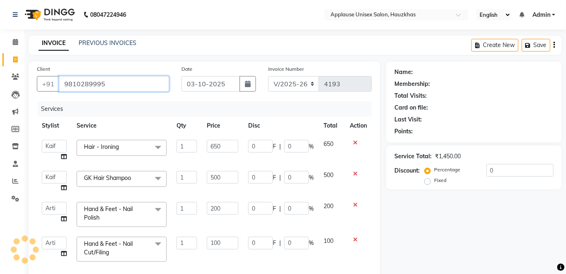
type input "9810289995"
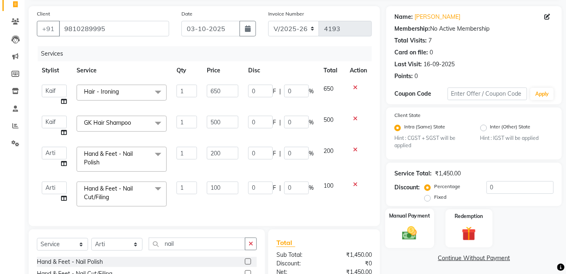
click at [427, 232] on div "Manual Payment" at bounding box center [409, 229] width 49 height 40
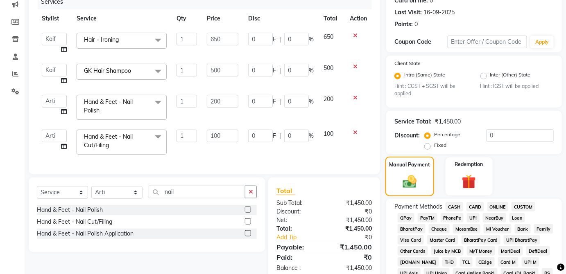
scroll to position [117, 0]
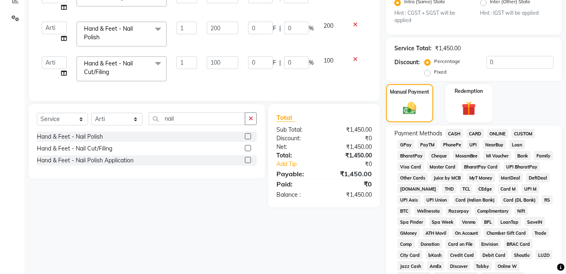
click at [472, 140] on span "UPI" at bounding box center [473, 144] width 13 height 9
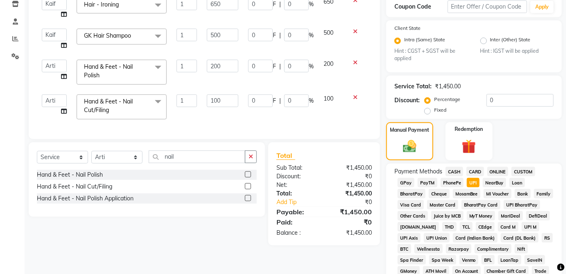
scroll to position [397, 0]
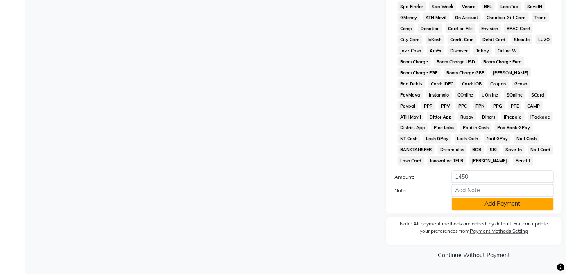
click at [516, 210] on button "Add Payment" at bounding box center [503, 204] width 102 height 13
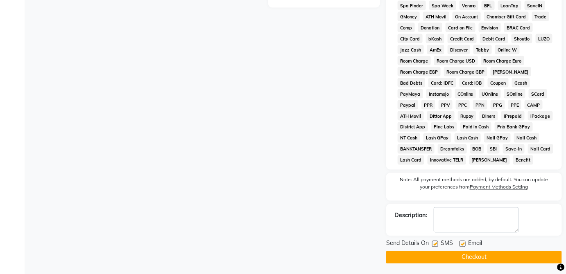
click at [486, 264] on button "Checkout" at bounding box center [474, 257] width 176 height 13
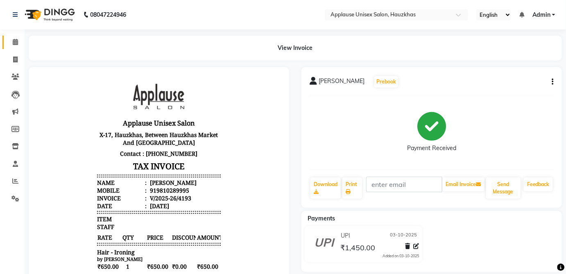
click at [6, 47] on link "Calendar" at bounding box center [12, 43] width 20 height 14
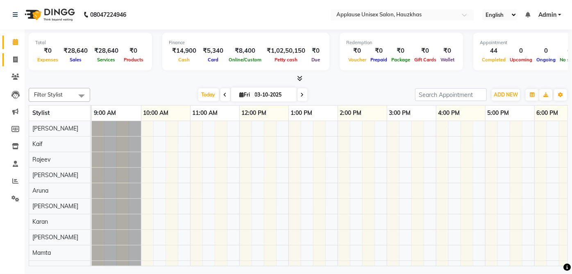
click at [16, 58] on icon at bounding box center [15, 60] width 5 height 6
select select "service"
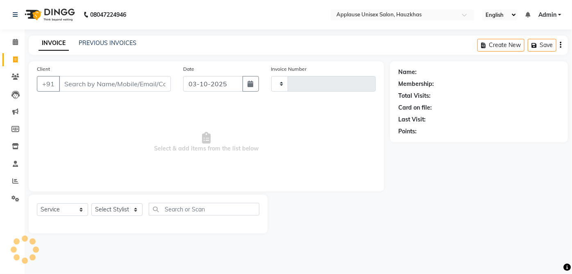
type input "4194"
select select "5082"
click at [132, 46] on link "PREVIOUS INVOICES" at bounding box center [108, 42] width 58 height 7
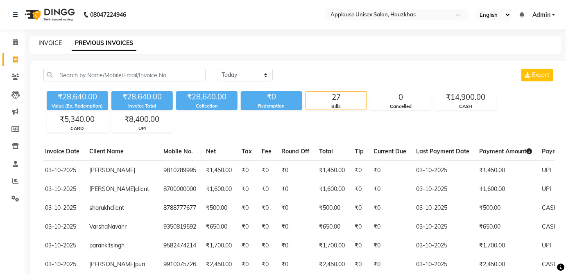
click at [39, 44] on link "INVOICE" at bounding box center [50, 42] width 23 height 7
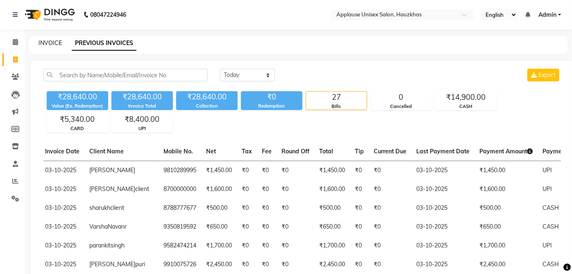
select select "service"
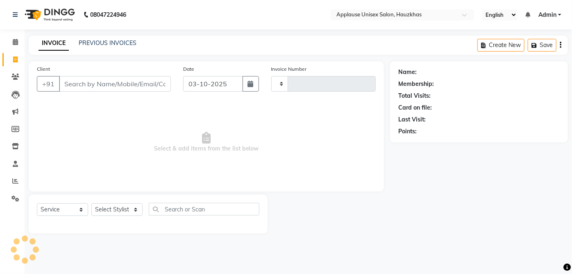
type input "4194"
click at [13, 40] on icon at bounding box center [15, 42] width 5 height 6
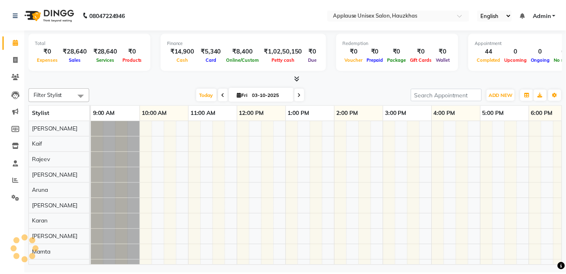
scroll to position [0, 163]
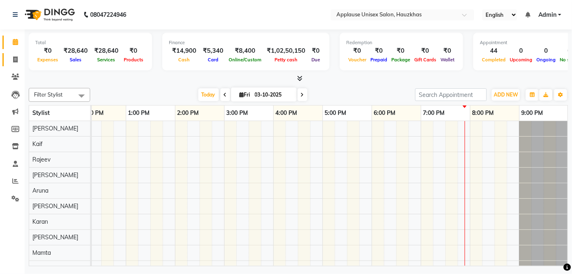
click at [15, 53] on link "Invoice" at bounding box center [12, 60] width 20 height 14
select select "service"
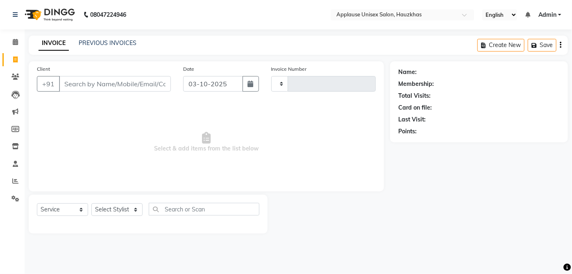
type input "4194"
select select "5082"
click at [125, 215] on select "Select Stylist" at bounding box center [116, 210] width 51 height 13
click at [167, 209] on input "text" at bounding box center [204, 209] width 111 height 13
click at [140, 209] on select "Select Stylist [PERSON_NAME] [PERSON_NAME] [PERSON_NAME] [PERSON_NAME] [PERSON_…" at bounding box center [116, 210] width 51 height 13
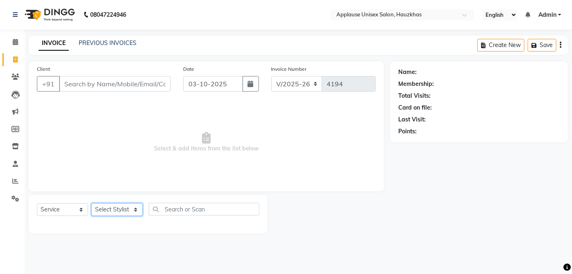
select select "32125"
click at [91, 204] on select "Select Stylist [PERSON_NAME] [PERSON_NAME] [PERSON_NAME] [PERSON_NAME] [PERSON_…" at bounding box center [116, 210] width 51 height 13
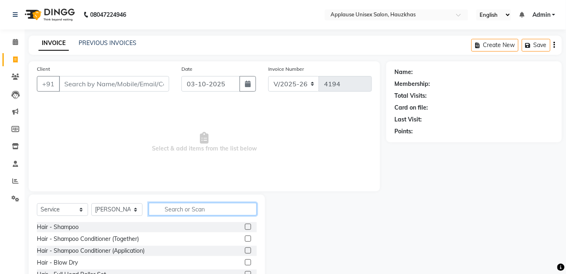
click at [185, 206] on input "text" at bounding box center [203, 209] width 108 height 13
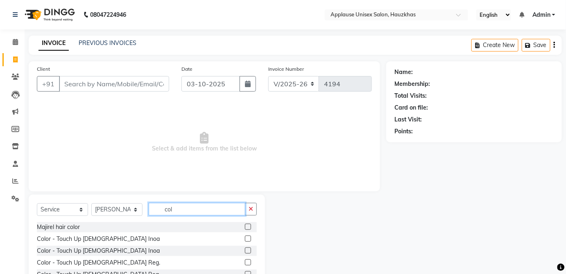
type input "col"
click at [245, 238] on label at bounding box center [248, 239] width 6 height 6
click at [245, 238] on input "checkbox" at bounding box center [247, 239] width 5 height 5
checkbox input "true"
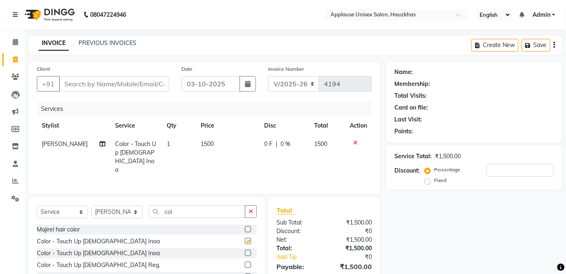
click at [231, 155] on td "1500" at bounding box center [227, 157] width 63 height 44
select select "32125"
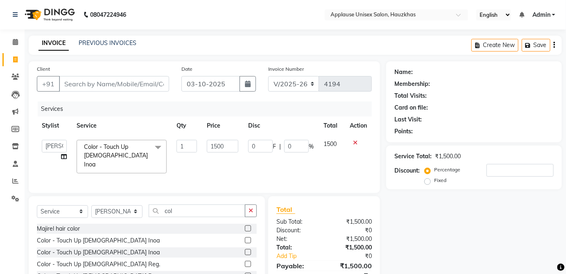
checkbox input "false"
click at [231, 148] on input "1500" at bounding box center [223, 146] width 32 height 13
type input "1600"
click at [328, 143] on td "1500" at bounding box center [332, 156] width 26 height 43
select select "32125"
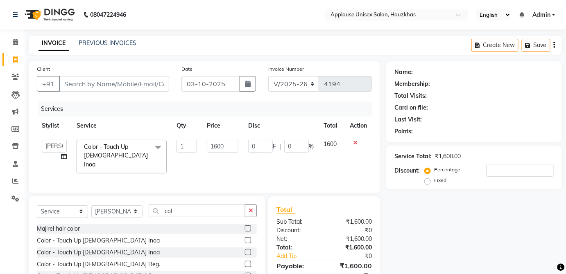
scroll to position [53, 0]
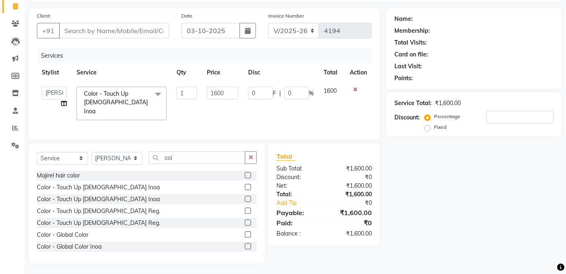
click at [208, 167] on div "Select Service Product Membership Package Voucher Prepaid Gift Card Select Styl…" at bounding box center [147, 161] width 220 height 19
click at [207, 154] on input "col" at bounding box center [197, 158] width 97 height 13
type input "c"
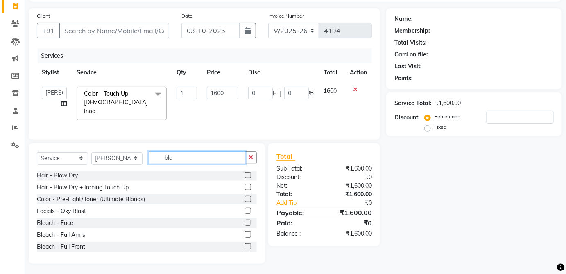
scroll to position [35, 0]
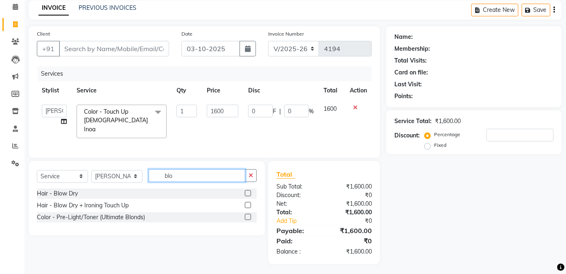
type input "blo"
click at [251, 190] on label at bounding box center [248, 193] width 6 height 6
click at [250, 191] on input "checkbox" at bounding box center [247, 193] width 5 height 5
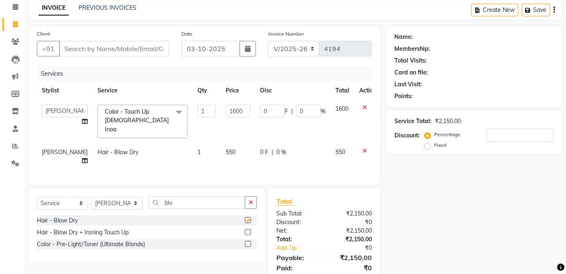
click at [228, 148] on td "550" at bounding box center [238, 156] width 34 height 27
checkbox input "false"
select select "32125"
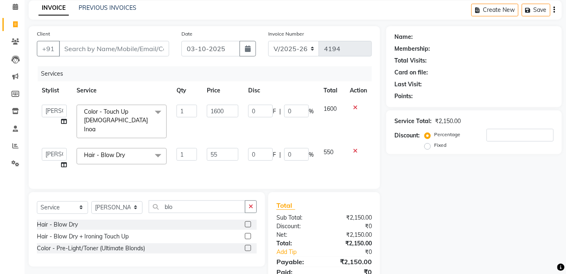
type input "5"
type input "600"
click at [339, 146] on td "550" at bounding box center [332, 158] width 26 height 31
select select "32125"
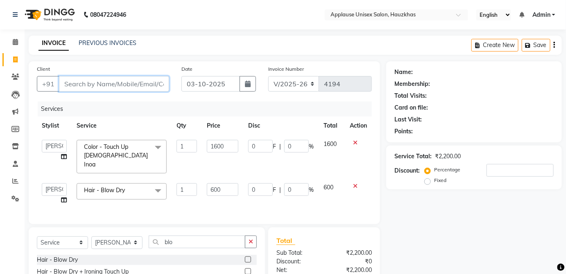
click at [159, 82] on input "Client" at bounding box center [114, 84] width 110 height 16
type input "s"
type input "0"
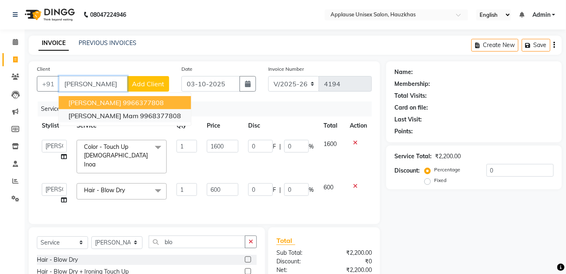
click at [148, 120] on button "[PERSON_NAME] mam 9968377808" at bounding box center [125, 115] width 132 height 13
type input "9968377808"
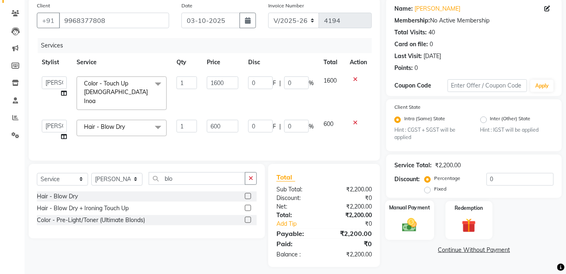
click at [426, 227] on div "Manual Payment" at bounding box center [409, 221] width 49 height 40
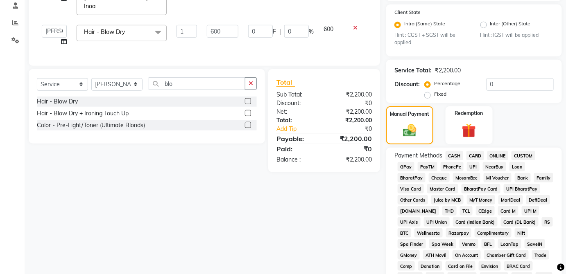
click at [477, 166] on span "UPI" at bounding box center [473, 166] width 13 height 9
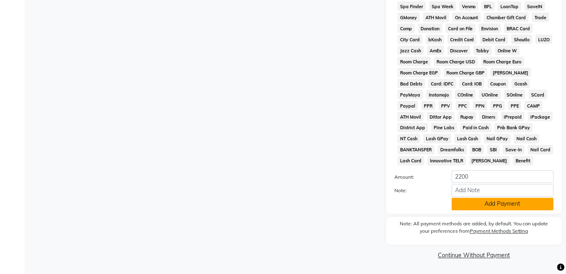
click at [514, 205] on button "Add Payment" at bounding box center [503, 204] width 102 height 13
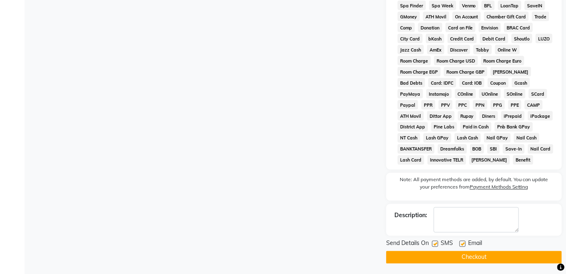
click at [496, 262] on button "Checkout" at bounding box center [474, 257] width 176 height 13
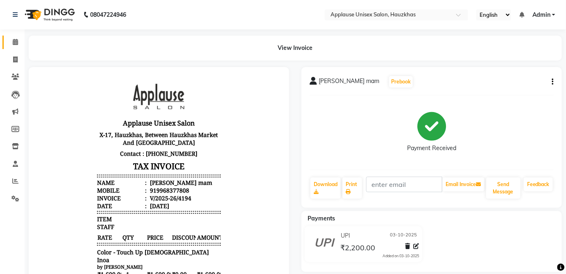
click at [22, 41] on span at bounding box center [15, 42] width 14 height 9
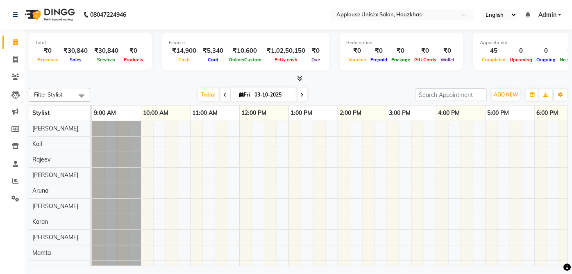
click at [18, 48] on link "Calendar" at bounding box center [12, 43] width 20 height 14
click at [11, 58] on span at bounding box center [15, 59] width 14 height 9
select select "service"
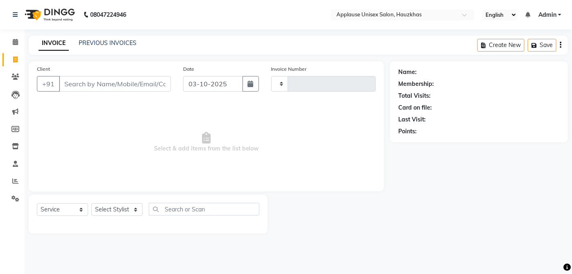
type input "4195"
select select "5082"
click at [127, 205] on select "Select Stylist" at bounding box center [116, 210] width 51 height 13
select select "32126"
click at [91, 204] on select "Select Stylist [PERSON_NAME] [PERSON_NAME] [PERSON_NAME] [PERSON_NAME] [PERSON_…" at bounding box center [116, 210] width 51 height 13
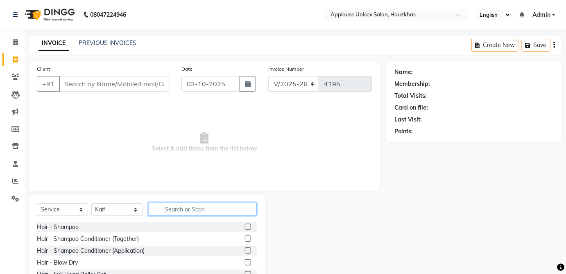
click at [236, 211] on input "text" at bounding box center [203, 209] width 108 height 13
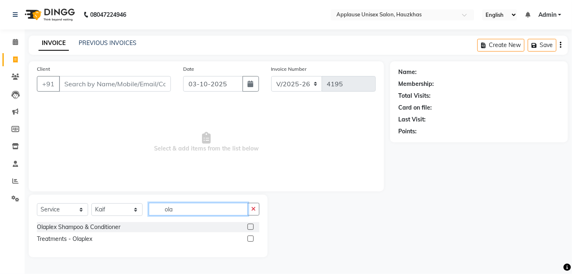
type input "ola"
click at [251, 238] on label at bounding box center [250, 239] width 6 height 6
click at [251, 238] on input "checkbox" at bounding box center [249, 239] width 5 height 5
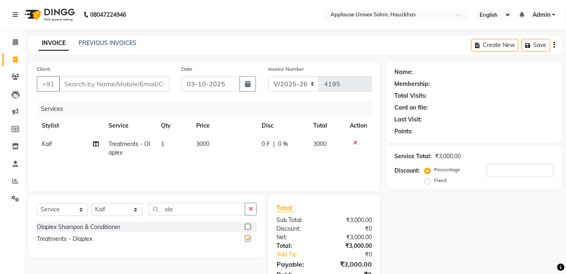
checkbox input "false"
click at [241, 151] on td "3000" at bounding box center [224, 148] width 66 height 27
select select "32126"
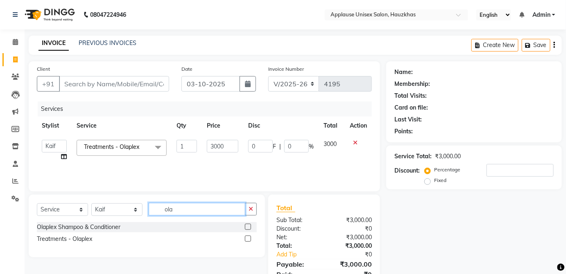
click at [225, 206] on input "ola" at bounding box center [197, 209] width 97 height 13
type input "o"
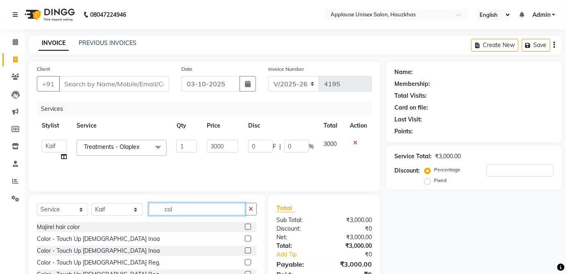
type input "col"
click at [245, 238] on label at bounding box center [248, 239] width 6 height 6
click at [245, 238] on input "checkbox" at bounding box center [247, 239] width 5 height 5
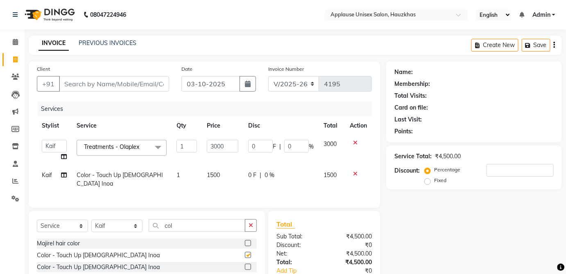
click at [236, 181] on td "1500" at bounding box center [222, 179] width 41 height 27
checkbox input "false"
select select "32126"
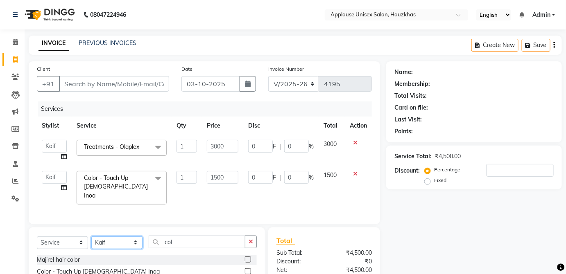
click at [117, 238] on select "Select Stylist [PERSON_NAME] [PERSON_NAME] [PERSON_NAME] [PERSON_NAME] [PERSON_…" at bounding box center [116, 243] width 51 height 13
select select "66558"
click at [91, 237] on select "Select Stylist [PERSON_NAME] [PERSON_NAME] [PERSON_NAME] [PERSON_NAME] [PERSON_…" at bounding box center [116, 243] width 51 height 13
click at [214, 238] on input "col" at bounding box center [197, 242] width 97 height 13
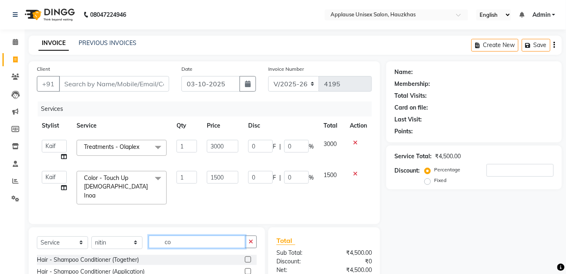
type input "c"
type input "ped"
click at [249, 258] on label at bounding box center [248, 260] width 6 height 6
click at [249, 258] on input "checkbox" at bounding box center [247, 260] width 5 height 5
checkbox input "true"
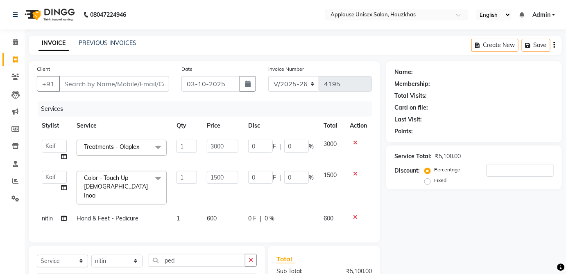
click at [305, 215] on div "0 F | 0 %" at bounding box center [281, 219] width 66 height 9
select select "66558"
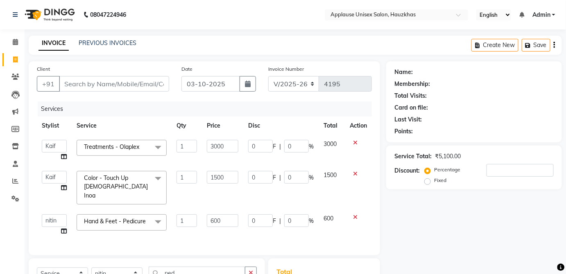
checkbox input "false"
click at [210, 268] on input "ped" at bounding box center [197, 273] width 97 height 13
type input "p"
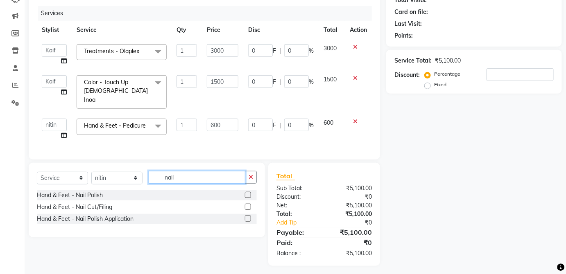
click at [242, 179] on input "nail" at bounding box center [197, 177] width 97 height 13
type input "nail"
click at [248, 193] on label at bounding box center [248, 195] width 6 height 6
click at [248, 193] on input "checkbox" at bounding box center [247, 195] width 5 height 5
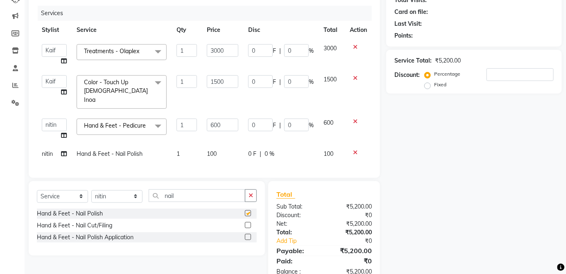
click at [308, 150] on div "0 F | 0 %" at bounding box center [281, 154] width 66 height 9
checkbox input "false"
select select "66558"
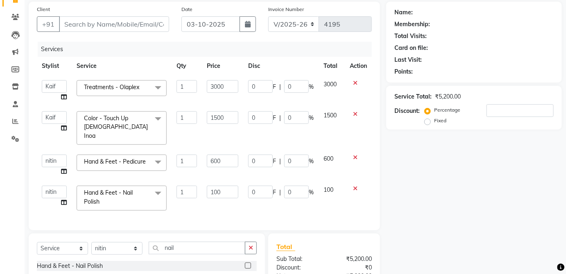
scroll to position [57, 0]
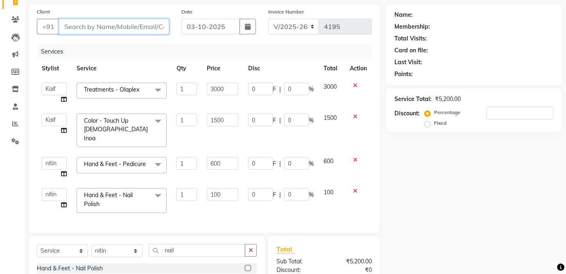
click at [169, 29] on input "Client" at bounding box center [114, 27] width 110 height 16
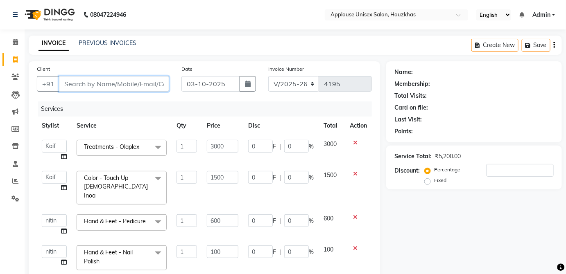
click at [149, 81] on input "Client" at bounding box center [114, 84] width 110 height 16
type input "p"
type input "0"
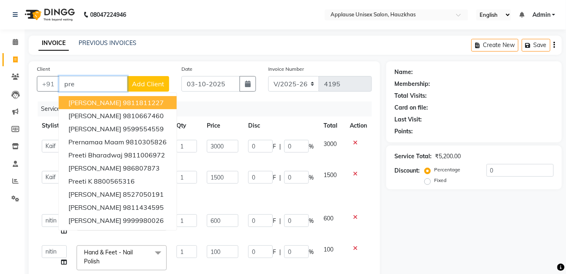
click at [169, 100] on button "[PERSON_NAME] 9811811227" at bounding box center [118, 102] width 118 height 13
type input "9811811227"
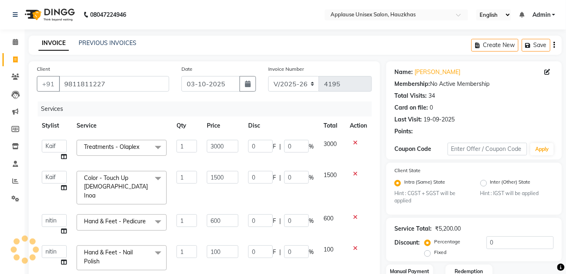
scroll to position [130, 0]
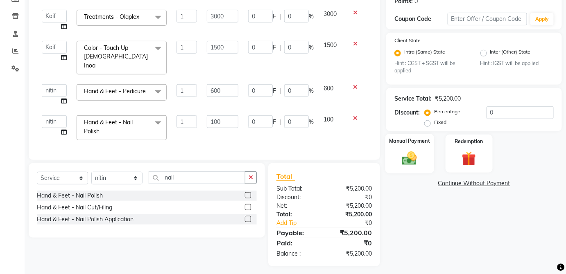
click at [430, 153] on div "Manual Payment" at bounding box center [409, 154] width 49 height 40
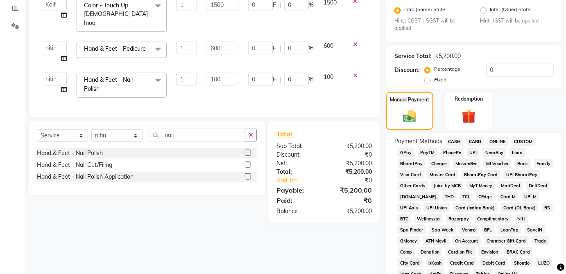
scroll to position [176, 0]
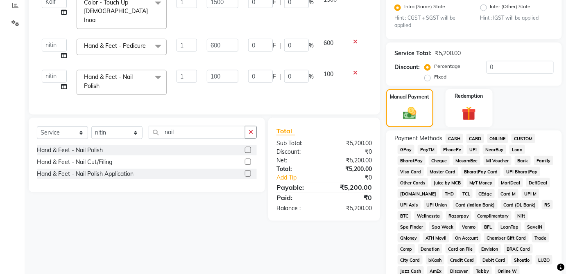
click at [455, 136] on span "CASH" at bounding box center [455, 138] width 18 height 9
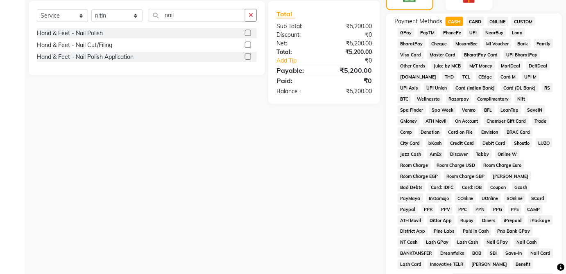
scroll to position [397, 0]
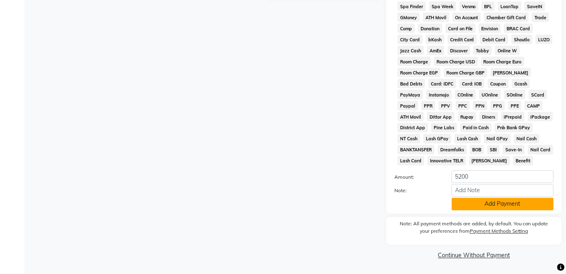
click at [498, 208] on button "Add Payment" at bounding box center [503, 204] width 102 height 13
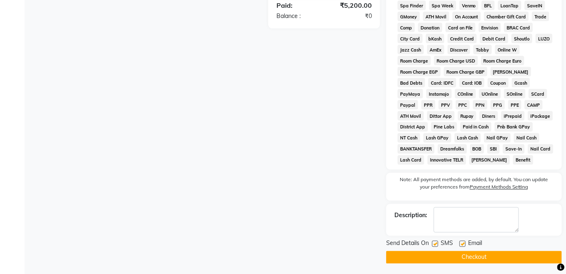
click at [482, 262] on button "Checkout" at bounding box center [474, 257] width 176 height 13
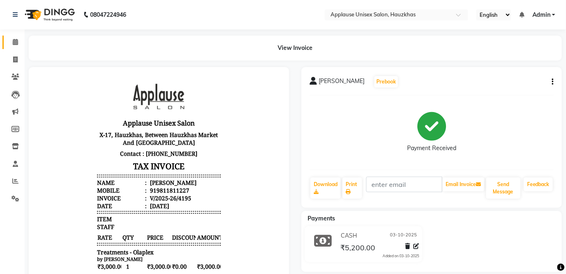
click at [10, 37] on link "Calendar" at bounding box center [12, 43] width 20 height 14
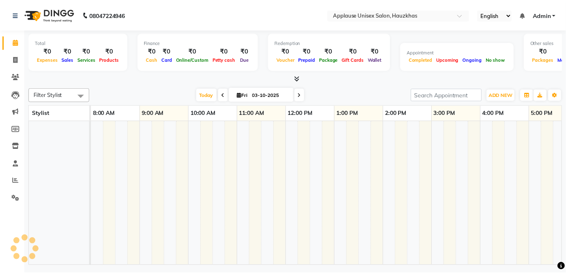
scroll to position [0, 163]
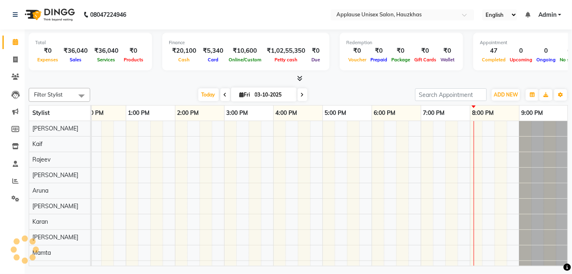
click at [20, 171] on li "Staff" at bounding box center [12, 165] width 25 height 18
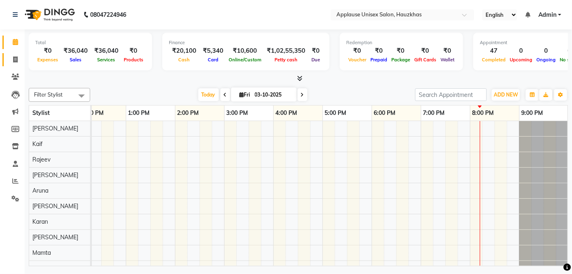
click at [21, 55] on span at bounding box center [15, 59] width 14 height 9
select select "5082"
select select "service"
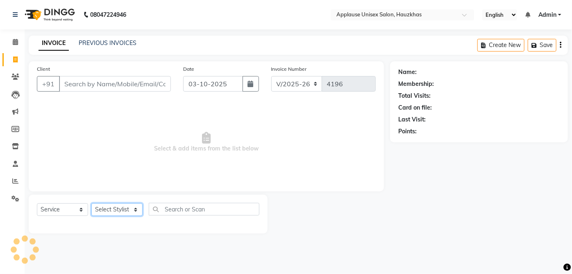
click at [129, 207] on select "Select Stylist" at bounding box center [116, 210] width 51 height 13
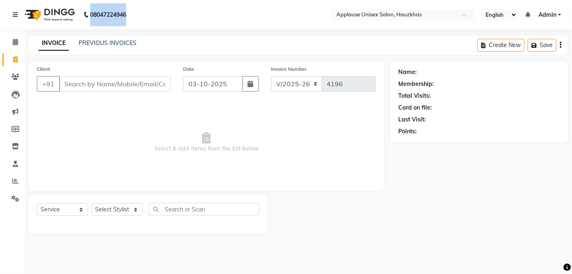
click at [326, 181] on span "Select & add items from the list below" at bounding box center [206, 143] width 339 height 82
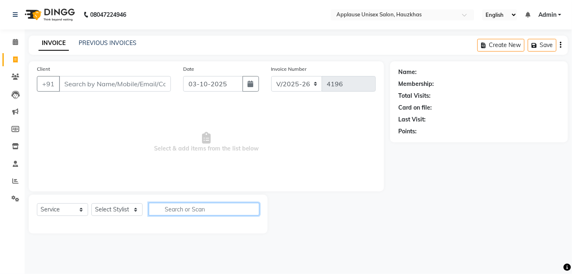
click at [152, 206] on input "text" at bounding box center [204, 209] width 111 height 13
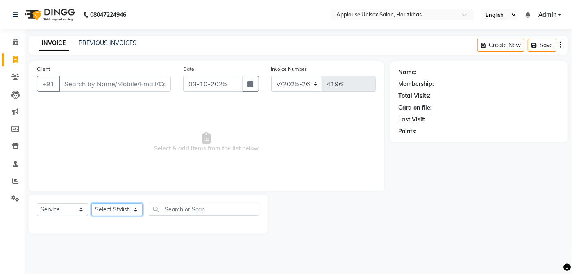
click at [125, 204] on select "Select Stylist [PERSON_NAME] [PERSON_NAME] [PERSON_NAME] [PERSON_NAME] [PERSON_…" at bounding box center [116, 210] width 51 height 13
select select "32125"
click at [91, 204] on select "Select Stylist [PERSON_NAME] [PERSON_NAME] [PERSON_NAME] [PERSON_NAME] [PERSON_…" at bounding box center [116, 210] width 51 height 13
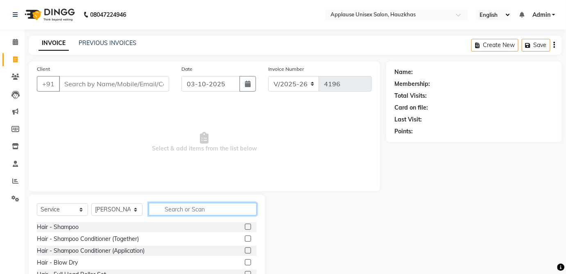
click at [181, 209] on input "text" at bounding box center [203, 209] width 108 height 13
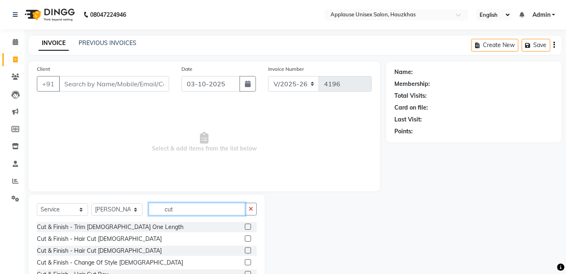
type input "cut"
click at [245, 239] on label at bounding box center [248, 239] width 6 height 6
click at [245, 239] on input "checkbox" at bounding box center [247, 239] width 5 height 5
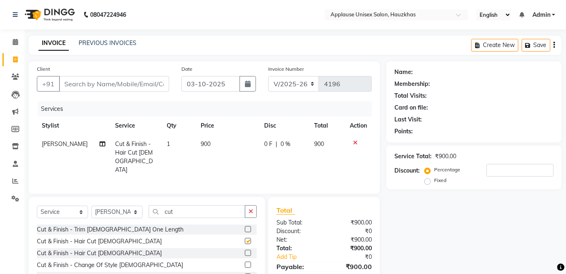
click at [229, 145] on td "900" at bounding box center [227, 157] width 63 height 44
checkbox input "false"
select select "32125"
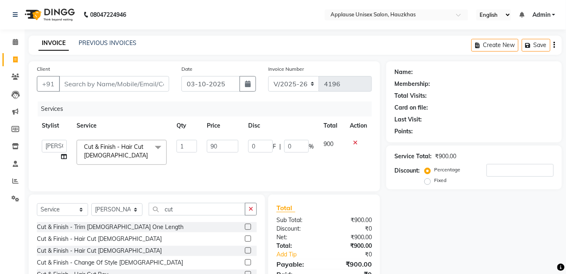
type input "9"
type input "1100"
click at [334, 148] on td "900" at bounding box center [332, 152] width 26 height 35
select select "32125"
click at [131, 208] on select "Select Stylist [PERSON_NAME] [PERSON_NAME] [PERSON_NAME] [PERSON_NAME] [PERSON_…" at bounding box center [116, 210] width 51 height 13
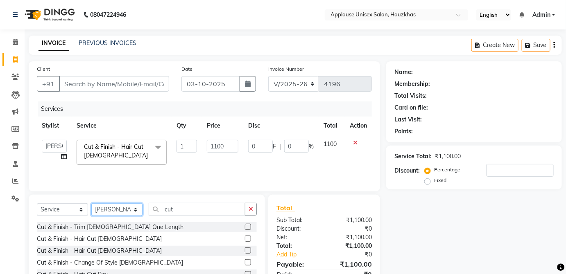
select select "86179"
click at [91, 204] on select "Select Stylist [PERSON_NAME] [PERSON_NAME] [PERSON_NAME] [PERSON_NAME] [PERSON_…" at bounding box center [116, 210] width 51 height 13
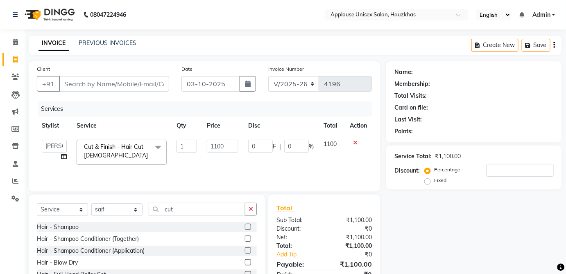
click at [245, 227] on label at bounding box center [248, 227] width 6 height 6
click at [245, 227] on input "checkbox" at bounding box center [247, 227] width 5 height 5
checkbox input "true"
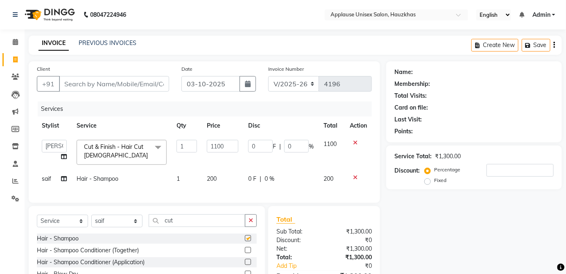
click at [307, 179] on div "0 F | 0 %" at bounding box center [281, 179] width 66 height 9
select select "86179"
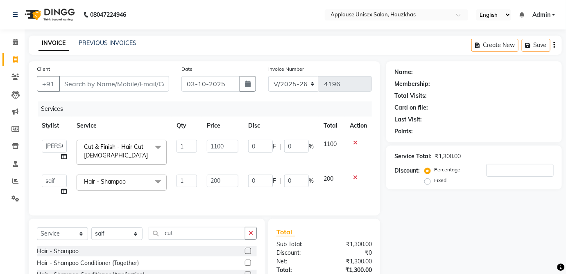
checkbox input "false"
click at [165, 91] on input "Client" at bounding box center [114, 84] width 110 height 16
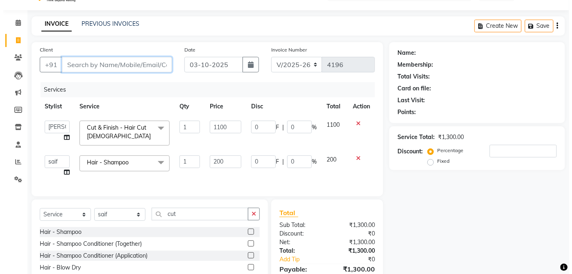
scroll to position [22, 0]
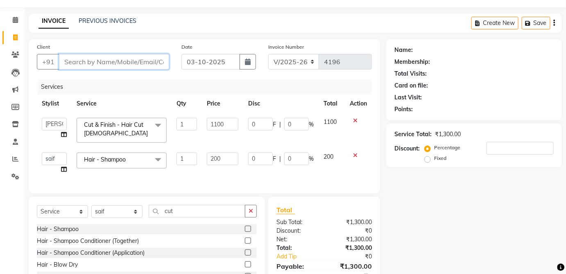
type input "9"
type input "0"
type input "9839062796"
click at [161, 59] on span "Add Client" at bounding box center [148, 62] width 32 height 8
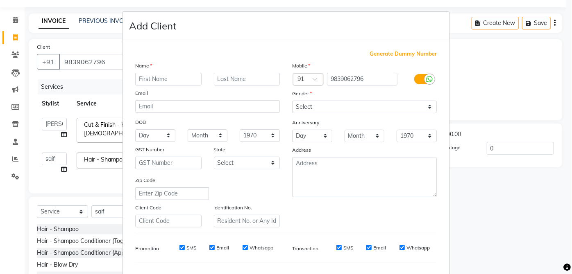
click at [170, 76] on input "text" at bounding box center [168, 79] width 66 height 13
type input "pankhuri"
click at [256, 76] on input "text" at bounding box center [247, 79] width 66 height 13
type input "mam"
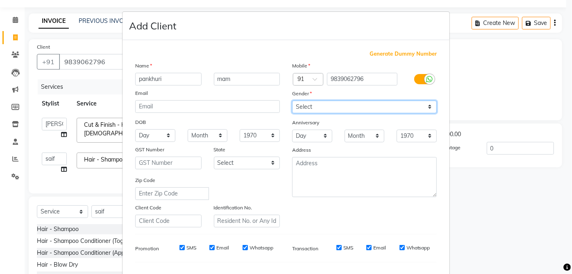
click at [335, 107] on select "Select [DEMOGRAPHIC_DATA] [DEMOGRAPHIC_DATA] Other Prefer Not To Say" at bounding box center [364, 107] width 145 height 13
select select "[DEMOGRAPHIC_DATA]"
click at [292, 101] on select "Select [DEMOGRAPHIC_DATA] [DEMOGRAPHIC_DATA] Other Prefer Not To Say" at bounding box center [364, 107] width 145 height 13
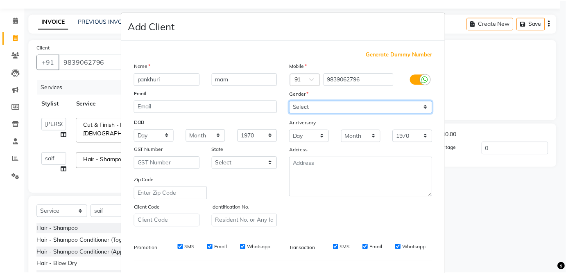
scroll to position [103, 0]
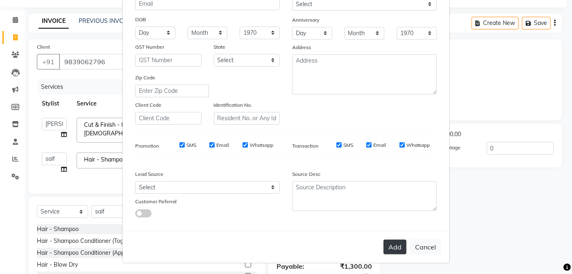
click at [394, 250] on button "Add" at bounding box center [394, 247] width 23 height 15
select select
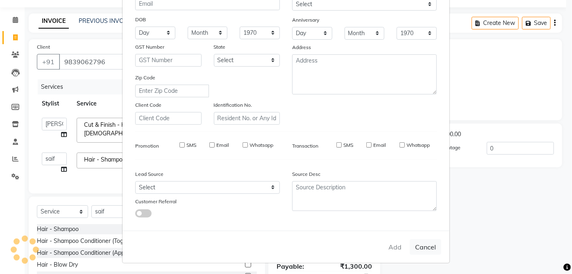
select select
checkbox input "false"
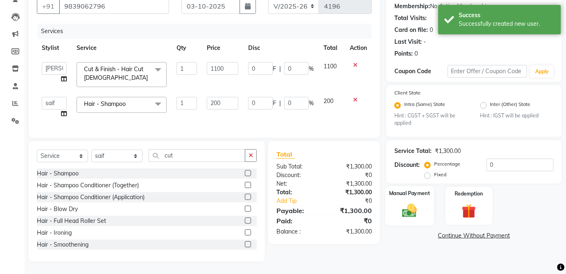
click at [426, 210] on div "Manual Payment" at bounding box center [409, 206] width 49 height 40
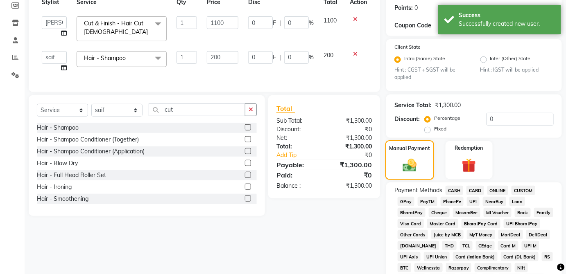
scroll to position [125, 0]
click at [454, 196] on span "PhonePe" at bounding box center [452, 200] width 23 height 9
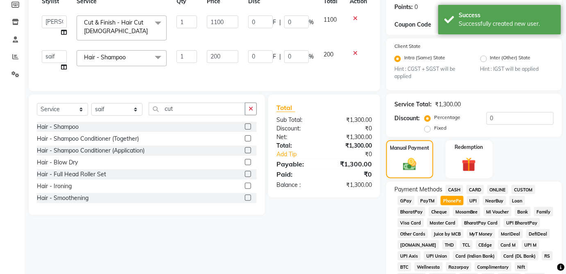
click at [461, 188] on span "CASH" at bounding box center [455, 189] width 18 height 9
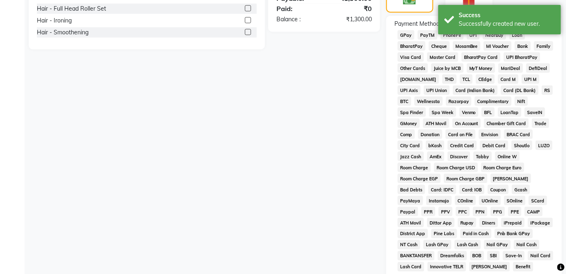
scroll to position [397, 0]
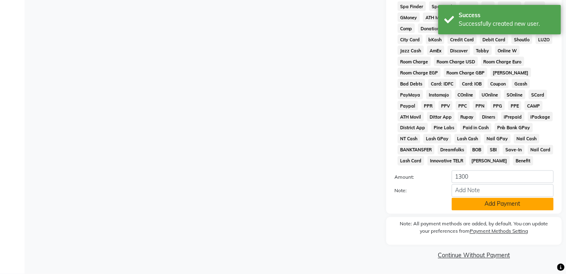
click at [522, 208] on button "Add Payment" at bounding box center [503, 204] width 102 height 13
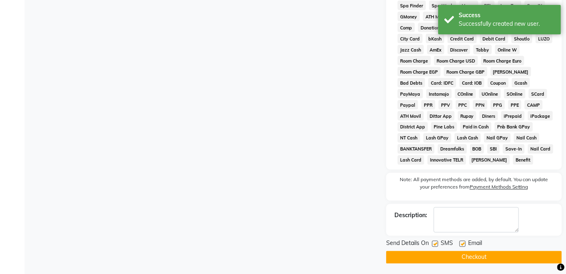
click at [500, 263] on button "Checkout" at bounding box center [474, 257] width 176 height 13
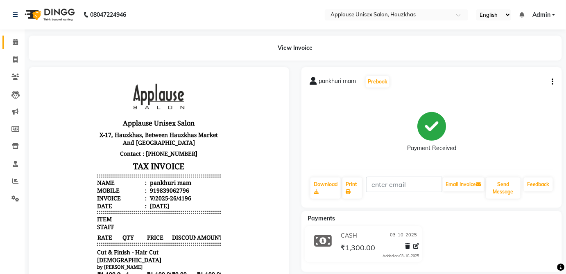
click at [19, 42] on span at bounding box center [15, 42] width 14 height 9
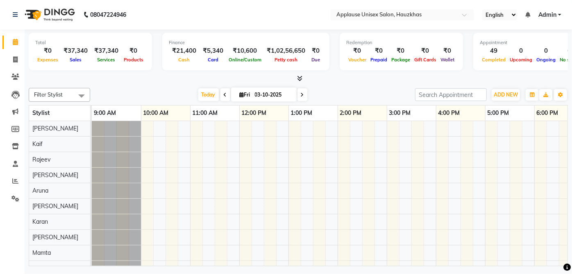
click at [298, 79] on icon at bounding box center [299, 78] width 5 height 6
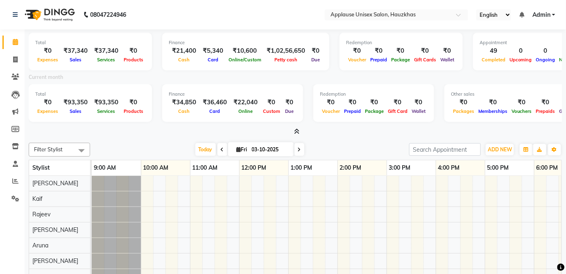
click at [299, 131] on icon at bounding box center [296, 132] width 5 height 6
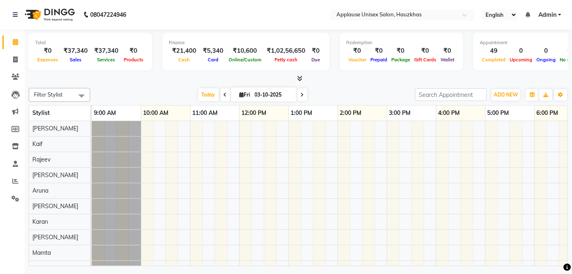
click at [301, 78] on icon at bounding box center [299, 78] width 5 height 6
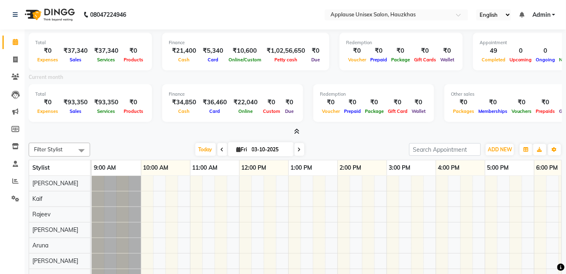
click at [299, 130] on icon at bounding box center [296, 132] width 5 height 6
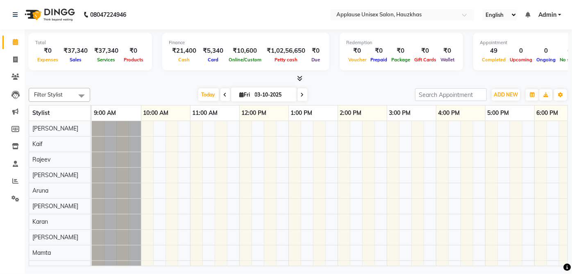
click at [300, 77] on icon at bounding box center [299, 78] width 5 height 6
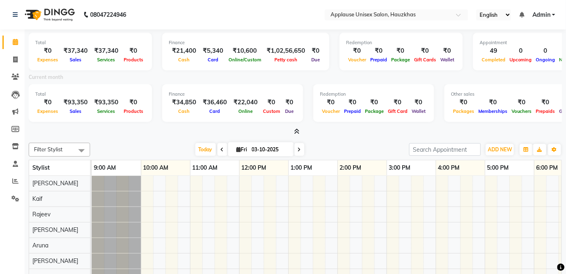
click at [298, 131] on icon at bounding box center [296, 132] width 5 height 6
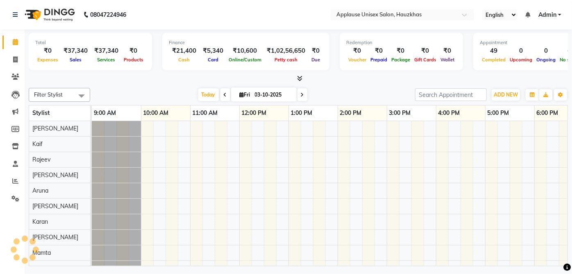
click at [302, 77] on icon at bounding box center [299, 78] width 5 height 6
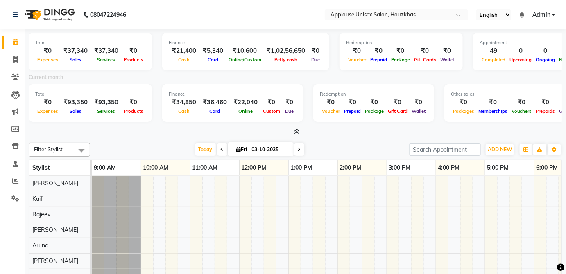
click at [298, 134] on icon at bounding box center [296, 132] width 5 height 6
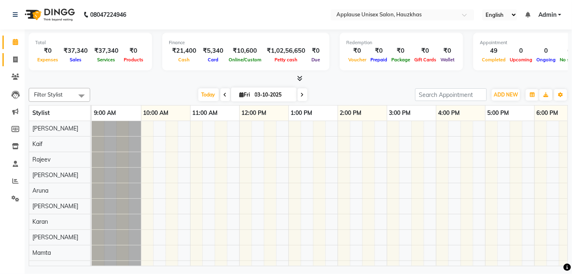
click at [17, 56] on span at bounding box center [15, 59] width 14 height 9
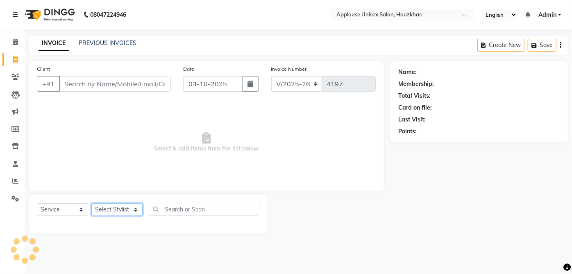
click at [135, 213] on select "Select Stylist [PERSON_NAME] [PERSON_NAME] [PERSON_NAME] [PERSON_NAME] [PERSON_…" at bounding box center [116, 210] width 51 height 13
click at [217, 106] on span "Select & add items from the list below" at bounding box center [206, 143] width 339 height 82
click at [124, 208] on select "Select Stylist [PERSON_NAME] [PERSON_NAME] [PERSON_NAME] [PERSON_NAME] [PERSON_…" at bounding box center [116, 210] width 51 height 13
click at [91, 204] on select "Select Stylist [PERSON_NAME] [PERSON_NAME] [PERSON_NAME] [PERSON_NAME] [PERSON_…" at bounding box center [116, 210] width 51 height 13
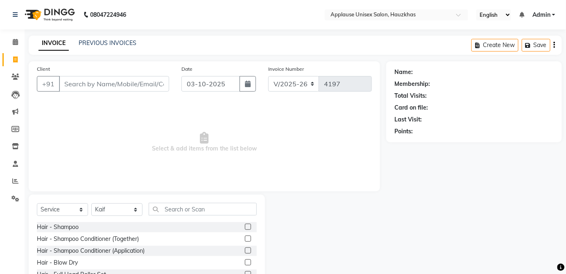
click at [245, 238] on label at bounding box center [248, 239] width 6 height 6
click at [245, 238] on input "checkbox" at bounding box center [247, 239] width 5 height 5
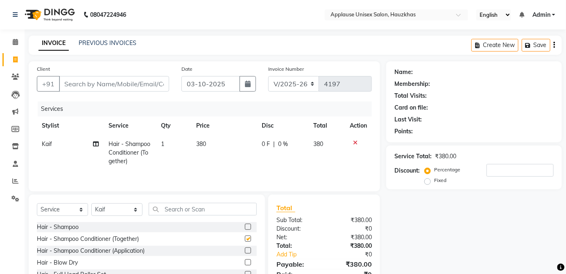
click at [239, 148] on td "380" at bounding box center [224, 153] width 66 height 36
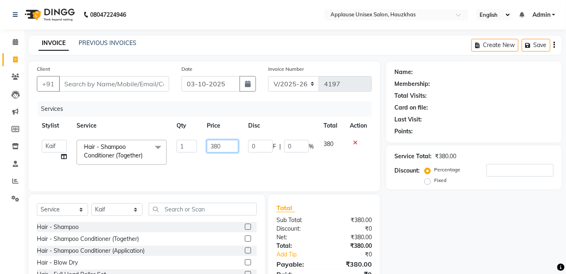
click at [234, 147] on input "380" at bounding box center [223, 146] width 32 height 13
click at [331, 150] on td "380" at bounding box center [332, 152] width 26 height 35
click at [136, 207] on select "Select Stylist [PERSON_NAME] [PERSON_NAME] [PERSON_NAME] [PERSON_NAME] [PERSON_…" at bounding box center [116, 210] width 51 height 13
click at [91, 204] on select "Select Stylist [PERSON_NAME] [PERSON_NAME] [PERSON_NAME] [PERSON_NAME] [PERSON_…" at bounding box center [116, 210] width 51 height 13
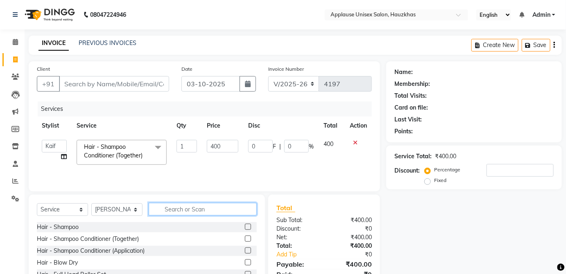
click at [227, 212] on input "text" at bounding box center [203, 209] width 108 height 13
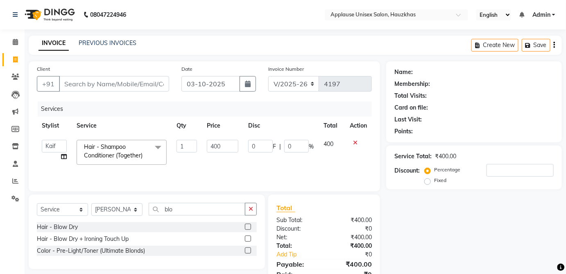
click at [249, 225] on label at bounding box center [248, 227] width 6 height 6
click at [249, 225] on input "checkbox" at bounding box center [247, 227] width 5 height 5
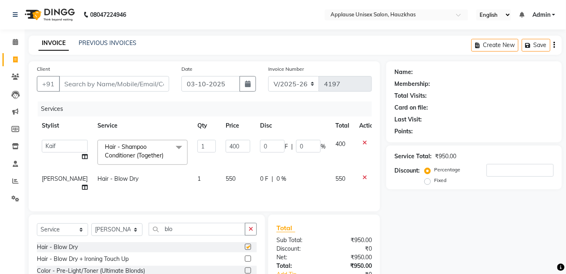
click at [232, 179] on td "550" at bounding box center [238, 183] width 34 height 27
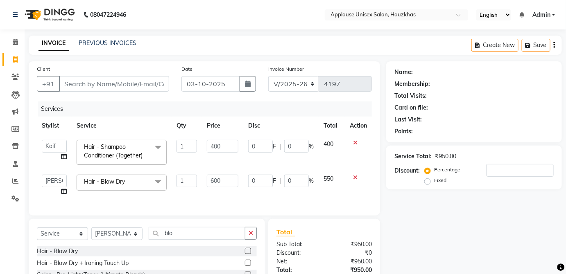
click at [338, 178] on td "550" at bounding box center [332, 185] width 26 height 31
click at [154, 85] on input "Client" at bounding box center [114, 84] width 110 height 16
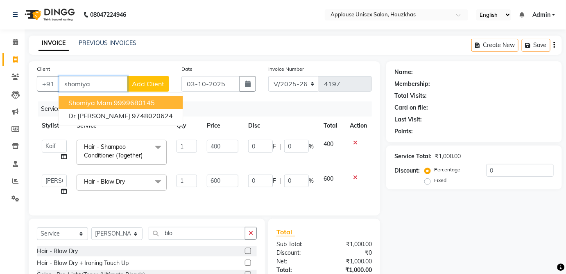
click at [163, 100] on button "shomiya mam 9999680145" at bounding box center [121, 102] width 124 height 13
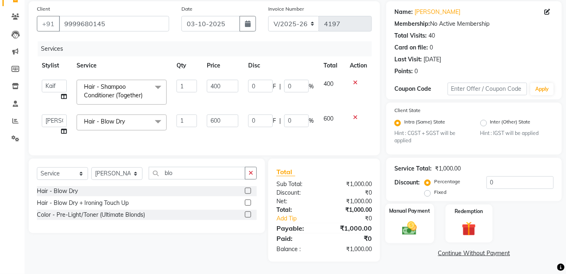
click at [425, 222] on div "Manual Payment" at bounding box center [409, 224] width 49 height 40
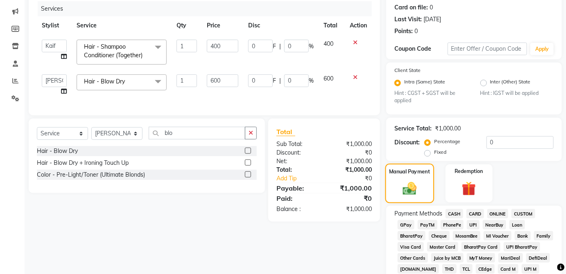
scroll to position [105, 0]
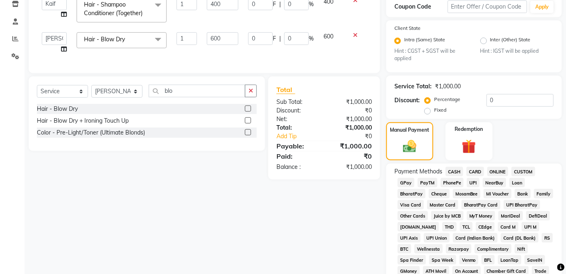
click at [480, 167] on span "CARD" at bounding box center [476, 171] width 18 height 9
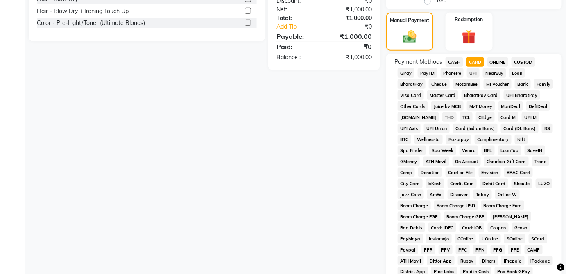
scroll to position [397, 0]
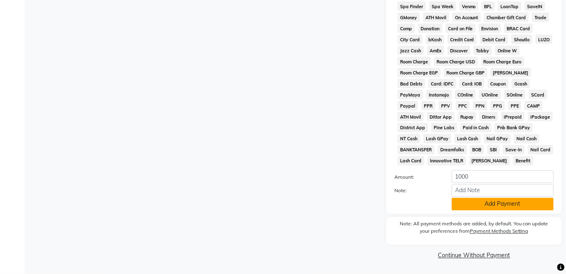
click at [526, 204] on button "Add Payment" at bounding box center [503, 204] width 102 height 13
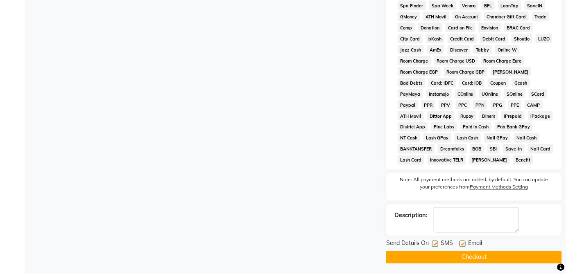
click at [516, 256] on button "Checkout" at bounding box center [474, 257] width 176 height 13
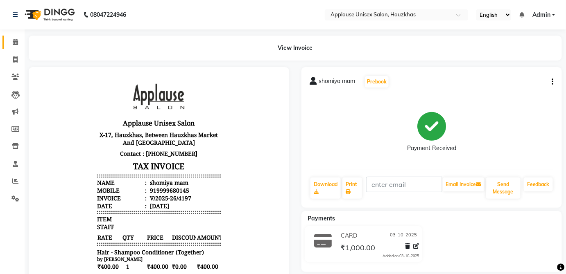
click at [5, 37] on link "Calendar" at bounding box center [12, 43] width 20 height 14
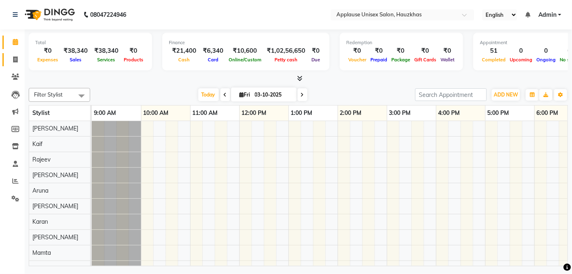
click at [15, 64] on link "Invoice" at bounding box center [12, 60] width 20 height 14
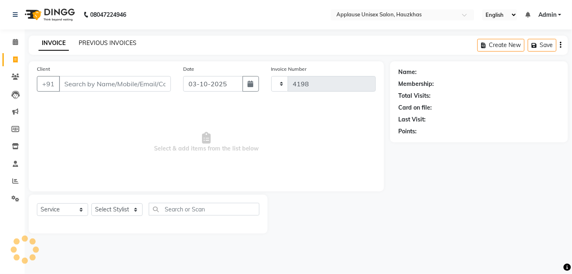
click at [100, 43] on link "PREVIOUS INVOICES" at bounding box center [108, 42] width 58 height 7
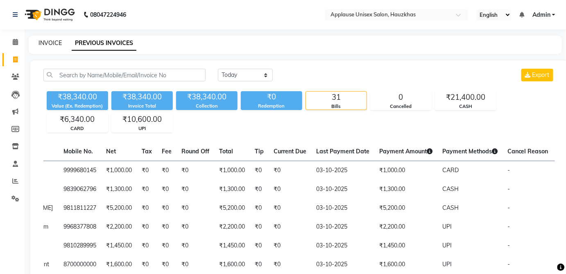
click at [57, 46] on link "INVOICE" at bounding box center [50, 42] width 23 height 7
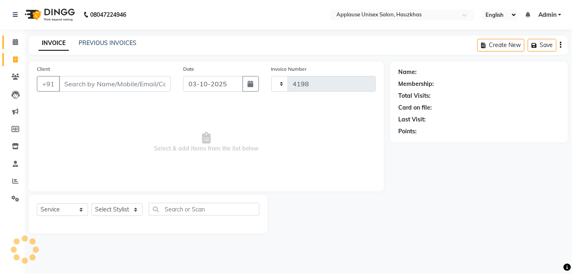
click at [11, 40] on span at bounding box center [15, 42] width 14 height 9
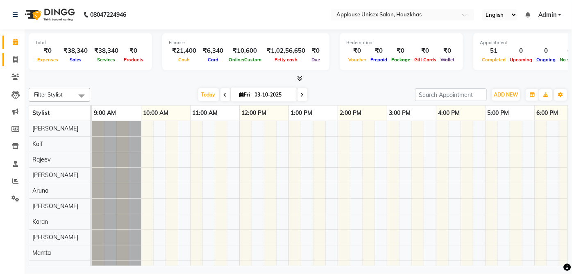
click at [20, 60] on span at bounding box center [15, 59] width 14 height 9
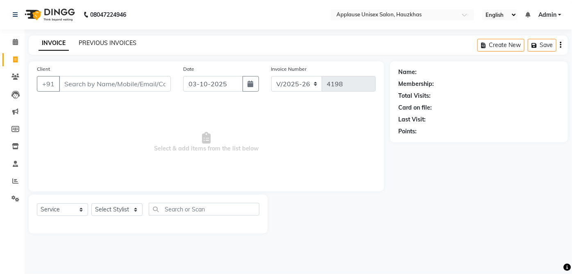
click at [127, 45] on link "PREVIOUS INVOICES" at bounding box center [108, 42] width 58 height 7
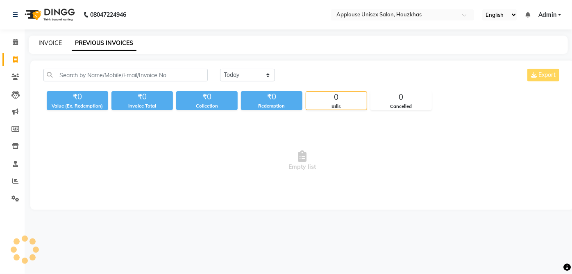
click at [57, 46] on link "INVOICE" at bounding box center [50, 42] width 23 height 7
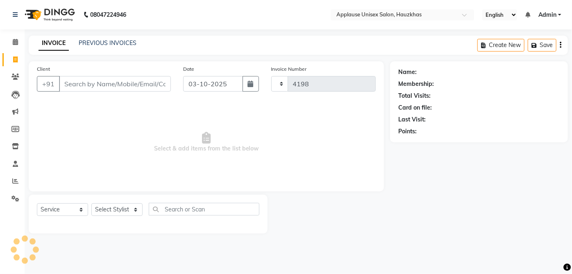
click at [29, 37] on div "INVOICE PREVIOUS INVOICES Create New Save" at bounding box center [298, 45] width 539 height 19
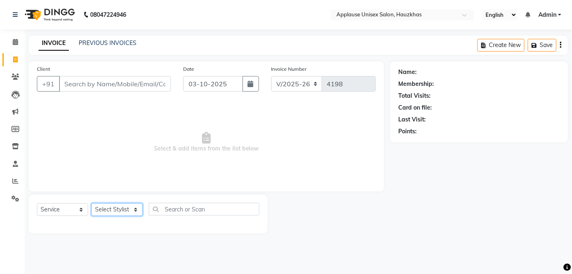
click at [118, 204] on select "Select Stylist [PERSON_NAME] [PERSON_NAME] [PERSON_NAME] [PERSON_NAME] [PERSON_…" at bounding box center [116, 210] width 51 height 13
click at [91, 204] on select "Select Stylist [PERSON_NAME] [PERSON_NAME] [PERSON_NAME] [PERSON_NAME] [PERSON_…" at bounding box center [116, 210] width 51 height 13
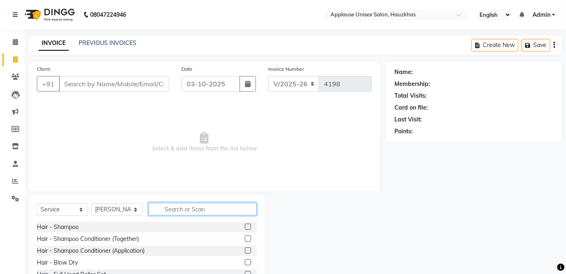
click at [179, 206] on input "text" at bounding box center [203, 209] width 108 height 13
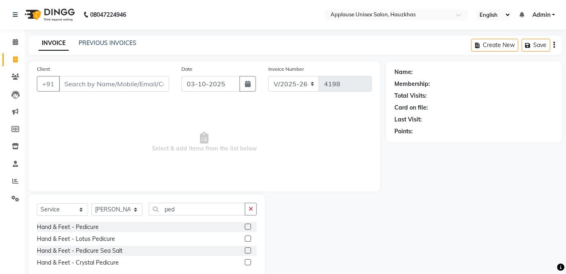
click at [312, 138] on span "Select & add items from the list below" at bounding box center [204, 143] width 335 height 82
click at [248, 228] on label at bounding box center [248, 227] width 6 height 6
click at [248, 228] on input "checkbox" at bounding box center [247, 227] width 5 height 5
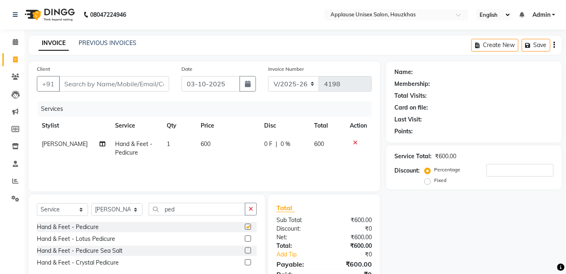
click at [326, 136] on td "600" at bounding box center [327, 148] width 36 height 27
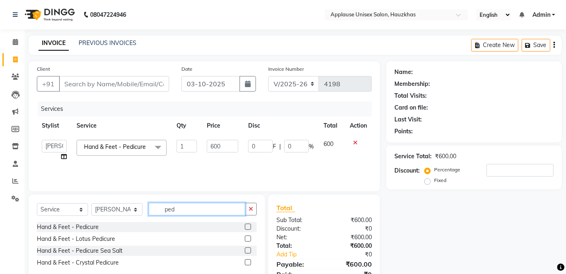
click at [238, 203] on input "ped" at bounding box center [197, 209] width 97 height 13
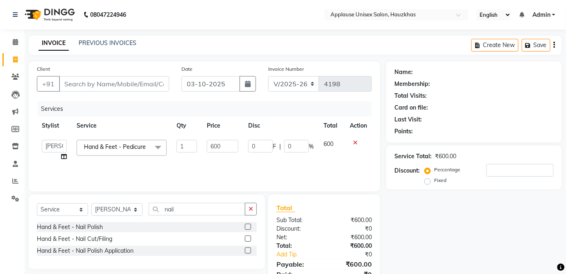
click at [256, 227] on div at bounding box center [251, 227] width 12 height 10
click at [256, 223] on div at bounding box center [251, 227] width 12 height 10
click at [248, 227] on label at bounding box center [248, 227] width 6 height 6
click at [248, 227] on input "checkbox" at bounding box center [247, 227] width 5 height 5
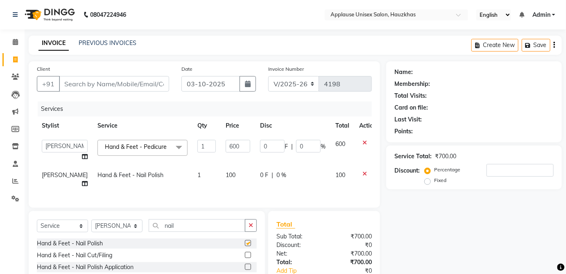
click at [315, 183] on td "0 F | 0 %" at bounding box center [292, 179] width 75 height 27
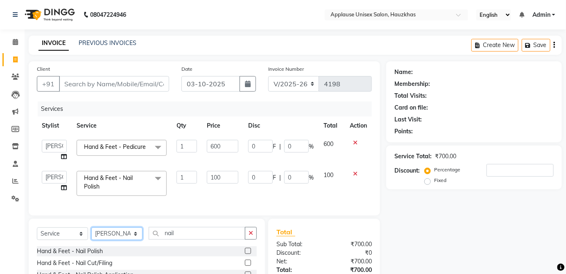
click at [129, 240] on select "Select Stylist [PERSON_NAME] [PERSON_NAME] [PERSON_NAME] [PERSON_NAME] [PERSON_…" at bounding box center [116, 234] width 51 height 13
click at [91, 233] on select "Select Stylist [PERSON_NAME] [PERSON_NAME] [PERSON_NAME] [PERSON_NAME] [PERSON_…" at bounding box center [116, 234] width 51 height 13
click at [191, 224] on div "Client +91 Date [DATE] Invoice Number V/2025 V/[PHONE_NUMBER] Services Stylist …" at bounding box center [205, 200] width 364 height 279
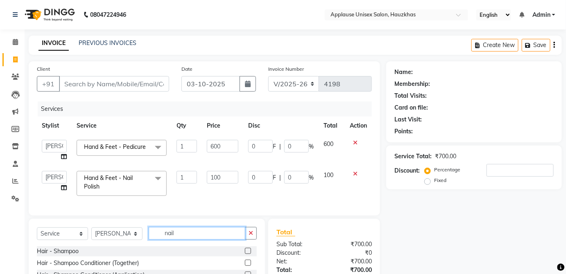
click at [206, 236] on input "nail" at bounding box center [197, 233] width 97 height 13
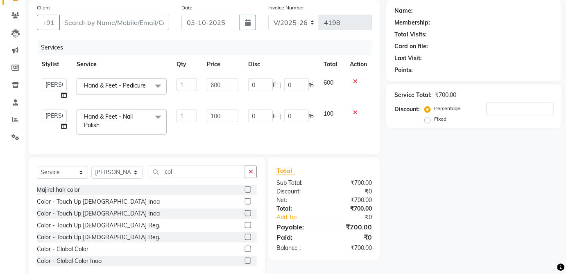
click at [245, 205] on label at bounding box center [248, 202] width 6 height 6
click at [245, 205] on input "checkbox" at bounding box center [247, 201] width 5 height 5
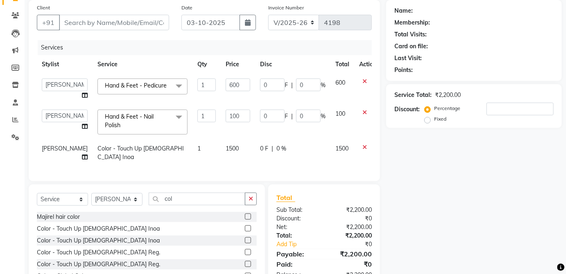
click at [233, 155] on td "1500" at bounding box center [238, 153] width 34 height 27
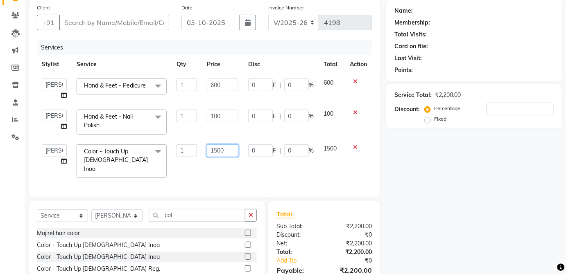
click at [233, 150] on input "1500" at bounding box center [223, 151] width 32 height 13
click at [337, 156] on td "1500" at bounding box center [332, 161] width 26 height 43
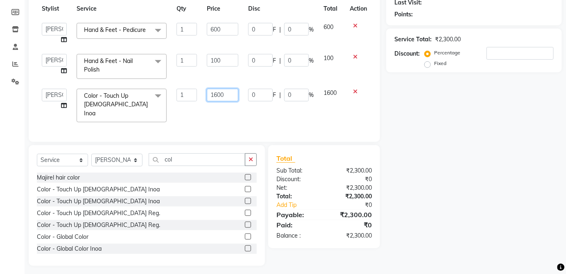
click at [232, 98] on input "1600" at bounding box center [223, 95] width 32 height 13
click at [327, 89] on tbody "[PERSON_NAME] [PERSON_NAME] [PERSON_NAME] [PERSON_NAME] [PERSON_NAME] Kaif [PER…" at bounding box center [204, 72] width 335 height 109
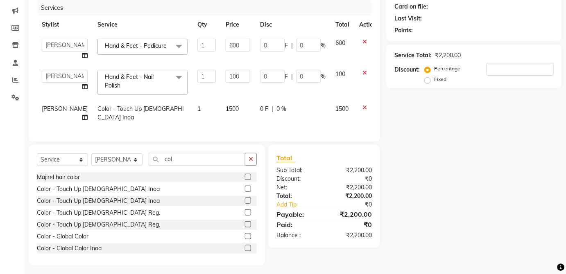
click at [313, 115] on td "0 F | 0 %" at bounding box center [292, 113] width 75 height 27
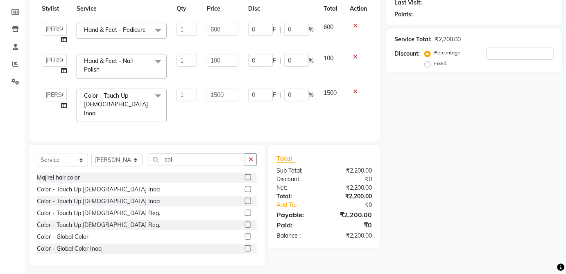
click at [481, 164] on div "Name: Membership: Total Visits: Card on file: Last Visit: Points: Service Total…" at bounding box center [477, 105] width 182 height 322
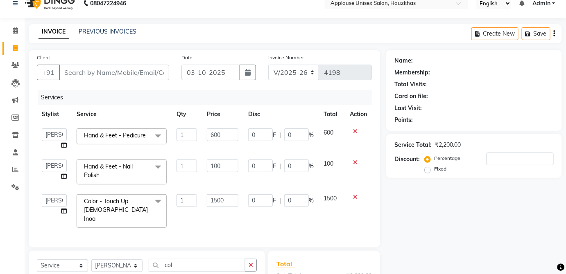
scroll to position [0, 0]
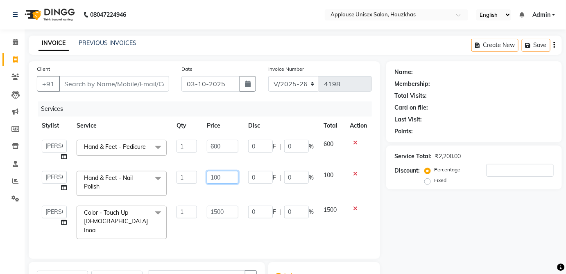
click at [222, 174] on input "100" at bounding box center [223, 177] width 32 height 13
click at [334, 178] on td "100" at bounding box center [332, 183] width 26 height 35
click at [147, 84] on input "Client" at bounding box center [114, 84] width 110 height 16
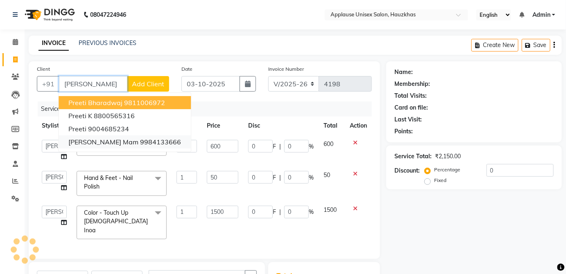
click at [143, 144] on ngb-highlight "9984133666" at bounding box center [160, 142] width 41 height 8
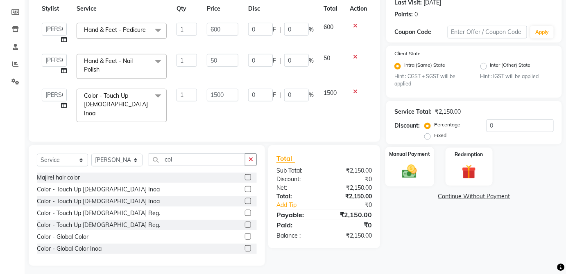
click at [423, 167] on div "Manual Payment" at bounding box center [409, 167] width 49 height 40
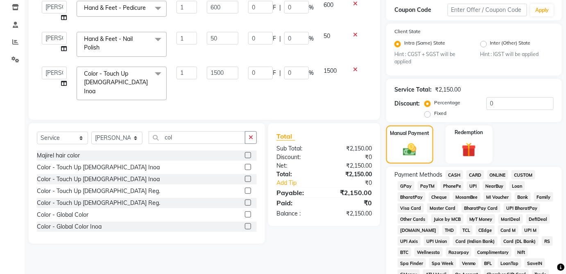
click at [473, 188] on span "UPI" at bounding box center [473, 185] width 13 height 9
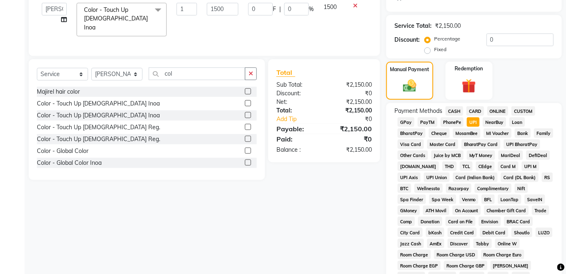
scroll to position [397, 0]
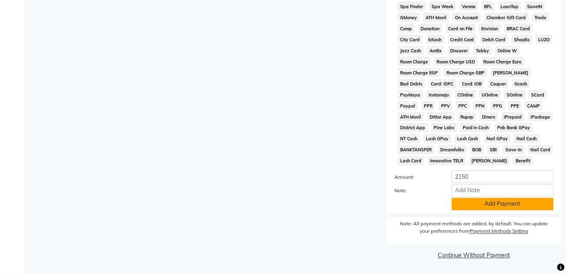
click at [512, 210] on button "Add Payment" at bounding box center [503, 204] width 102 height 13
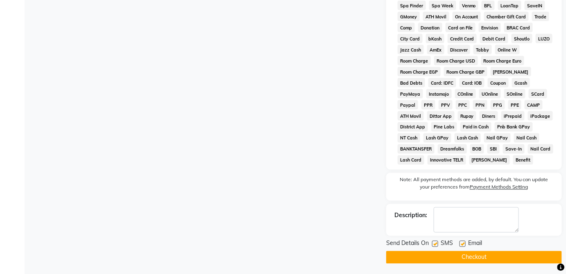
click at [510, 256] on button "Checkout" at bounding box center [474, 257] width 176 height 13
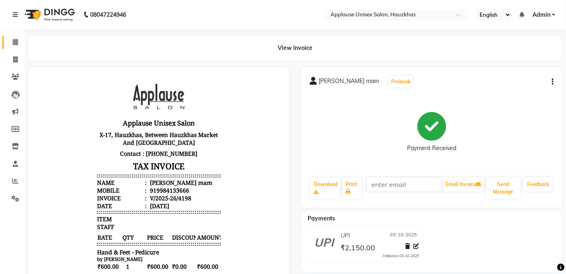
click at [9, 41] on span at bounding box center [15, 42] width 14 height 9
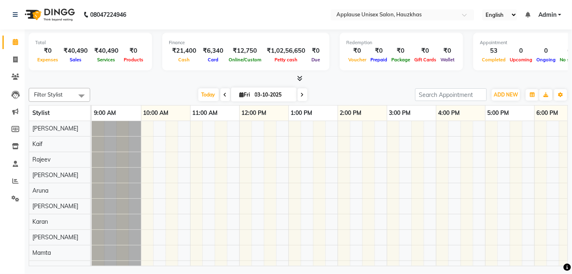
click at [12, 48] on link "Calendar" at bounding box center [12, 43] width 20 height 14
click at [6, 26] on nav "08047224946 Select Location × Applause Unisex Salon, Hauzkhas English ENGLISH E…" at bounding box center [286, 14] width 572 height 29
click at [9, 63] on span at bounding box center [15, 59] width 14 height 9
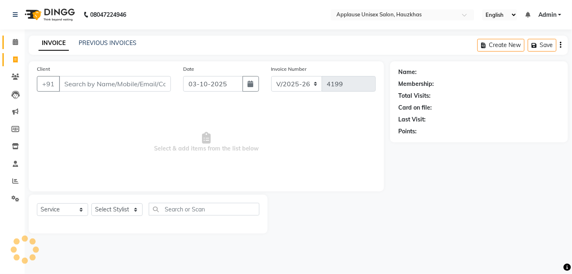
click at [21, 43] on span at bounding box center [15, 42] width 14 height 9
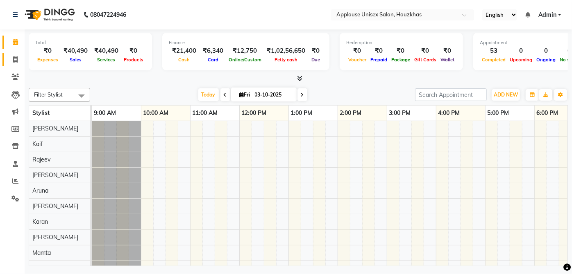
click at [15, 60] on icon at bounding box center [15, 60] width 5 height 6
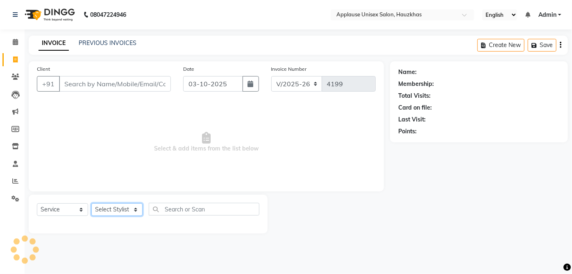
click at [115, 215] on select "Select Stylist" at bounding box center [116, 210] width 51 height 13
click at [91, 204] on select "Select Stylist [PERSON_NAME] [PERSON_NAME] [PERSON_NAME] [PERSON_NAME] [PERSON_…" at bounding box center [116, 210] width 51 height 13
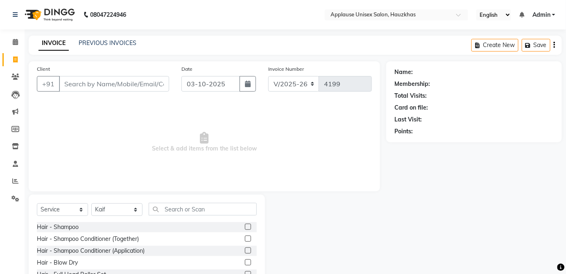
click at [245, 238] on label at bounding box center [248, 239] width 6 height 6
click at [245, 238] on input "checkbox" at bounding box center [247, 239] width 5 height 5
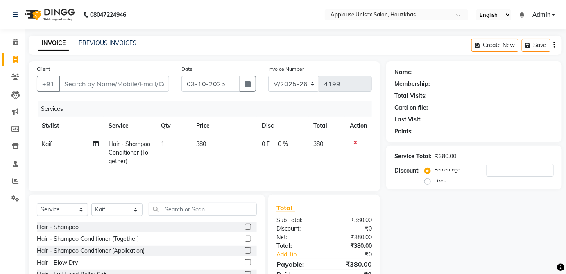
click at [222, 147] on td "380" at bounding box center [224, 153] width 66 height 36
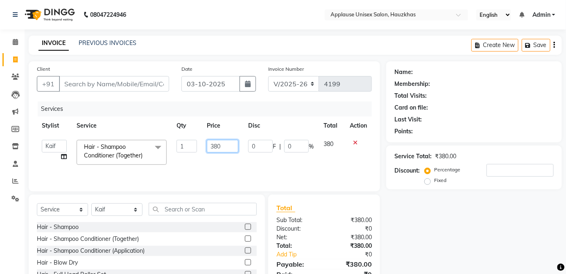
click at [220, 144] on input "380" at bounding box center [223, 146] width 32 height 13
click at [324, 150] on td "380" at bounding box center [332, 152] width 26 height 35
click at [142, 213] on select "Select Stylist [PERSON_NAME] [PERSON_NAME] [PERSON_NAME] [PERSON_NAME] [PERSON_…" at bounding box center [116, 210] width 51 height 13
click at [91, 204] on select "Select Stylist [PERSON_NAME] [PERSON_NAME] [PERSON_NAME] [PERSON_NAME] [PERSON_…" at bounding box center [116, 210] width 51 height 13
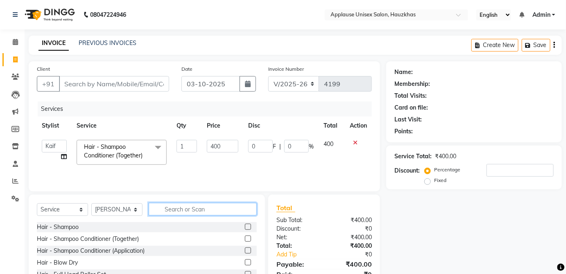
click at [195, 210] on input "text" at bounding box center [203, 209] width 108 height 13
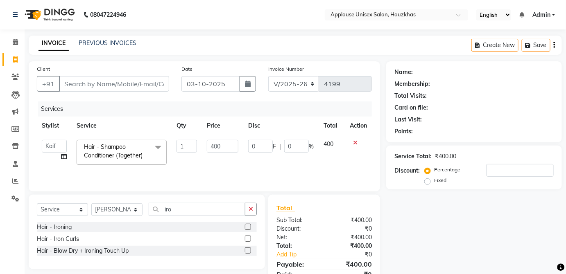
click at [247, 240] on label at bounding box center [248, 239] width 6 height 6
click at [247, 240] on input "checkbox" at bounding box center [247, 239] width 5 height 5
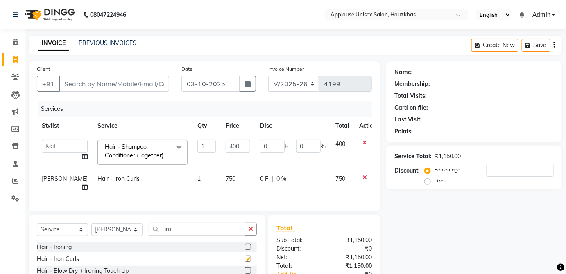
click at [235, 179] on td "750" at bounding box center [238, 183] width 34 height 27
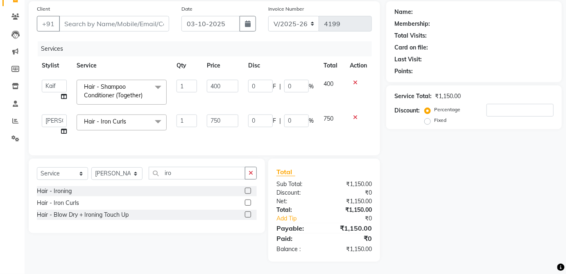
scroll to position [63, 0]
click at [169, 16] on input "Client" at bounding box center [114, 24] width 110 height 16
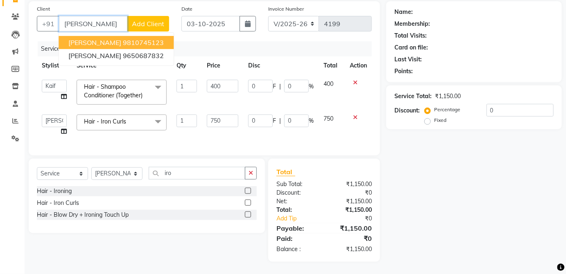
click at [150, 36] on button "[PERSON_NAME] 9810745123" at bounding box center [116, 42] width 115 height 13
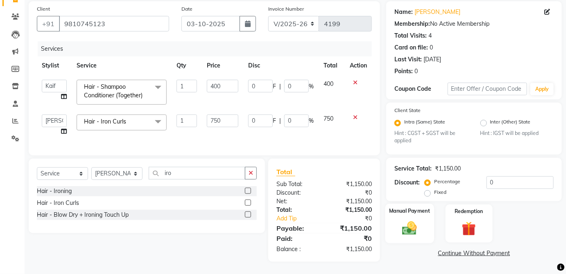
click at [423, 223] on div "Manual Payment" at bounding box center [409, 224] width 49 height 40
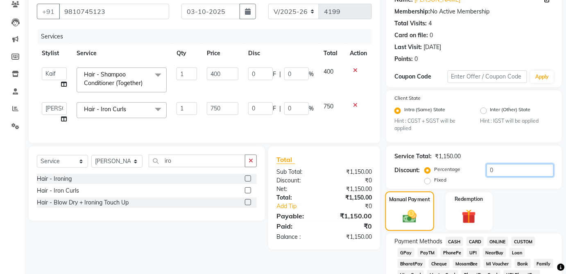
scroll to position [74, 0]
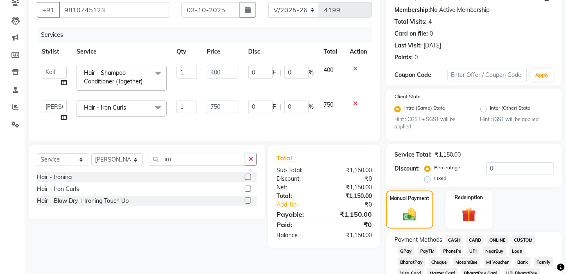
click at [531, 195] on div "Manual Payment Redemption" at bounding box center [474, 210] width 188 height 38
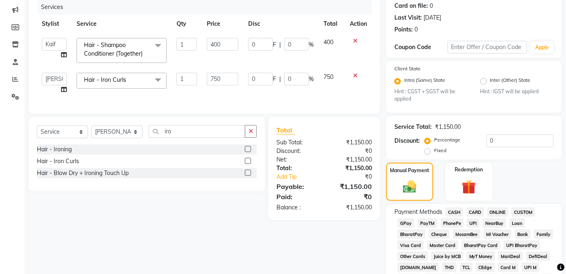
scroll to position [114, 0]
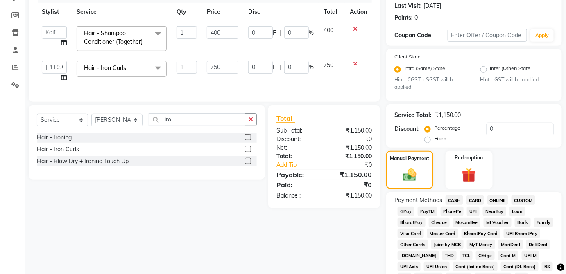
click at [458, 202] on span "CASH" at bounding box center [455, 200] width 18 height 9
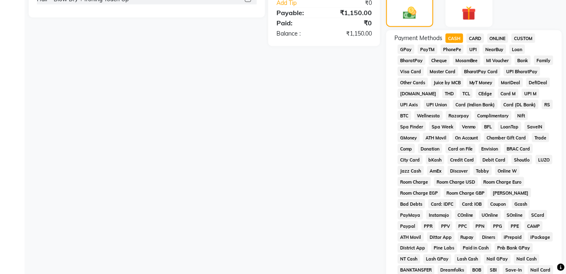
scroll to position [397, 0]
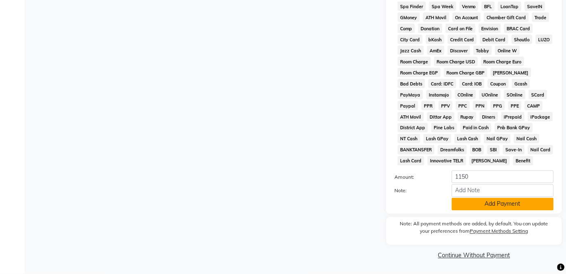
click at [522, 208] on button "Add Payment" at bounding box center [503, 204] width 102 height 13
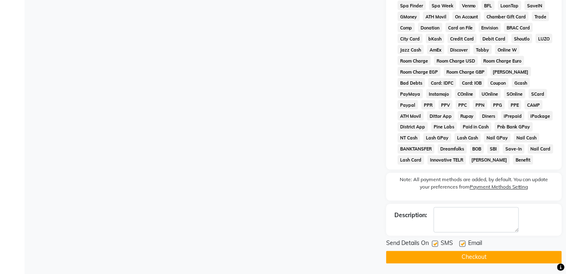
click at [501, 256] on button "Checkout" at bounding box center [474, 257] width 176 height 13
